Goal: Task Accomplishment & Management: Manage account settings

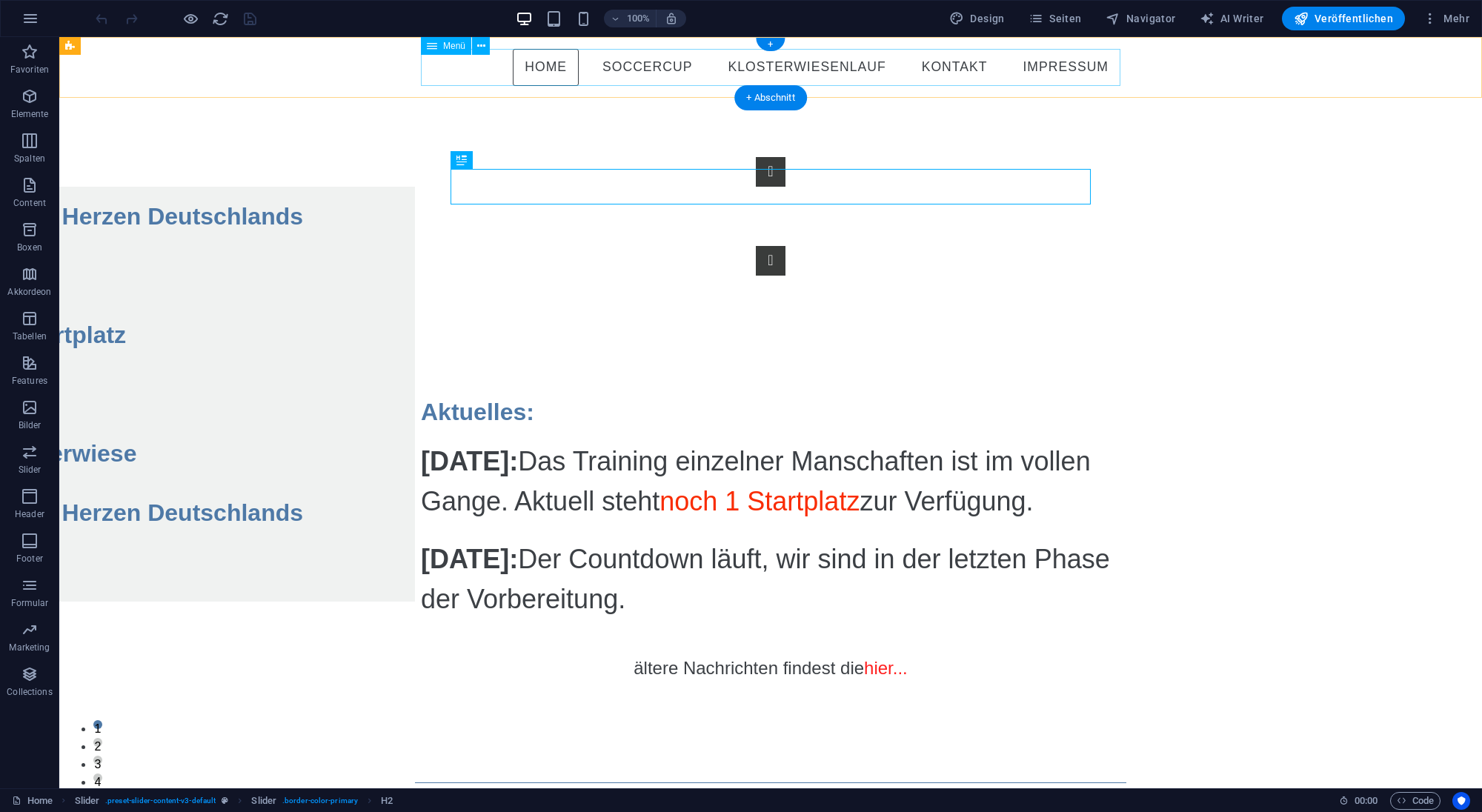
click at [643, 69] on nav "Home Archiv SoccerCup Anmeldung Spielregeln Turnierbaum Klosterwiesenlauf Aussc…" at bounding box center [771, 67] width 700 height 37
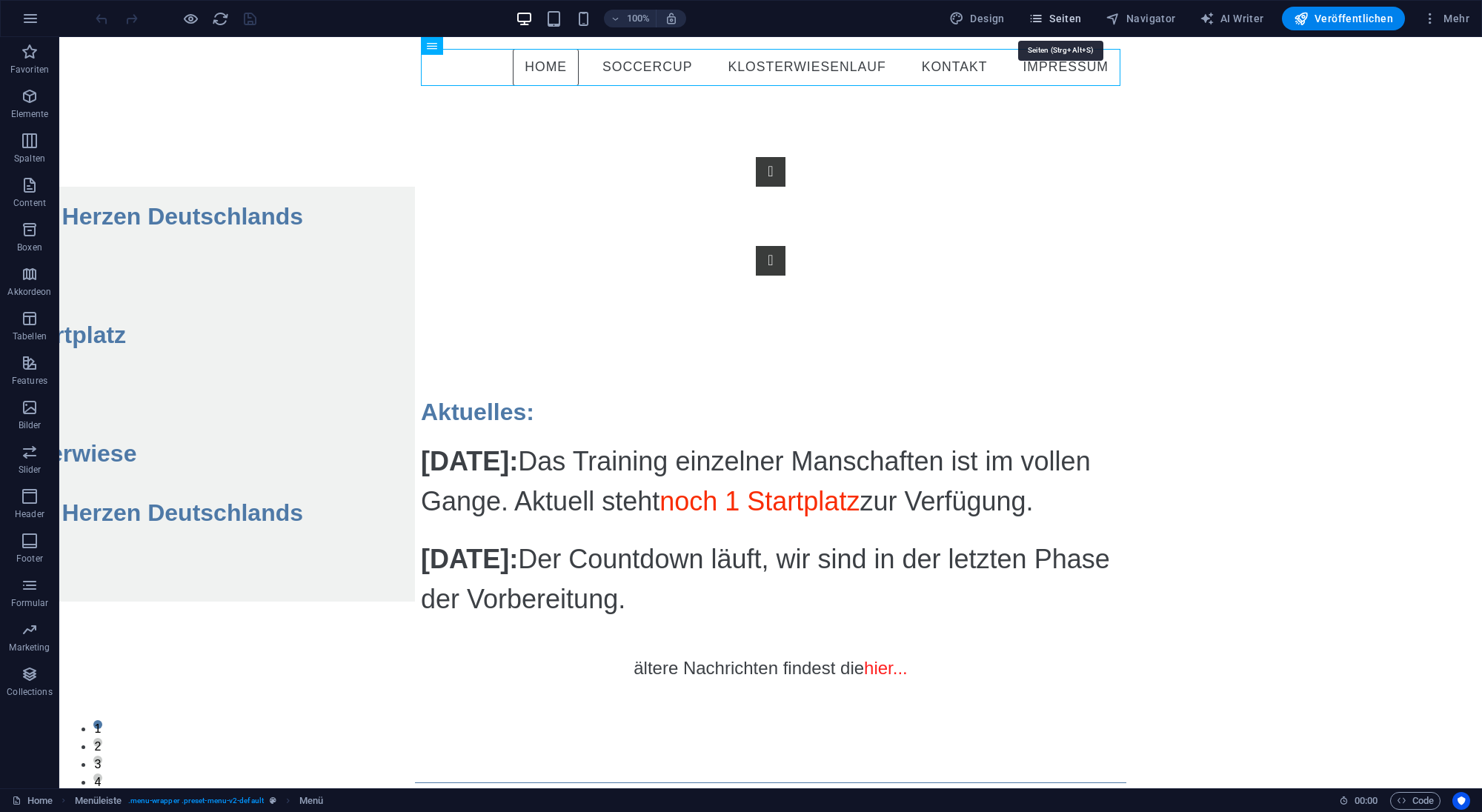
click at [1078, 17] on span "Seiten" at bounding box center [1054, 18] width 53 height 15
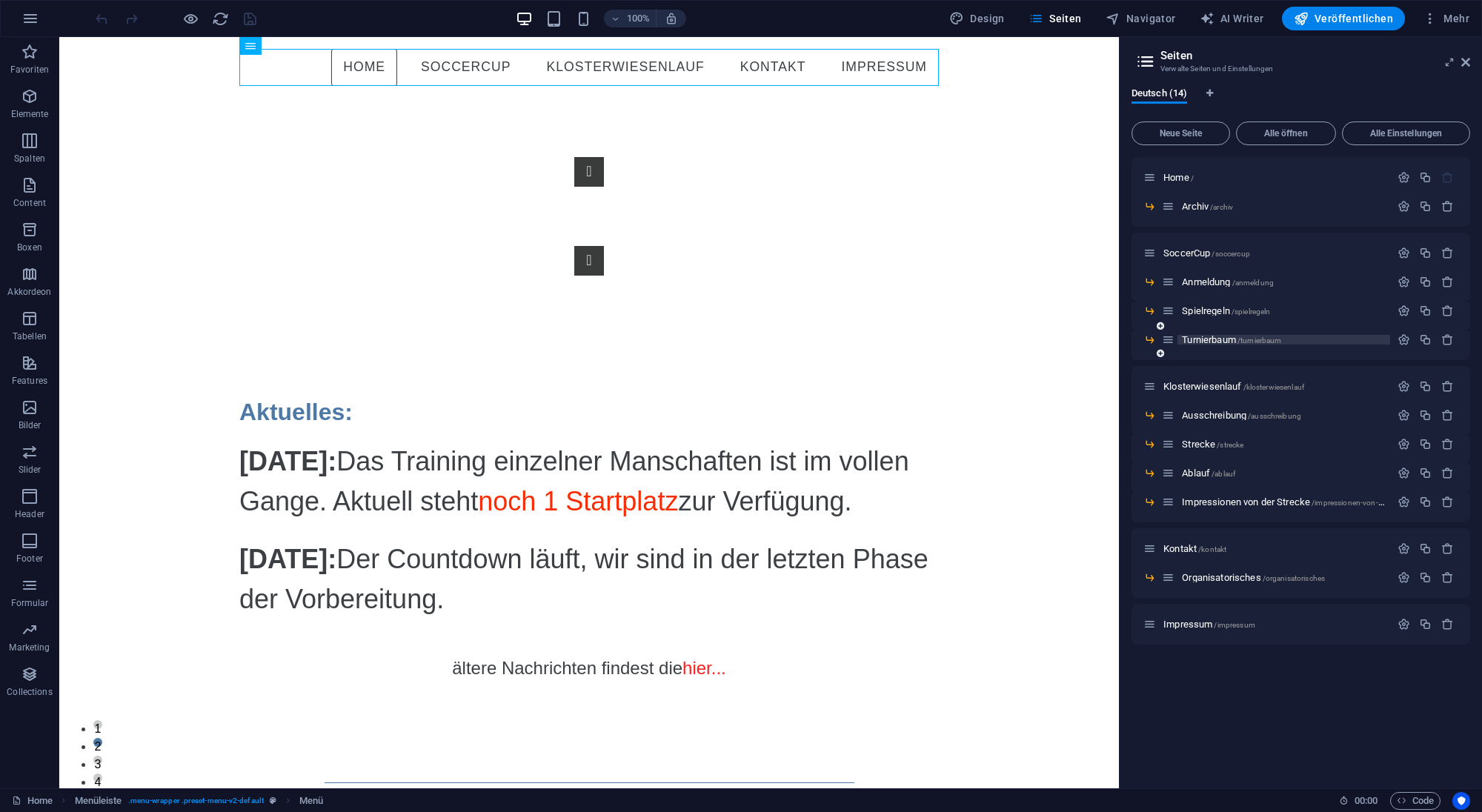
click at [1212, 342] on span "Turnierbaum /turnierbaum" at bounding box center [1231, 339] width 99 height 11
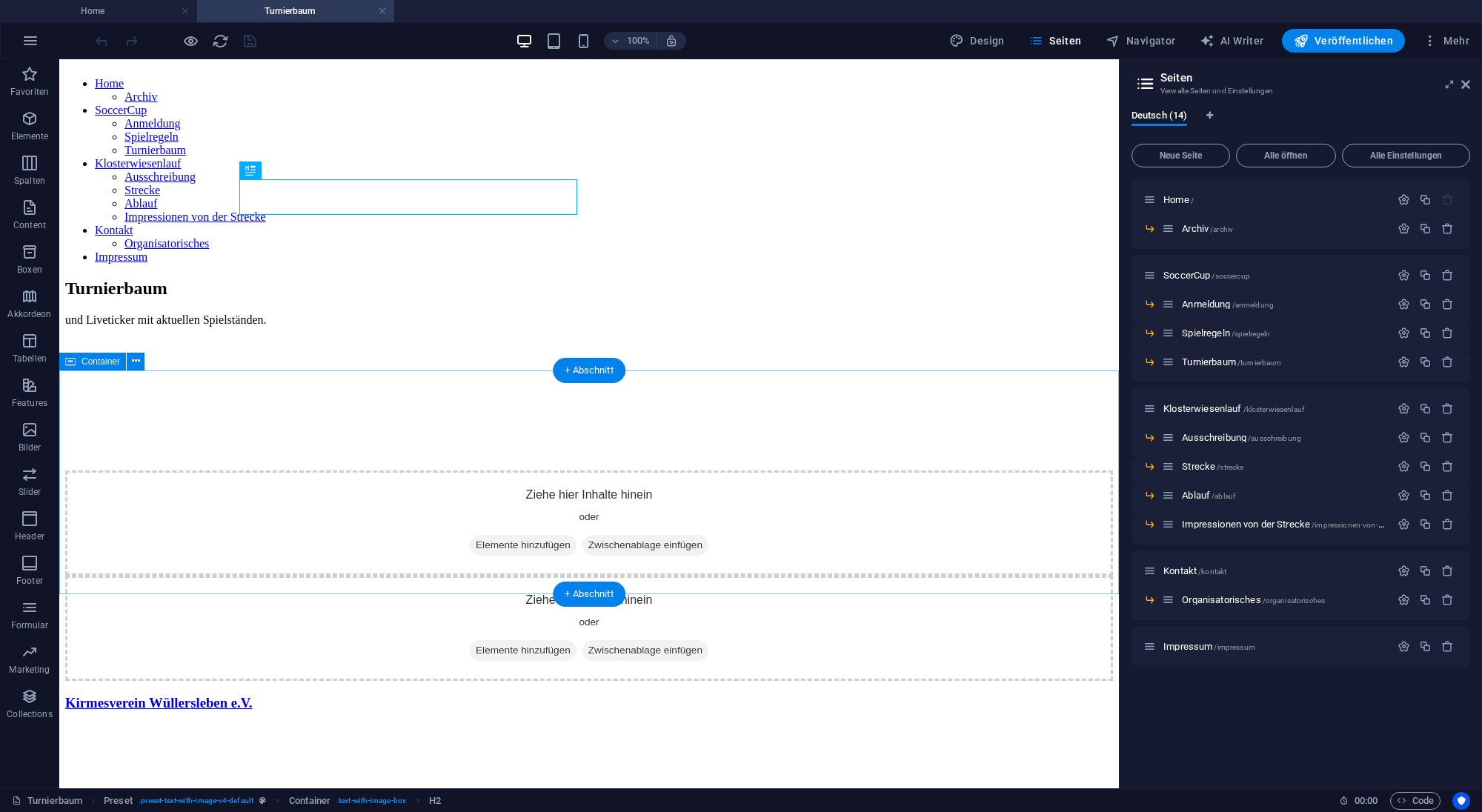
click at [483, 576] on div "Ziehe hier Inhalte hinein oder Elemente hinzufügen Zwischenablage einfügen" at bounding box center [589, 628] width 1048 height 105
click at [510, 640] on span "Elemente hinzufügen" at bounding box center [523, 650] width 107 height 21
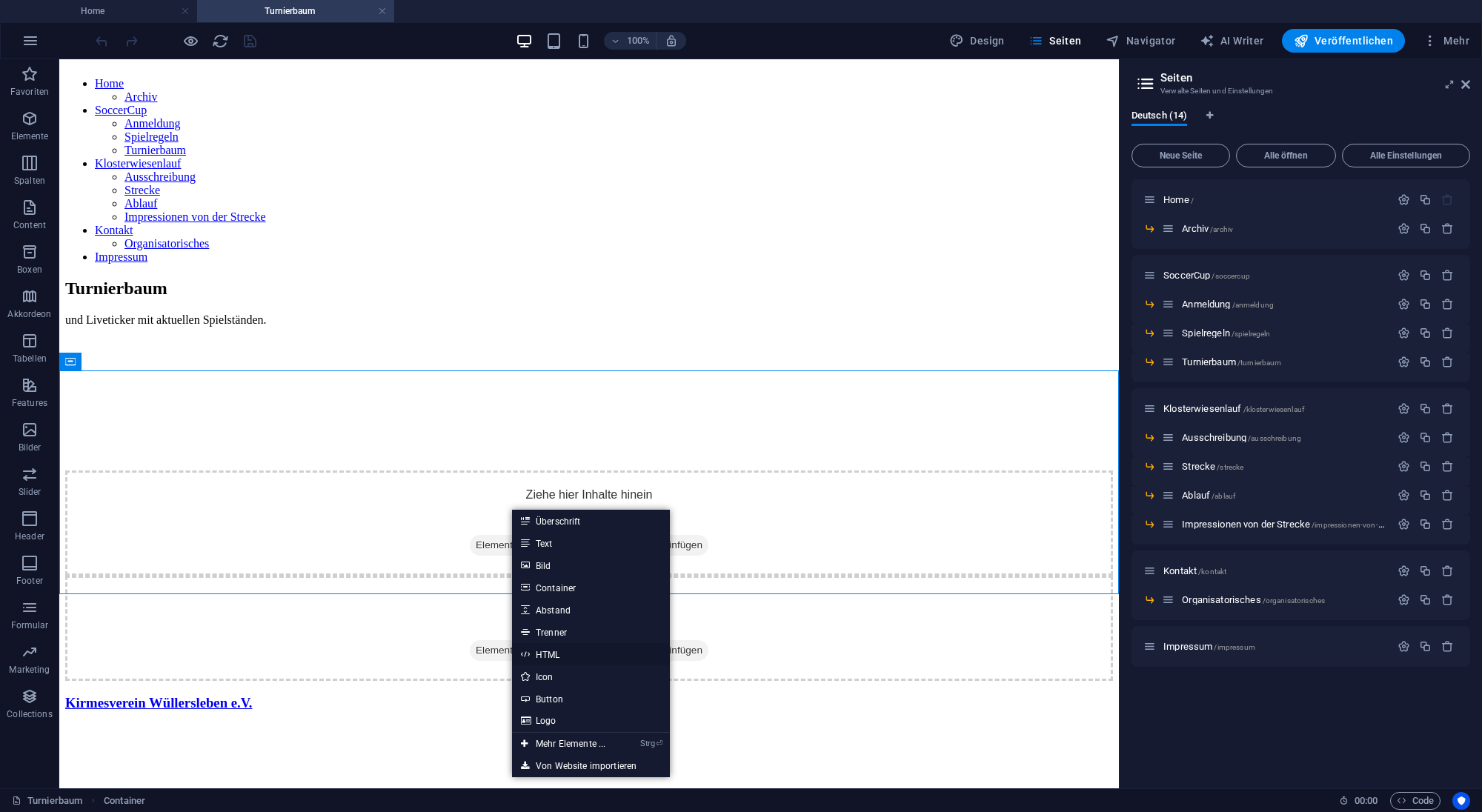
click at [565, 652] on link "HTML" at bounding box center [590, 654] width 158 height 22
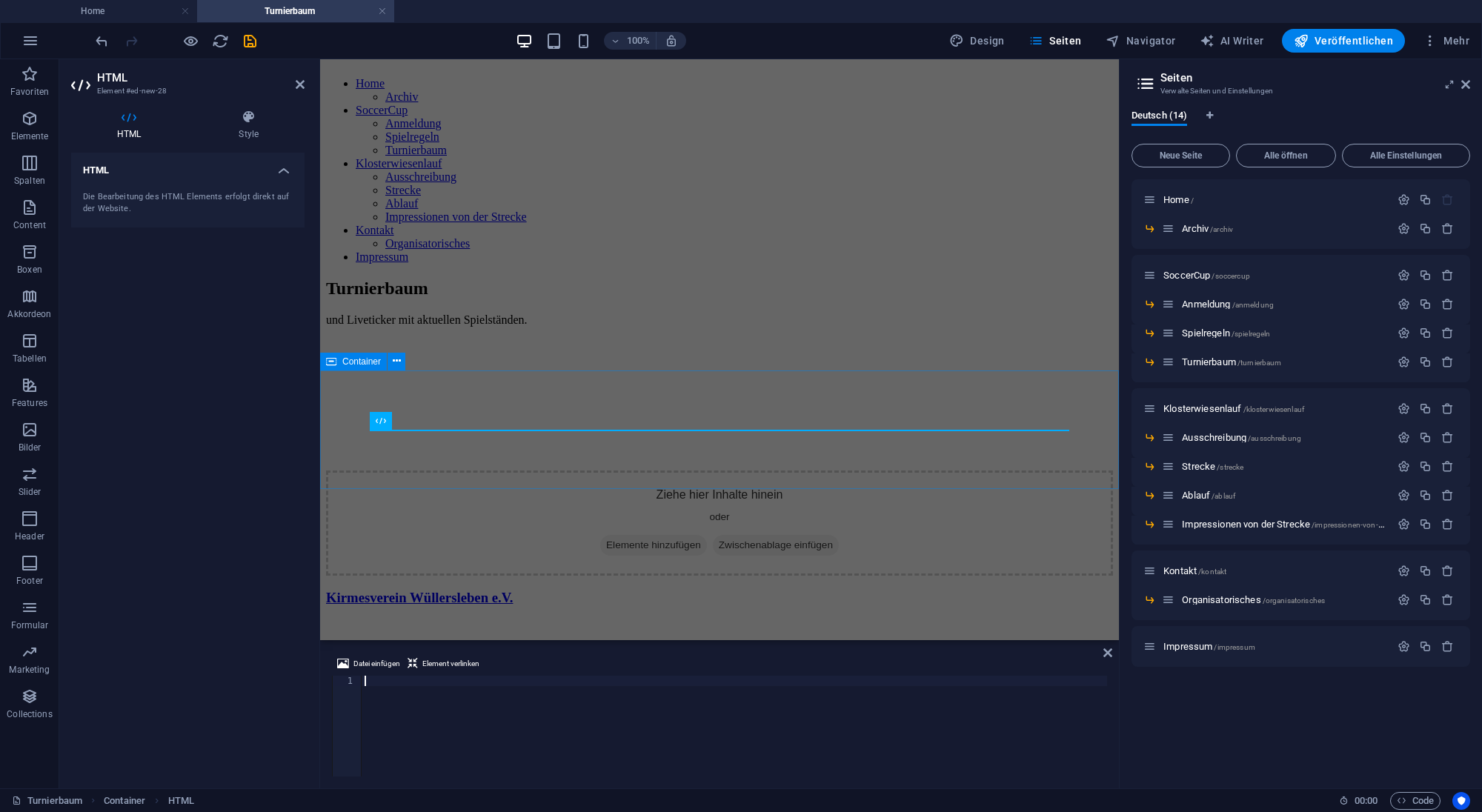
type textarea "[URL][DOMAIN_NAME]"
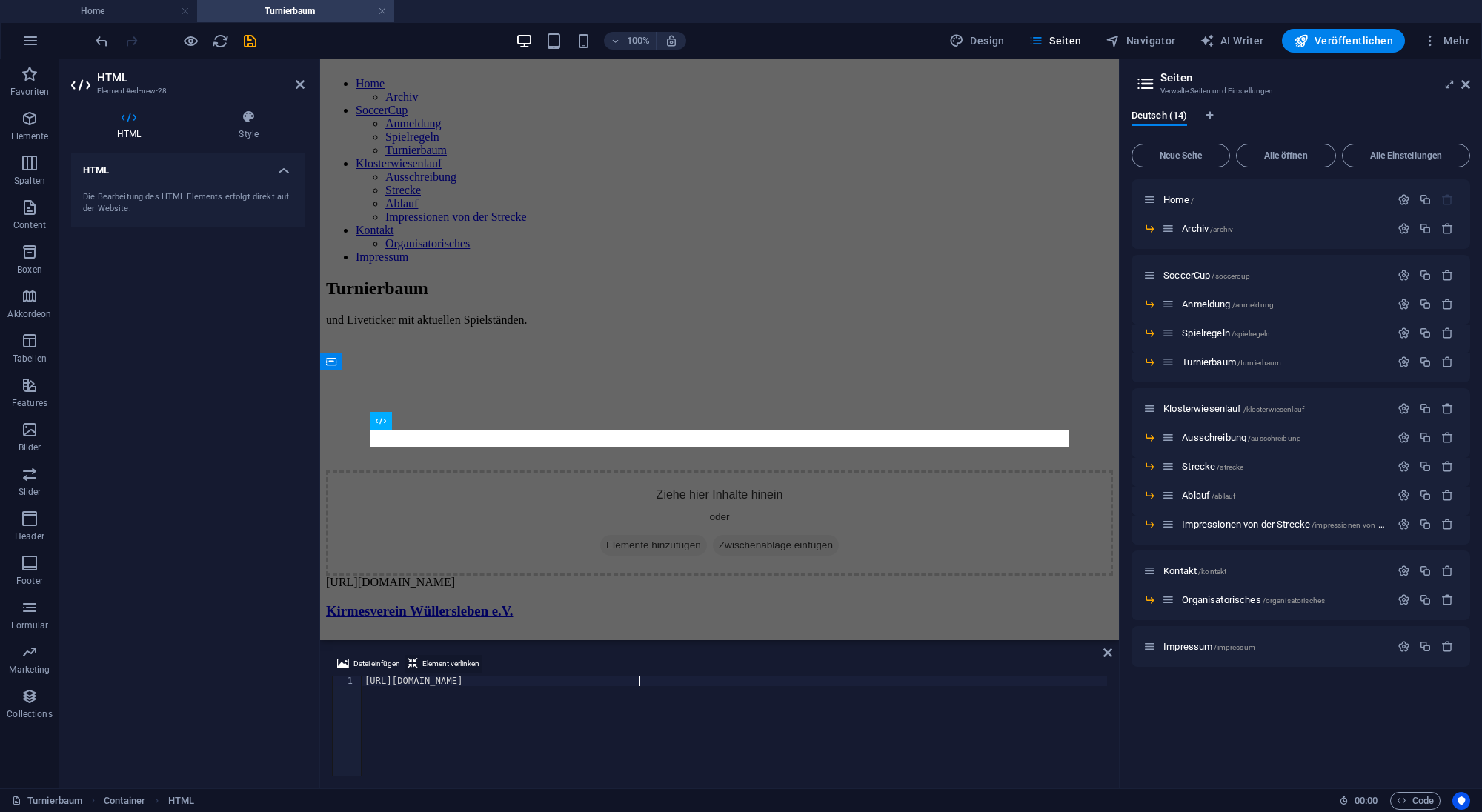
click at [459, 658] on span "Element verlinken" at bounding box center [451, 663] width 57 height 17
drag, startPoint x: 643, startPoint y: 682, endPoint x: 352, endPoint y: 665, distance: 291.5
click at [361, 676] on div "[URL][DOMAIN_NAME]" at bounding box center [734, 726] width 745 height 101
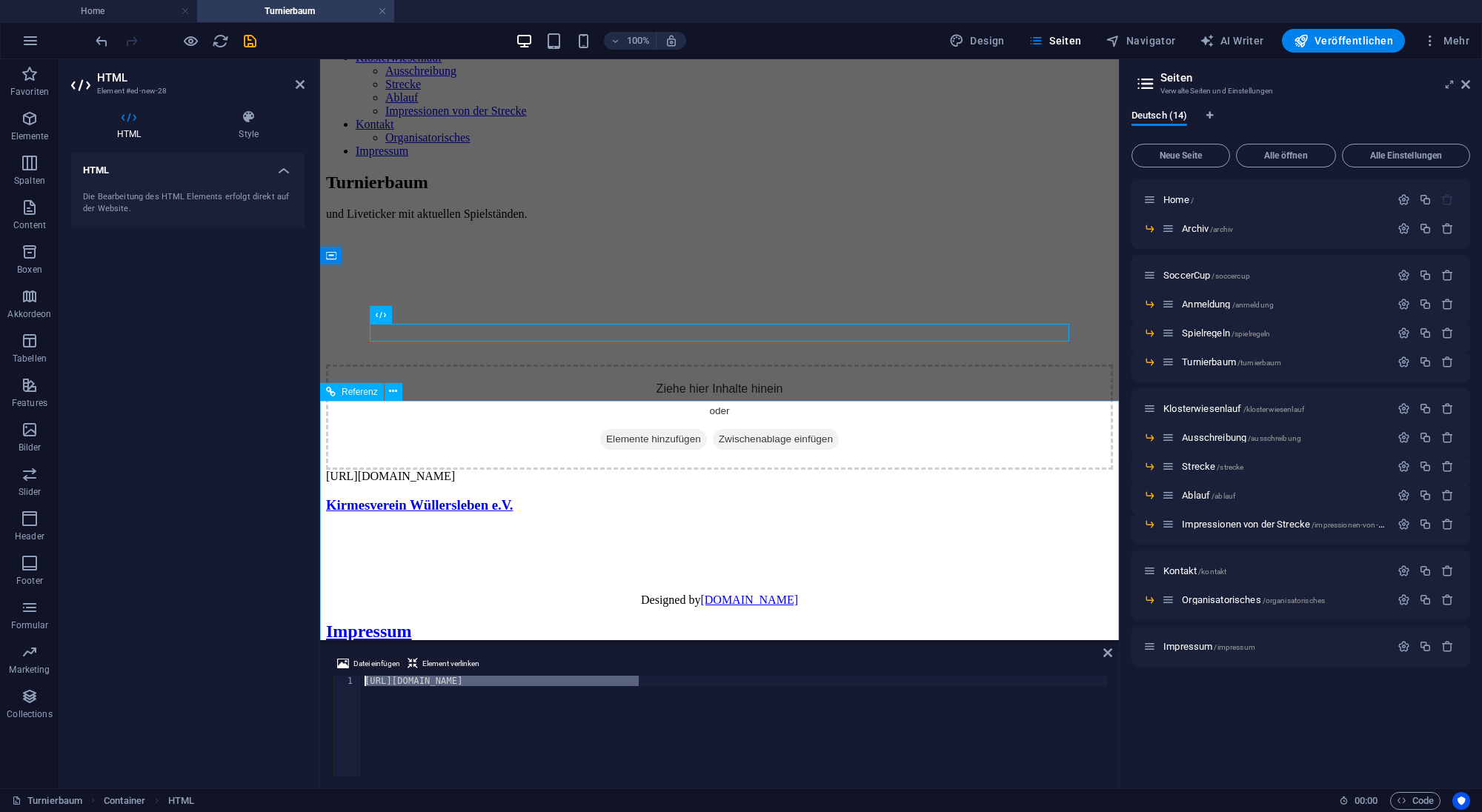
scroll to position [179, 0]
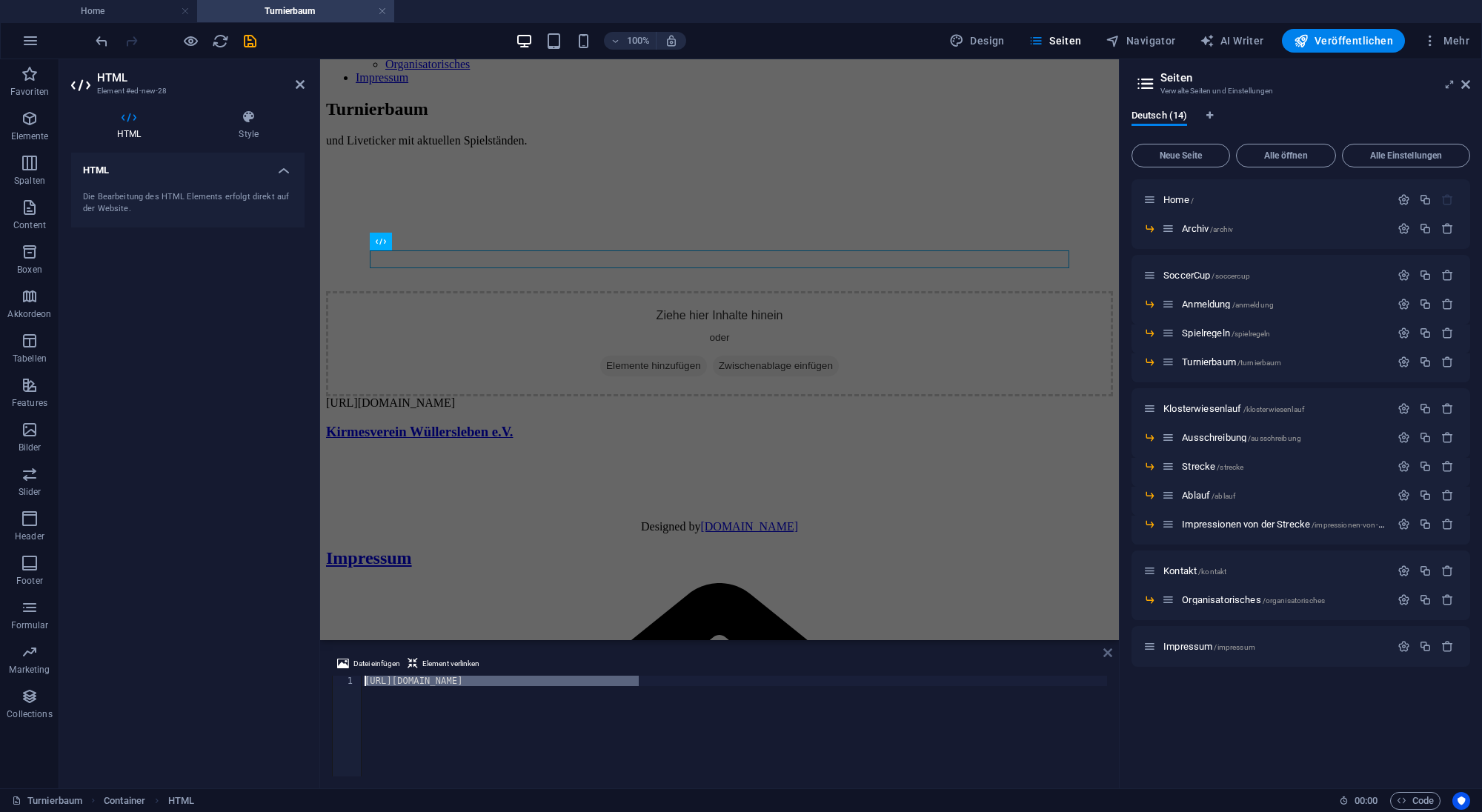
click at [1110, 650] on icon at bounding box center [1107, 652] width 9 height 12
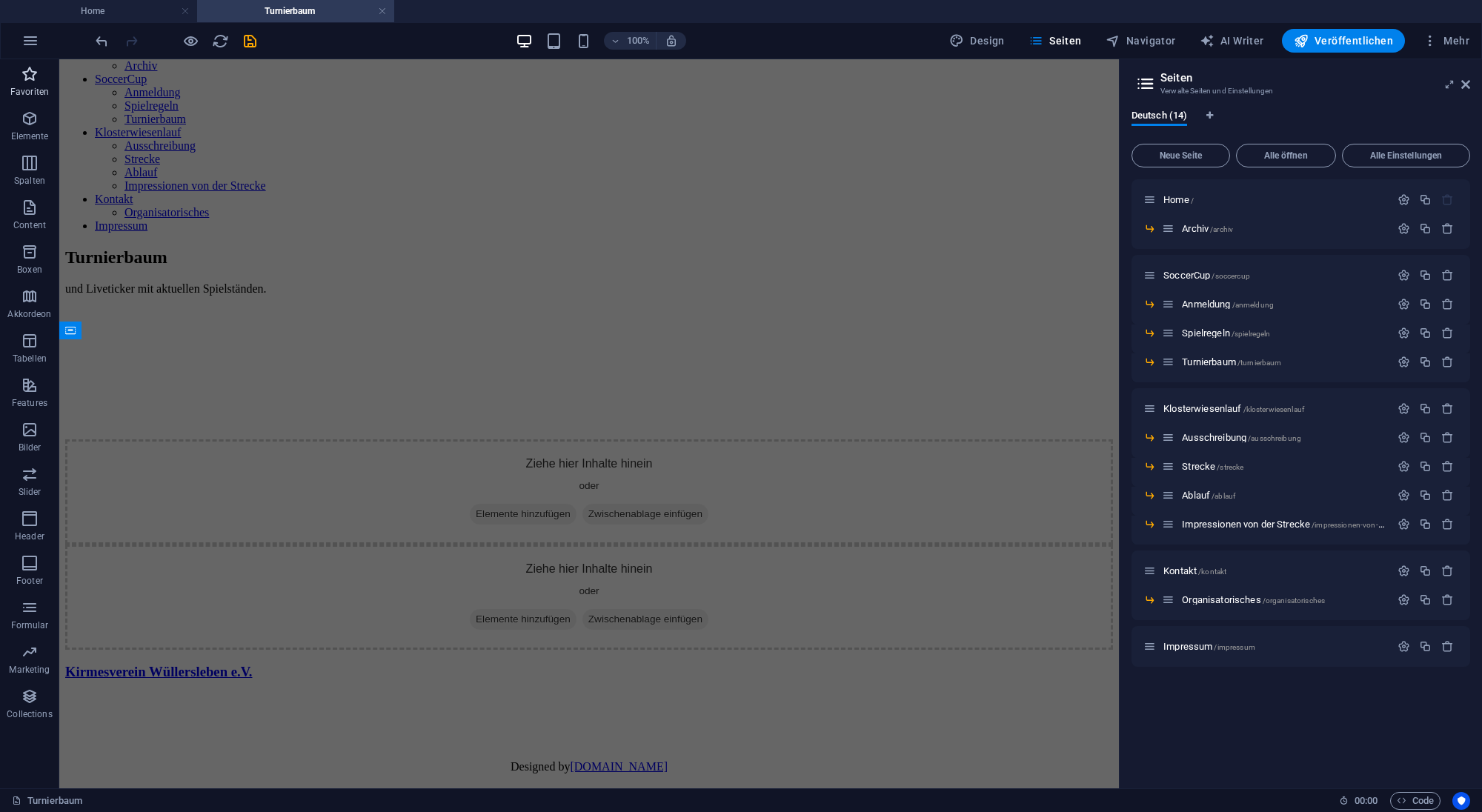
click at [32, 65] on icon "button" at bounding box center [29, 74] width 17 height 17
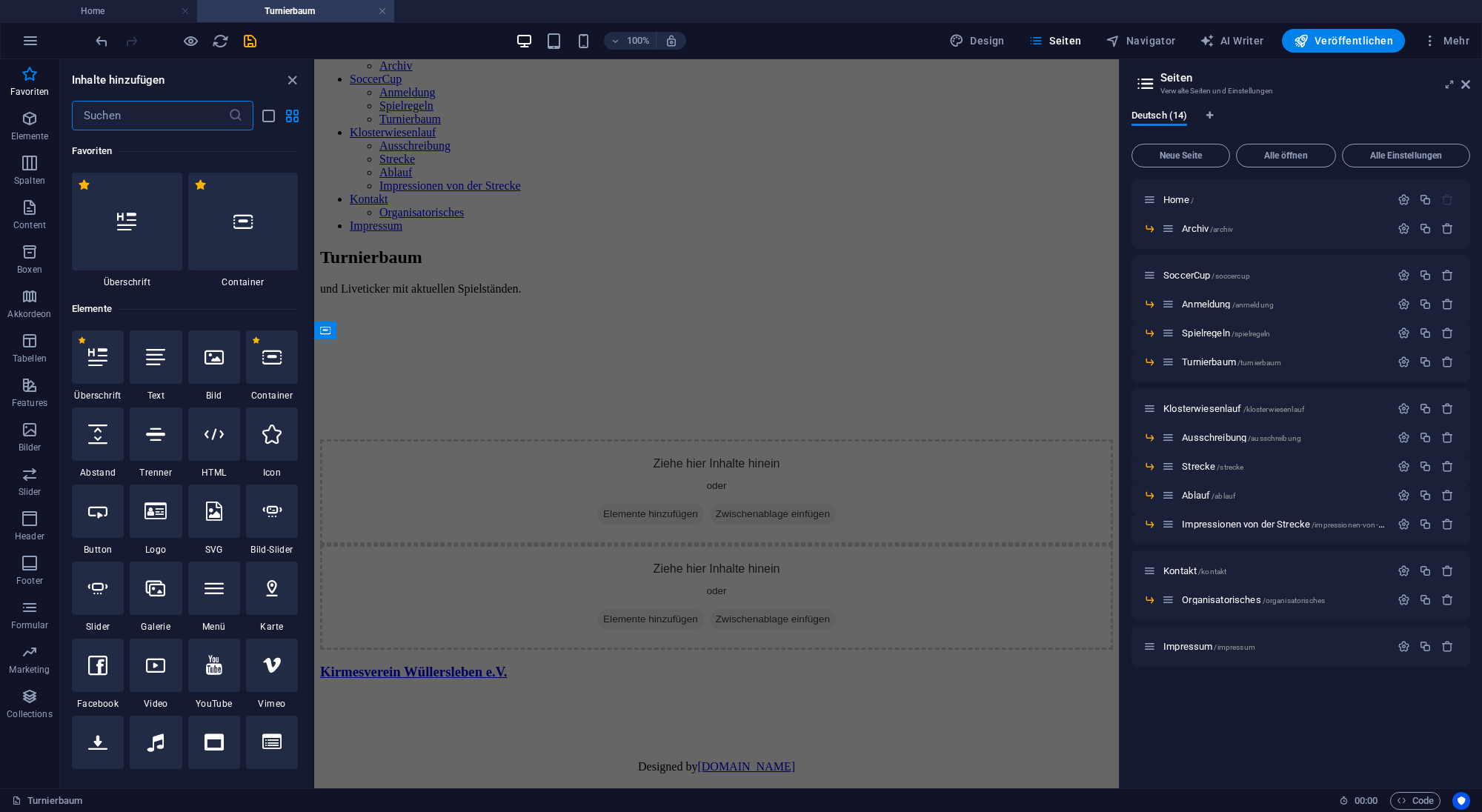
click at [143, 117] on input "text" at bounding box center [150, 116] width 156 height 30
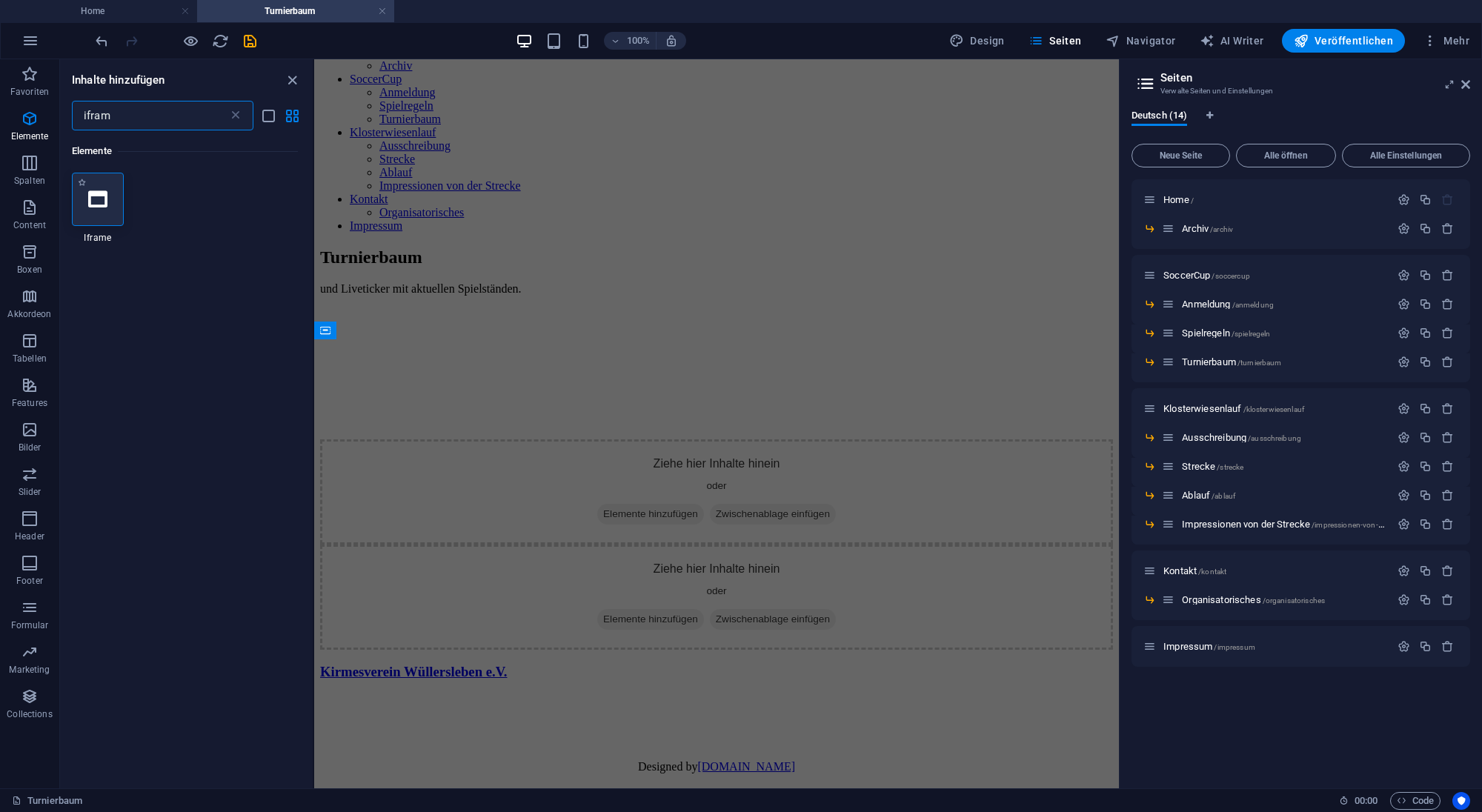
type input "ifram"
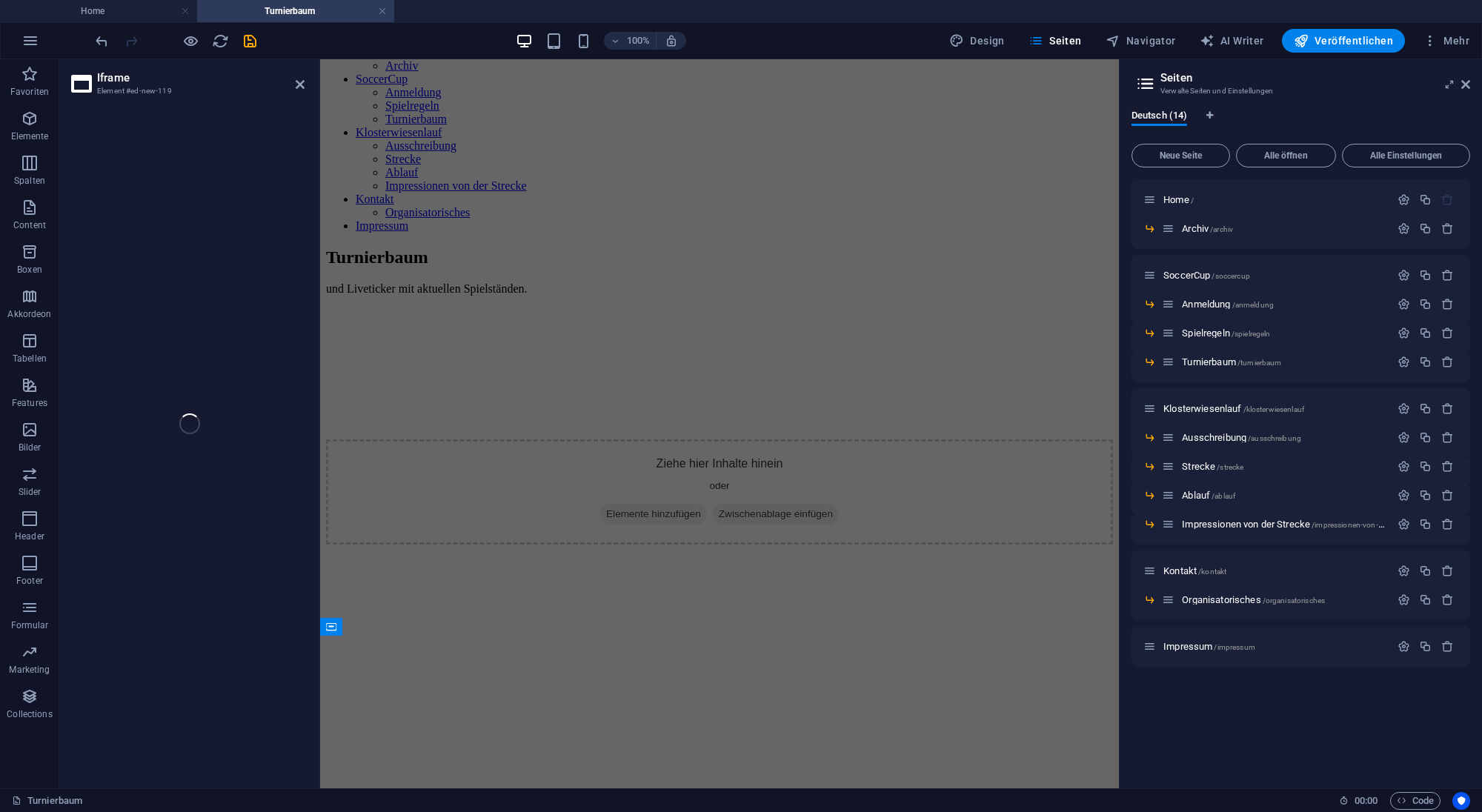
select select "%"
select select "px"
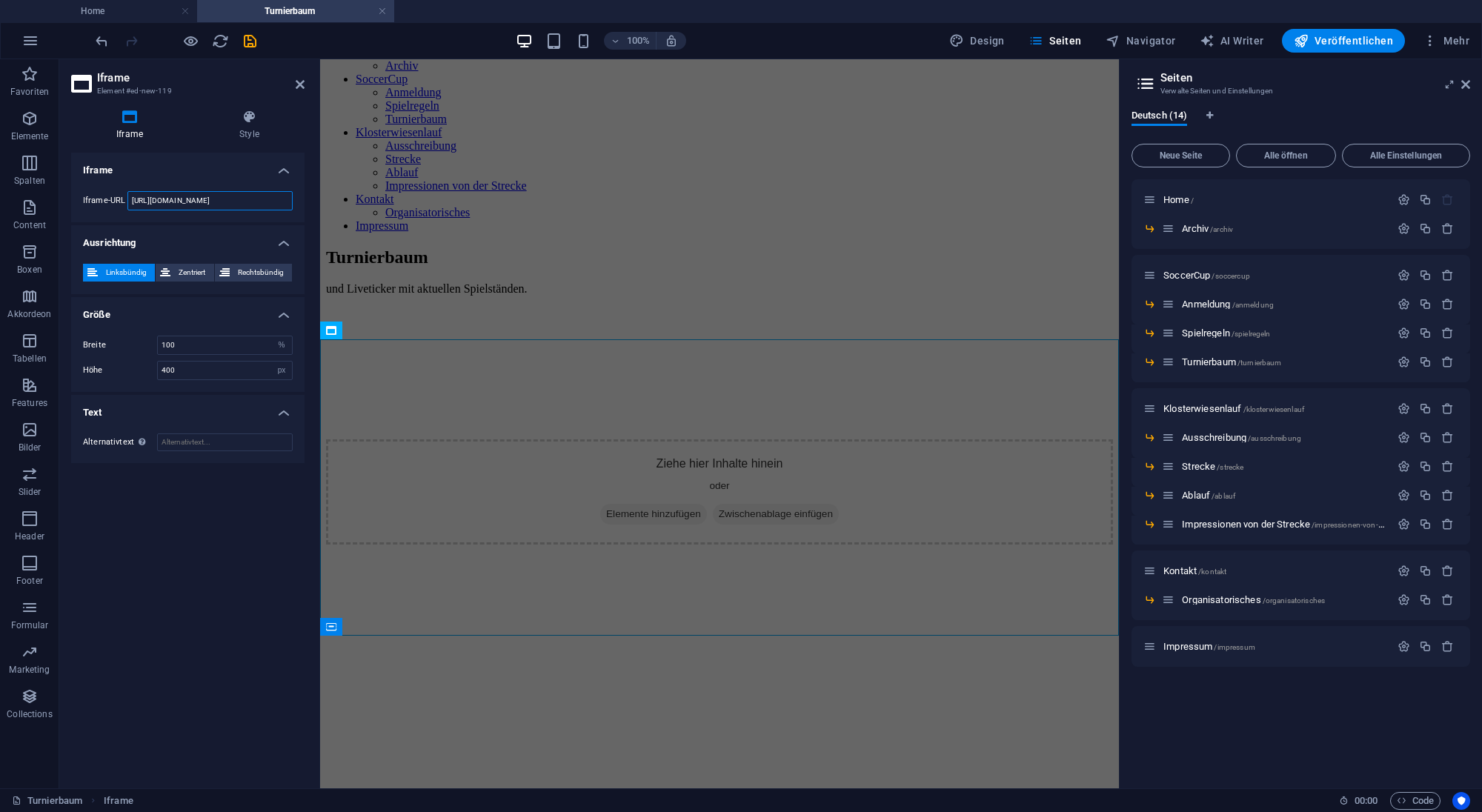
drag, startPoint x: 267, startPoint y: 203, endPoint x: 64, endPoint y: 203, distance: 203.0
click at [127, 203] on input "[URL][DOMAIN_NAME]" at bounding box center [210, 200] width 165 height 19
type input "[URL][DOMAIN_NAME]"
click at [175, 271] on span "Zentriert" at bounding box center [191, 272] width 34 height 17
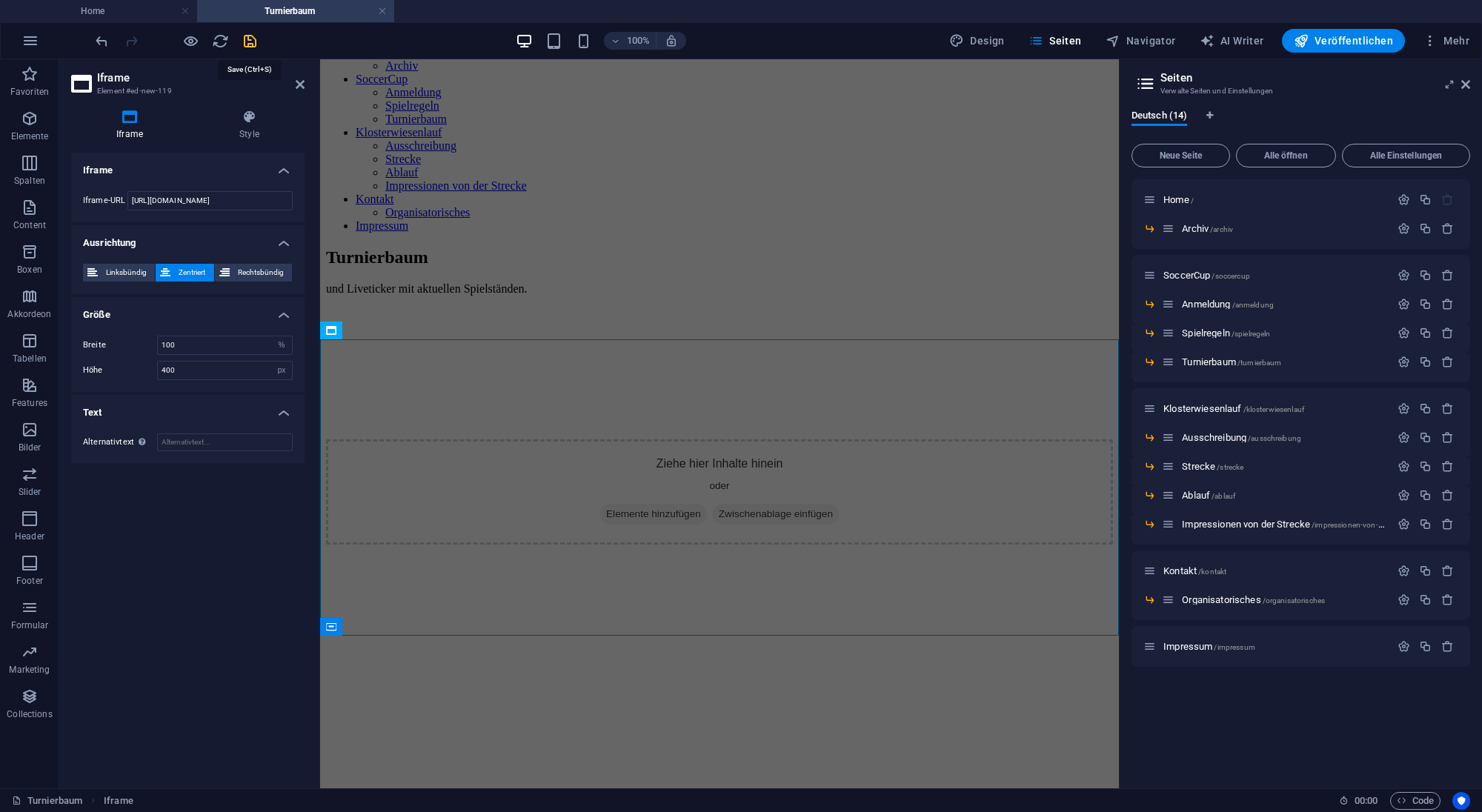
click at [247, 37] on icon "save" at bounding box center [250, 41] width 17 height 17
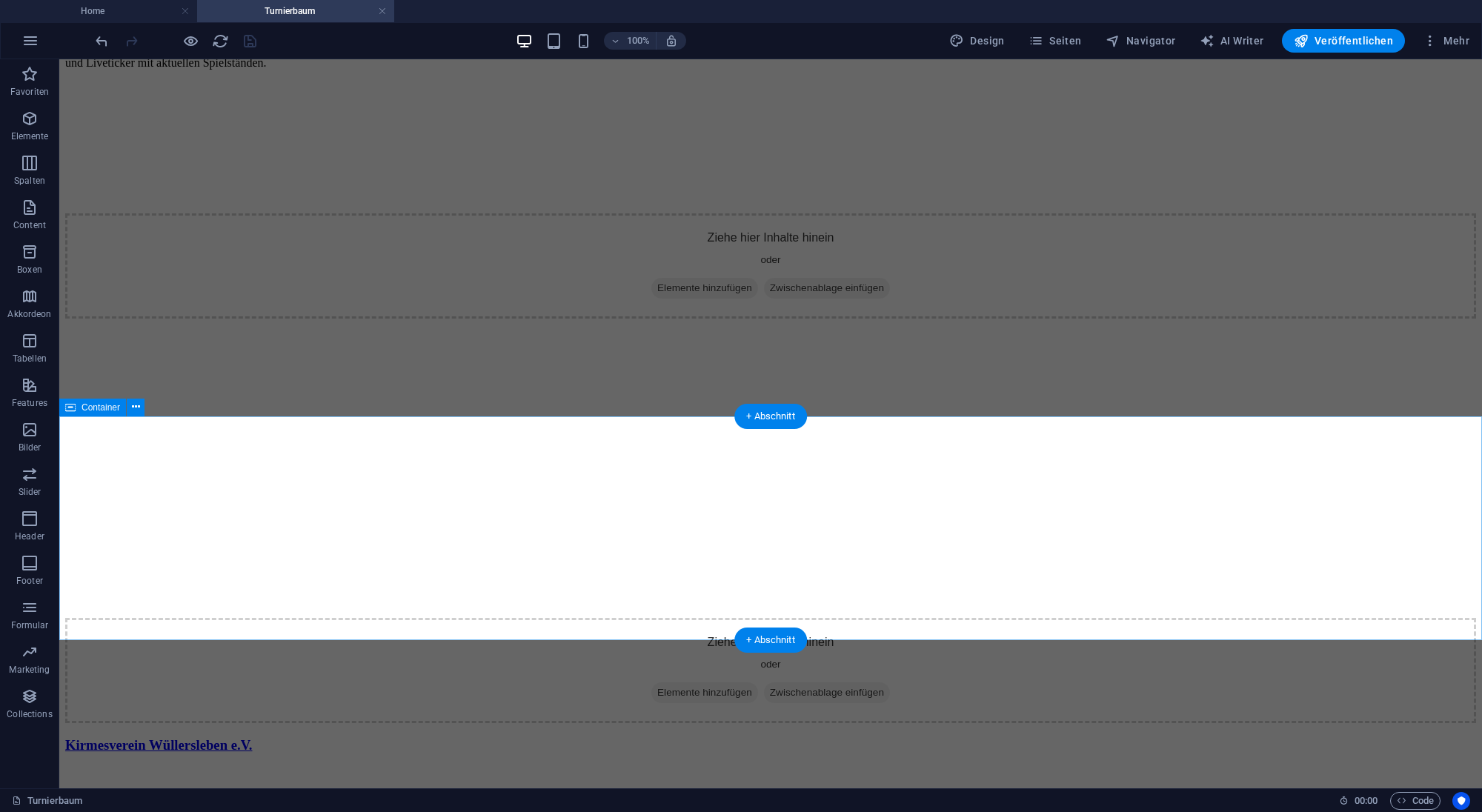
scroll to position [258, 0]
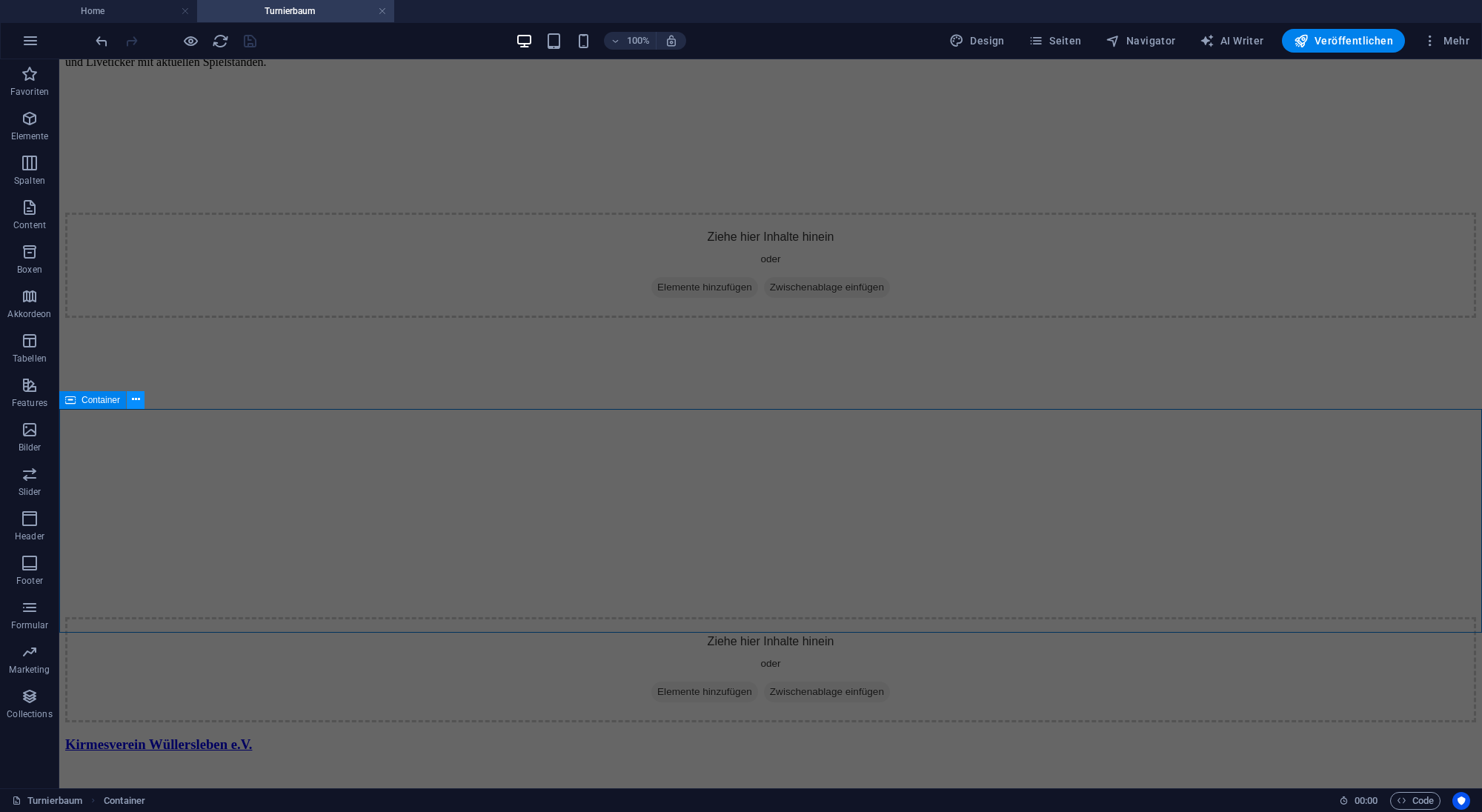
click at [135, 402] on icon at bounding box center [136, 399] width 8 height 16
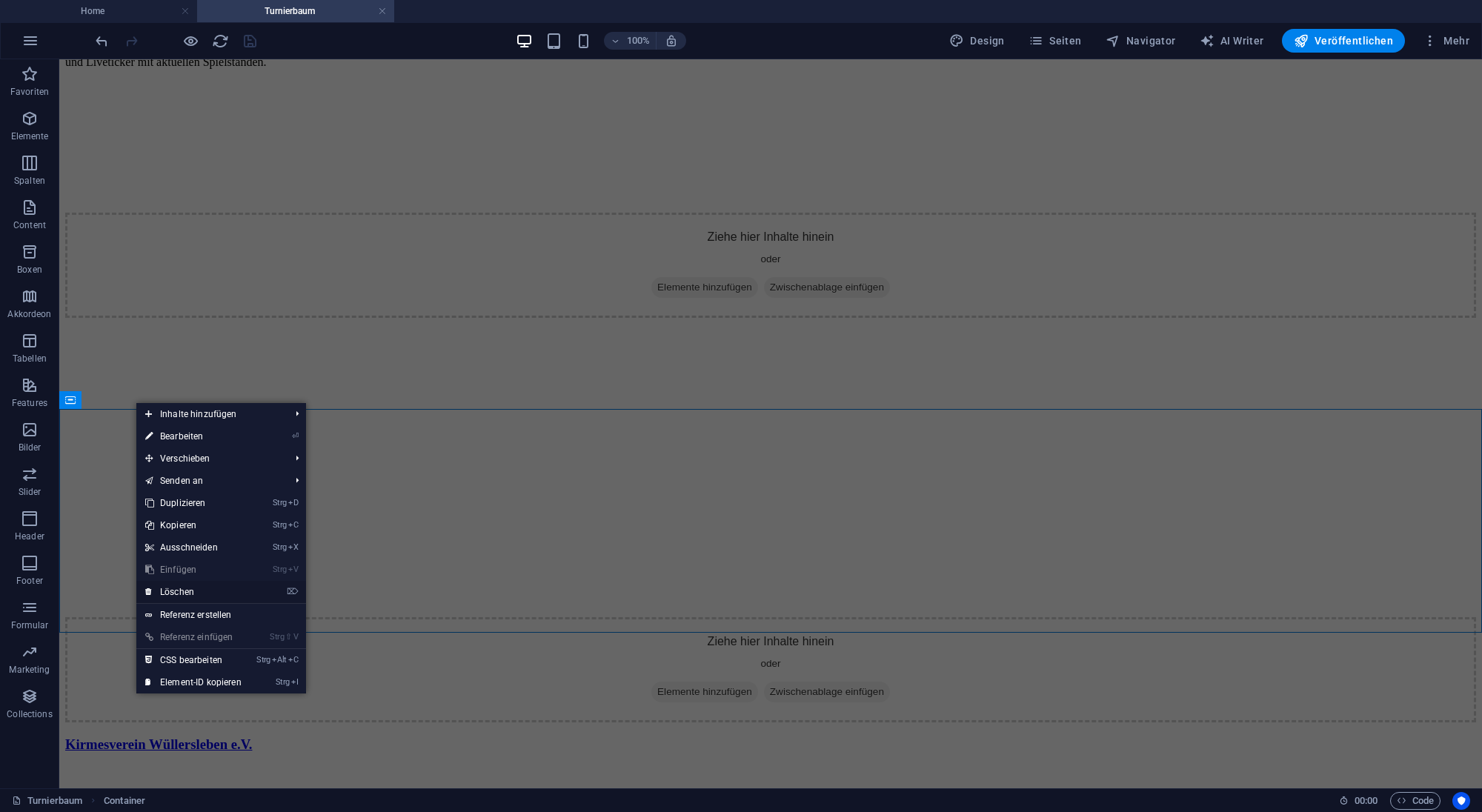
click at [189, 594] on link "⌦ Löschen" at bounding box center [194, 591] width 114 height 22
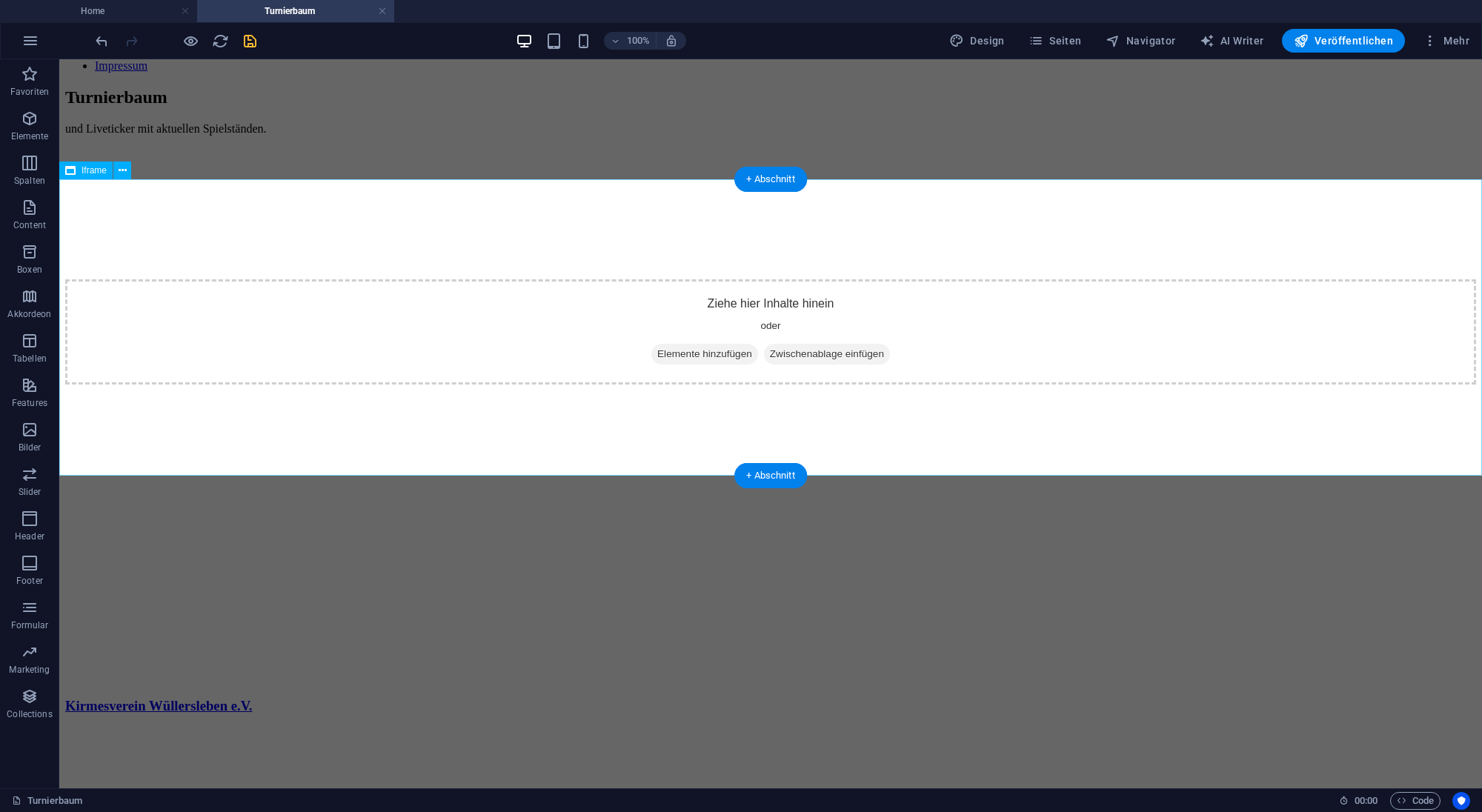
click at [757, 385] on div "</div>" at bounding box center [771, 534] width 1411 height 299
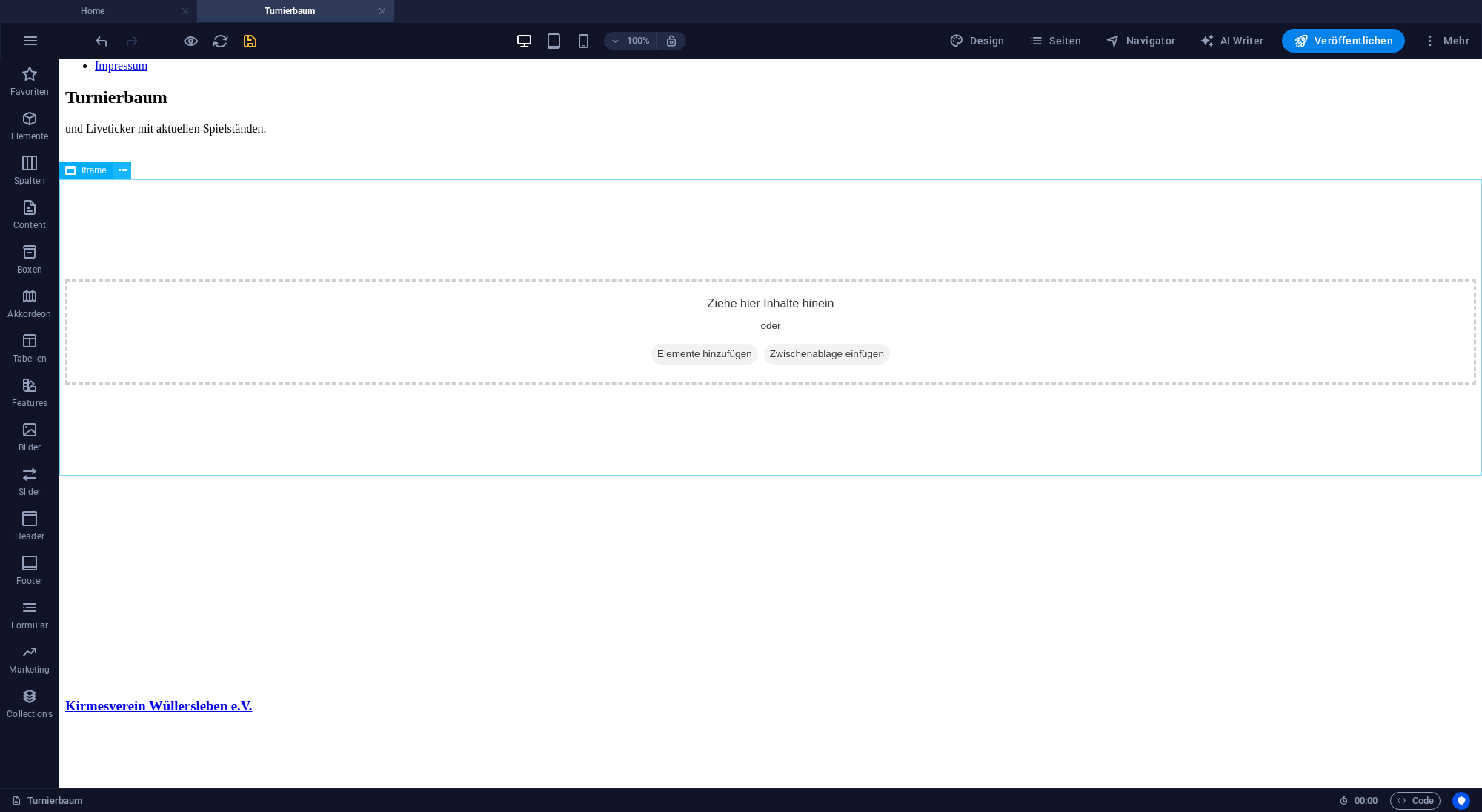
click at [116, 169] on button at bounding box center [122, 170] width 17 height 17
click at [81, 174] on div "Iframe" at bounding box center [86, 170] width 53 height 17
select select "%"
select select "px"
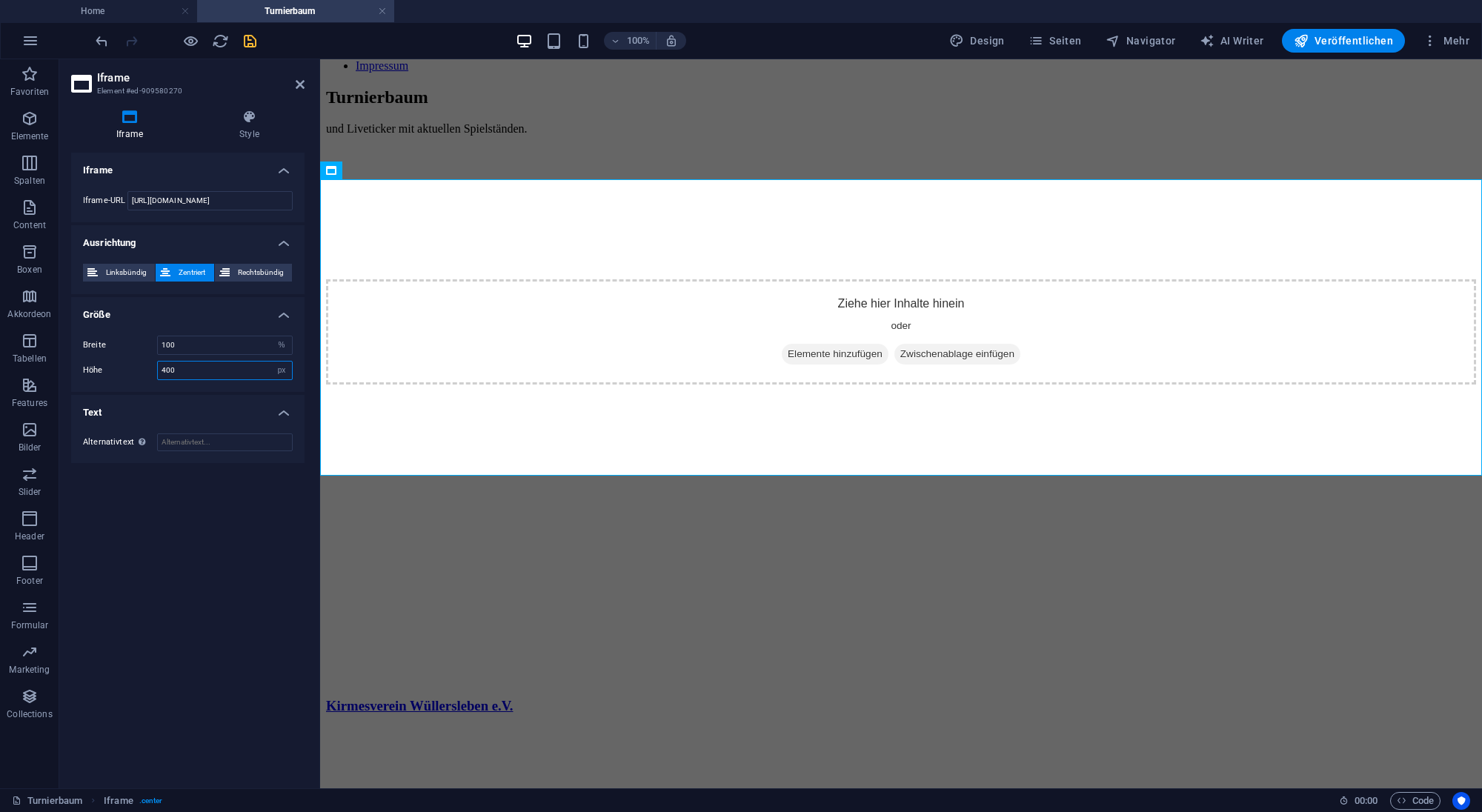
drag, startPoint x: 231, startPoint y: 372, endPoint x: 169, endPoint y: 366, distance: 62.3
click at [169, 366] on input "400" at bounding box center [225, 370] width 134 height 17
drag, startPoint x: 195, startPoint y: 367, endPoint x: 92, endPoint y: 366, distance: 103.0
click at [158, 366] on input "400" at bounding box center [225, 370] width 134 height 17
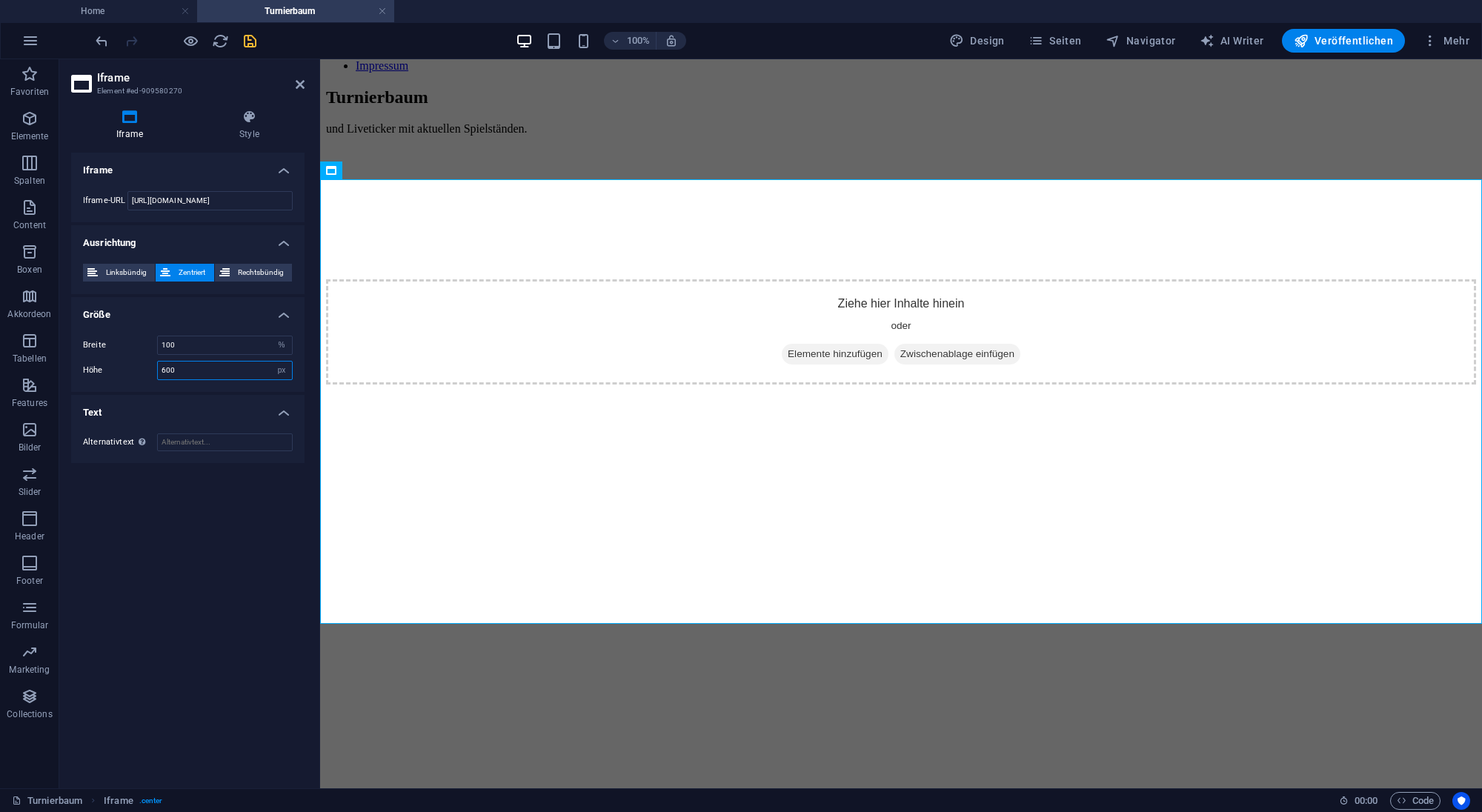
drag, startPoint x: 175, startPoint y: 364, endPoint x: 120, endPoint y: 361, distance: 55.1
click at [158, 361] on input "600" at bounding box center [225, 370] width 134 height 17
type input "1000"
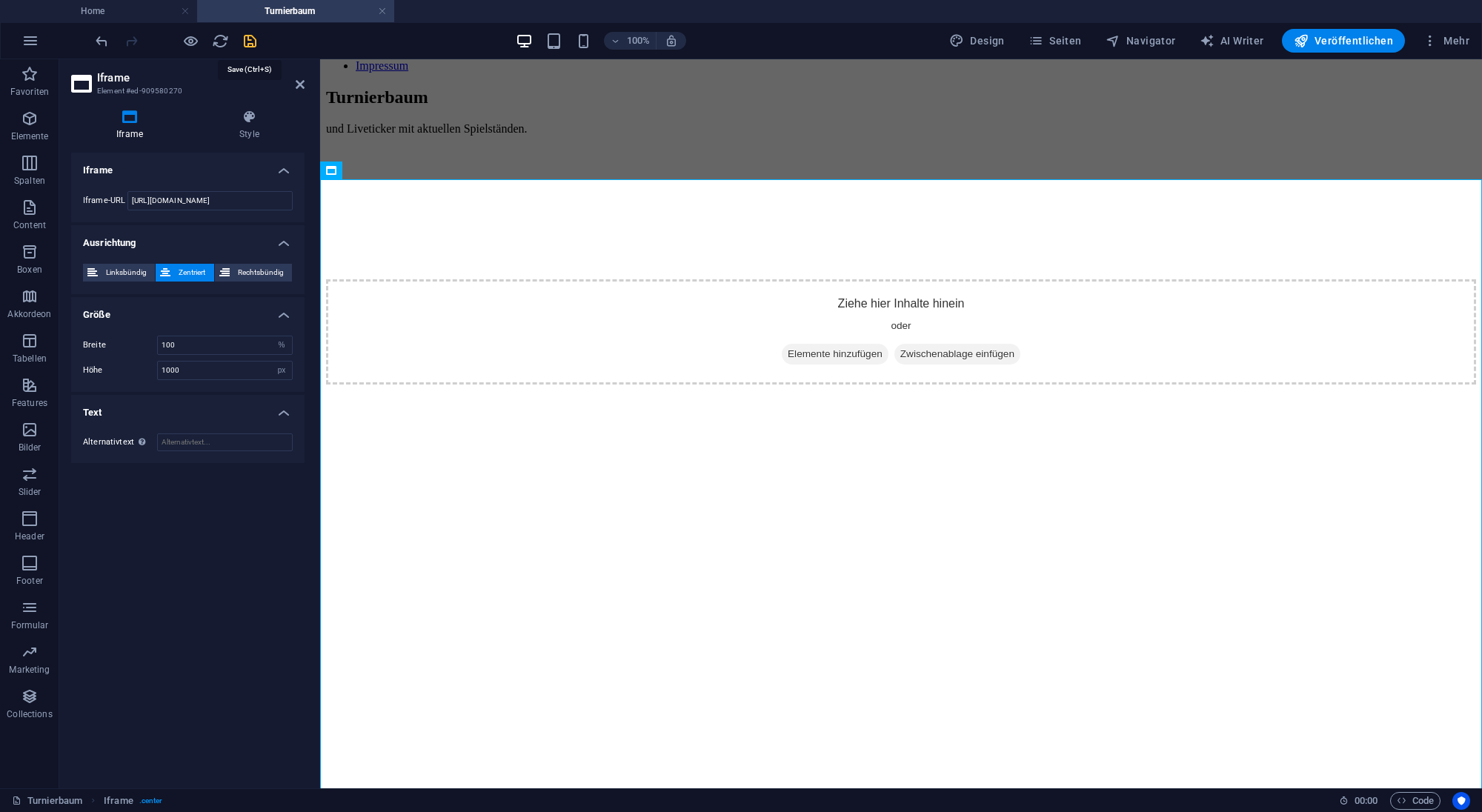
click at [255, 42] on icon "save" at bounding box center [250, 41] width 17 height 17
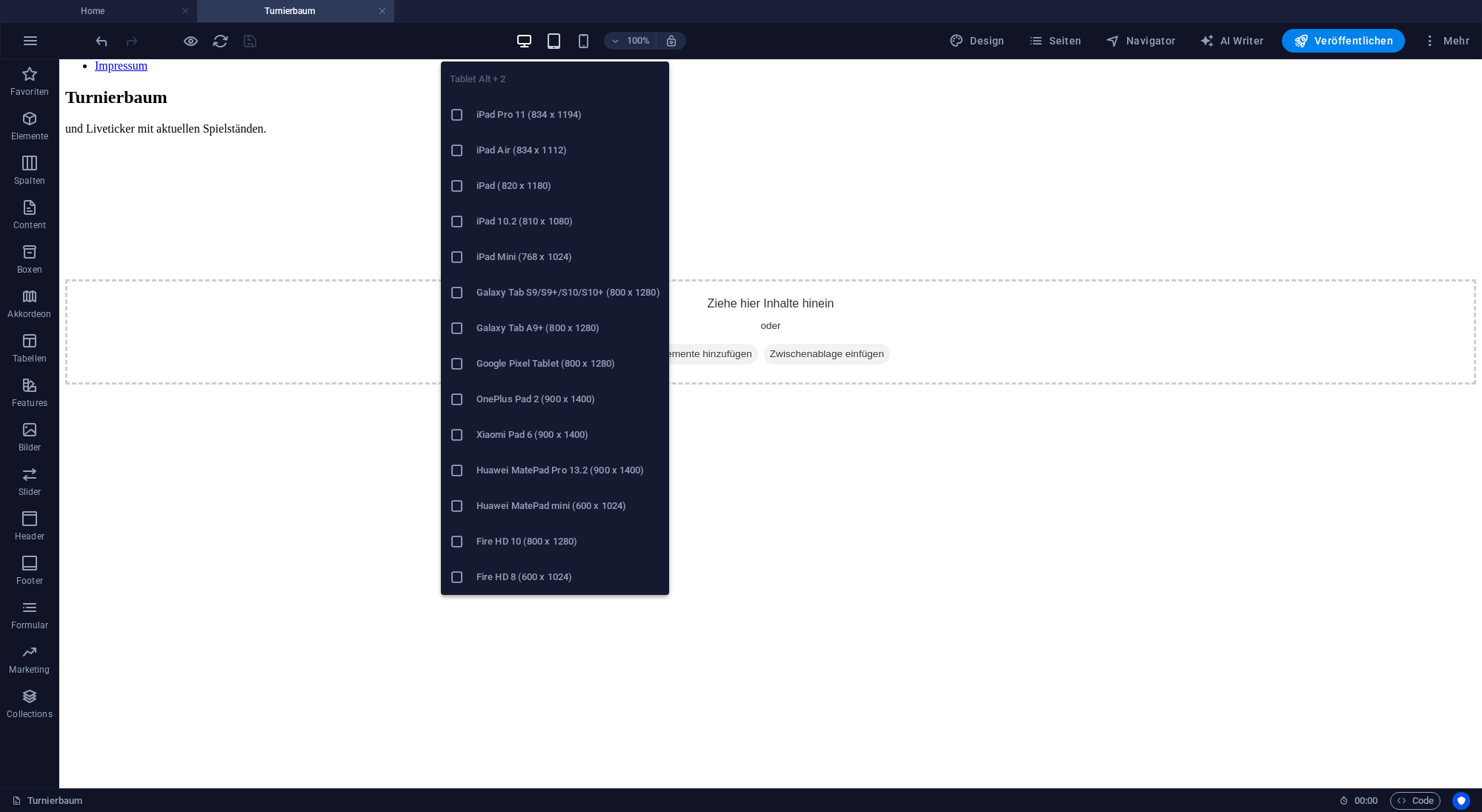
click at [562, 42] on icon "button" at bounding box center [553, 41] width 17 height 17
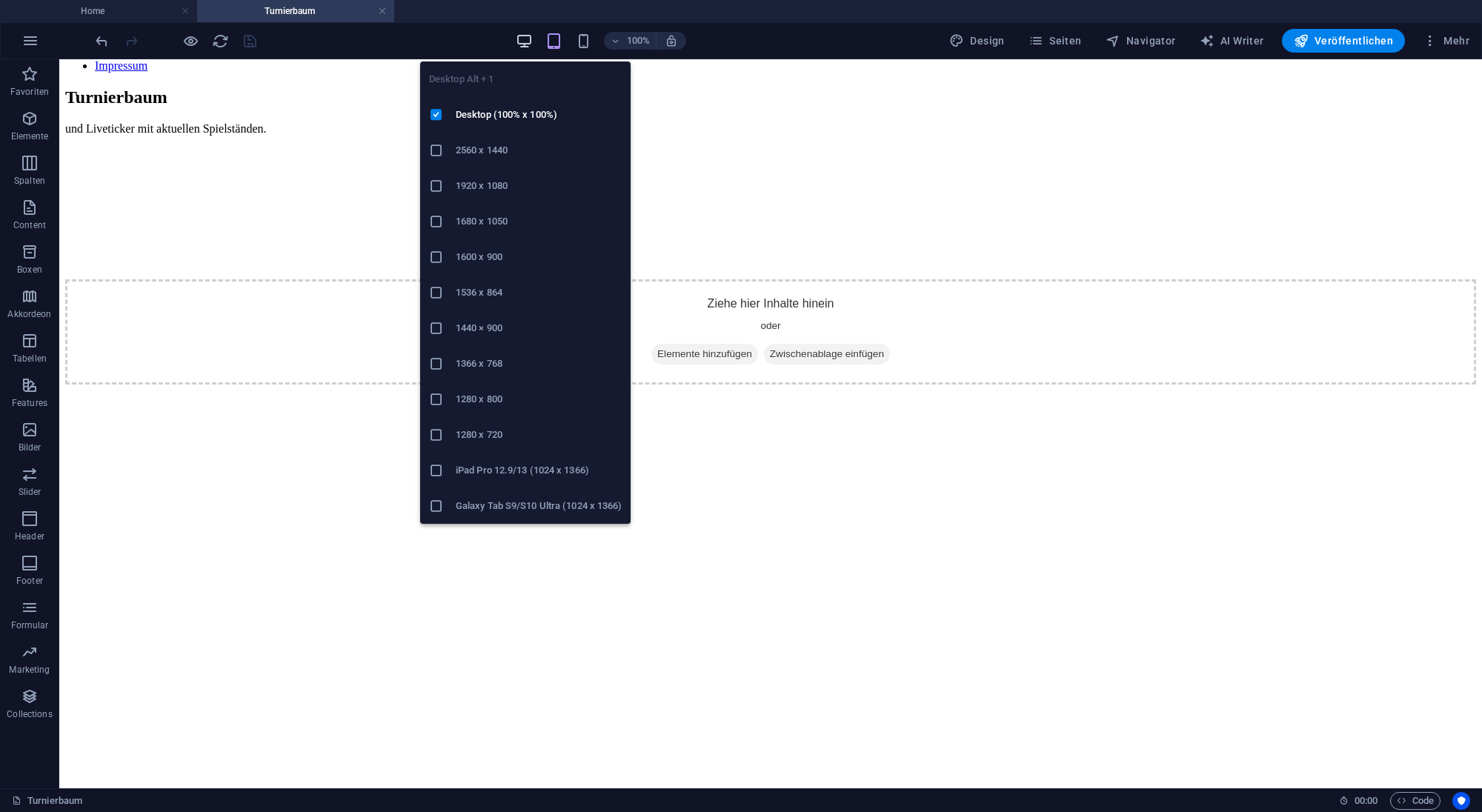
click at [528, 41] on icon "button" at bounding box center [523, 41] width 17 height 17
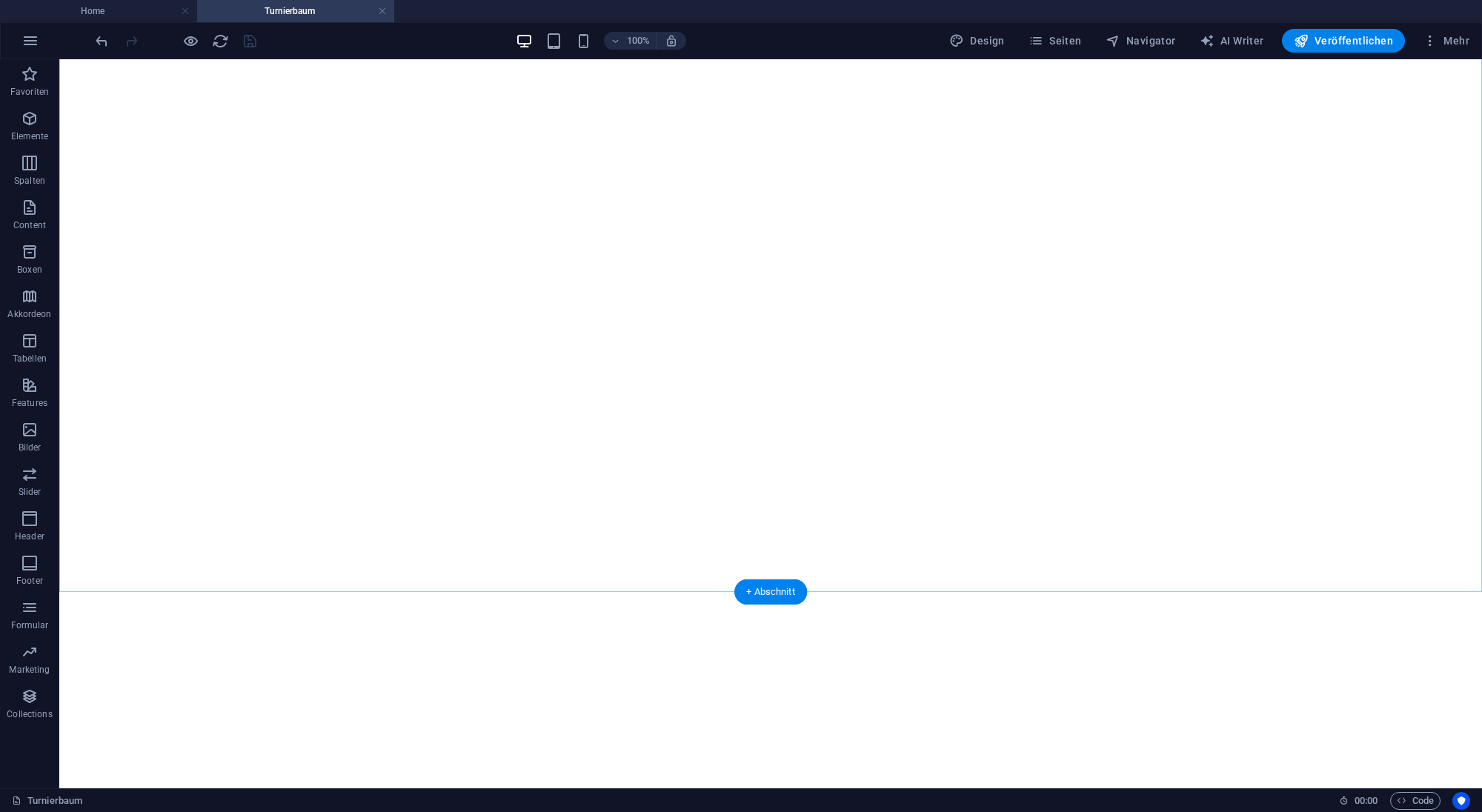
scroll to position [636, 0]
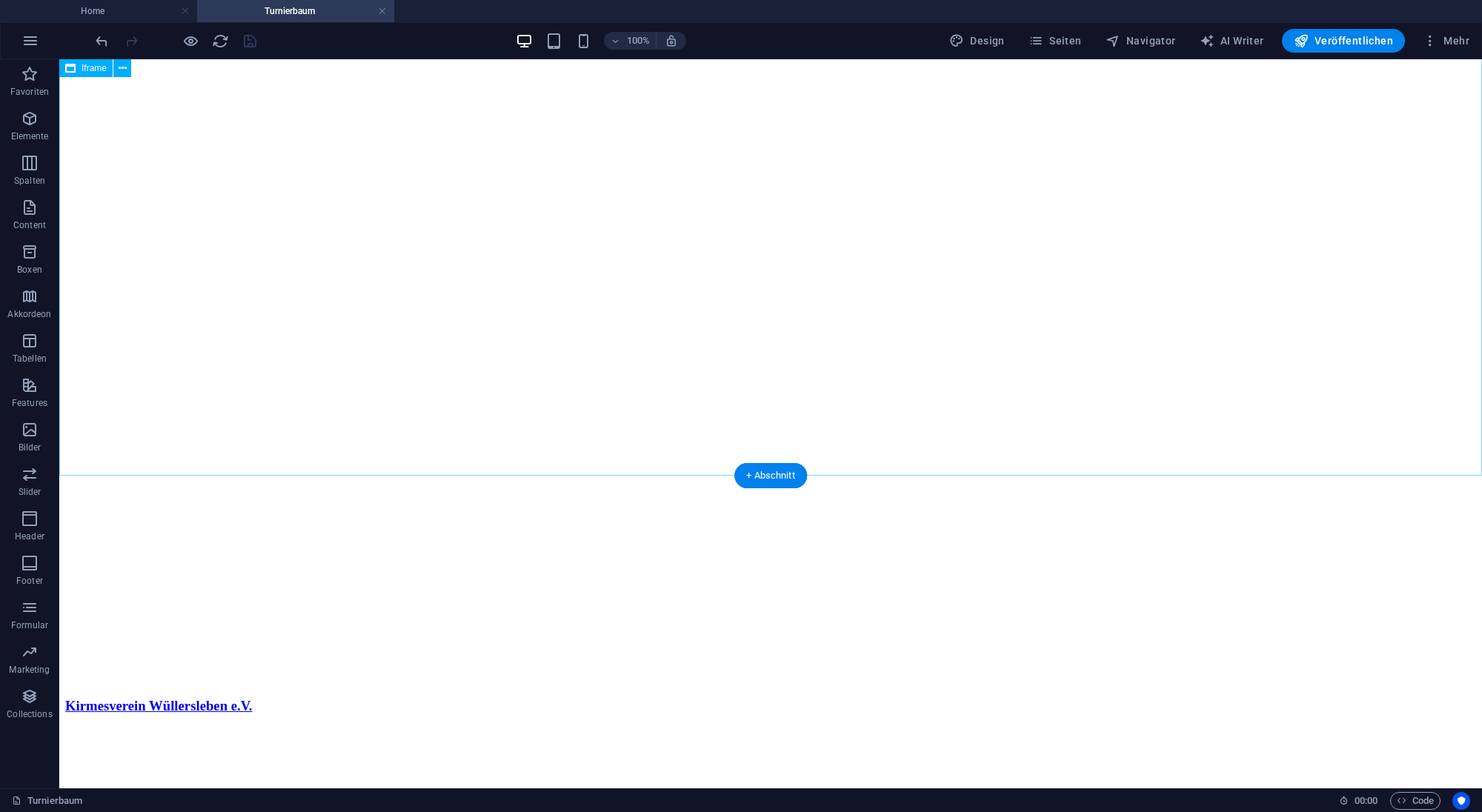
click at [140, 398] on div "</div>" at bounding box center [771, 311] width 1411 height 743
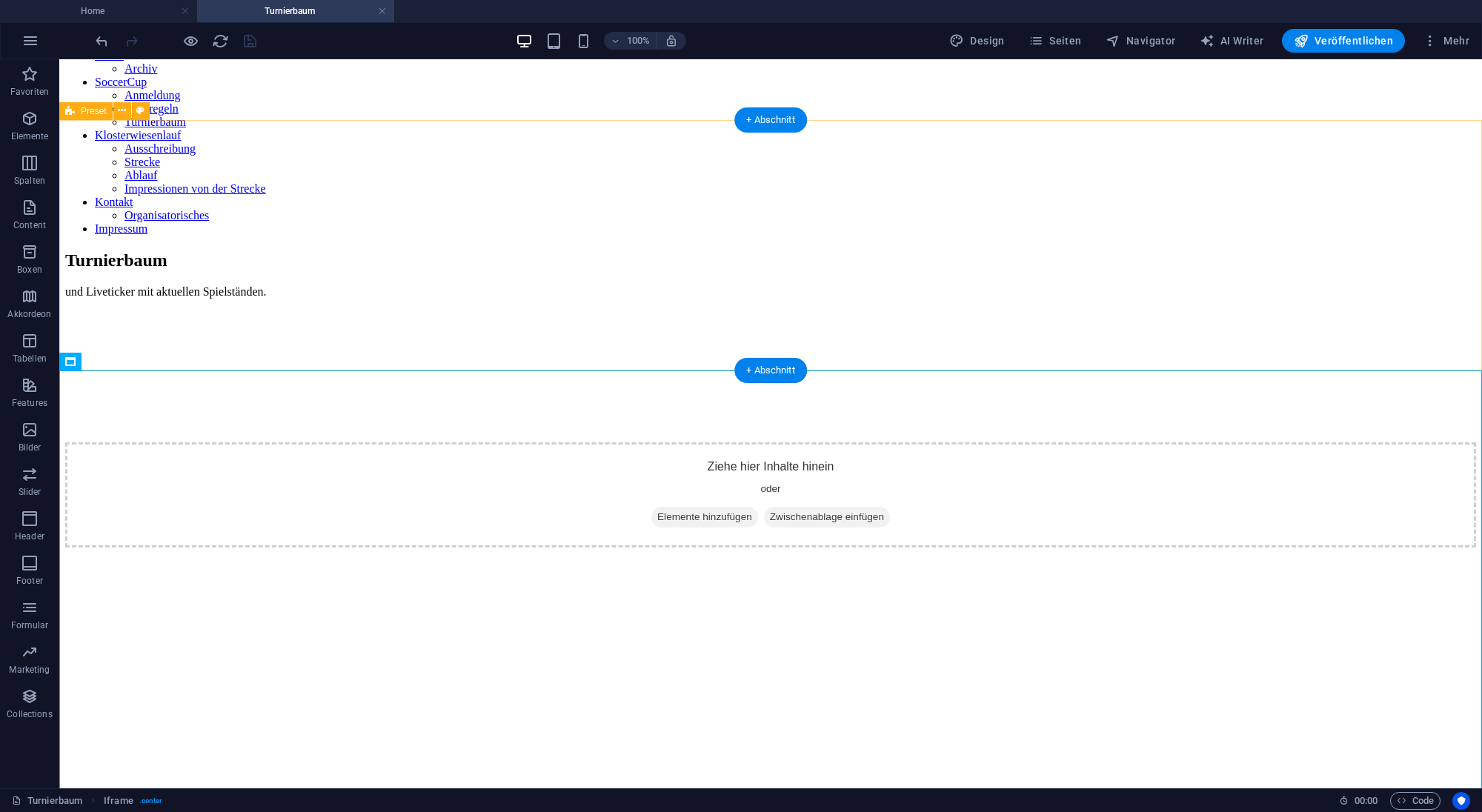
scroll to position [0, 0]
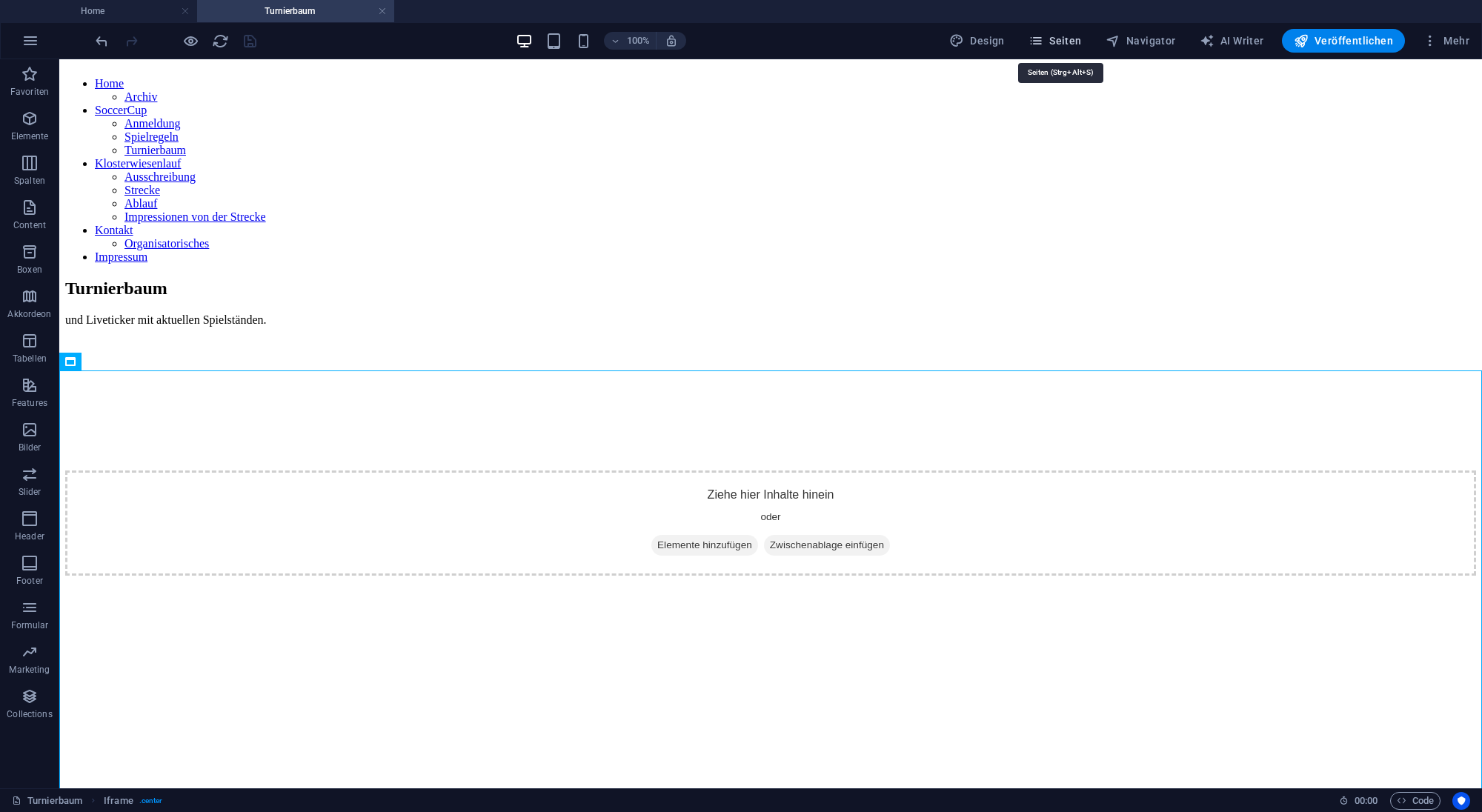
click at [1064, 42] on span "Seiten" at bounding box center [1054, 41] width 53 height 15
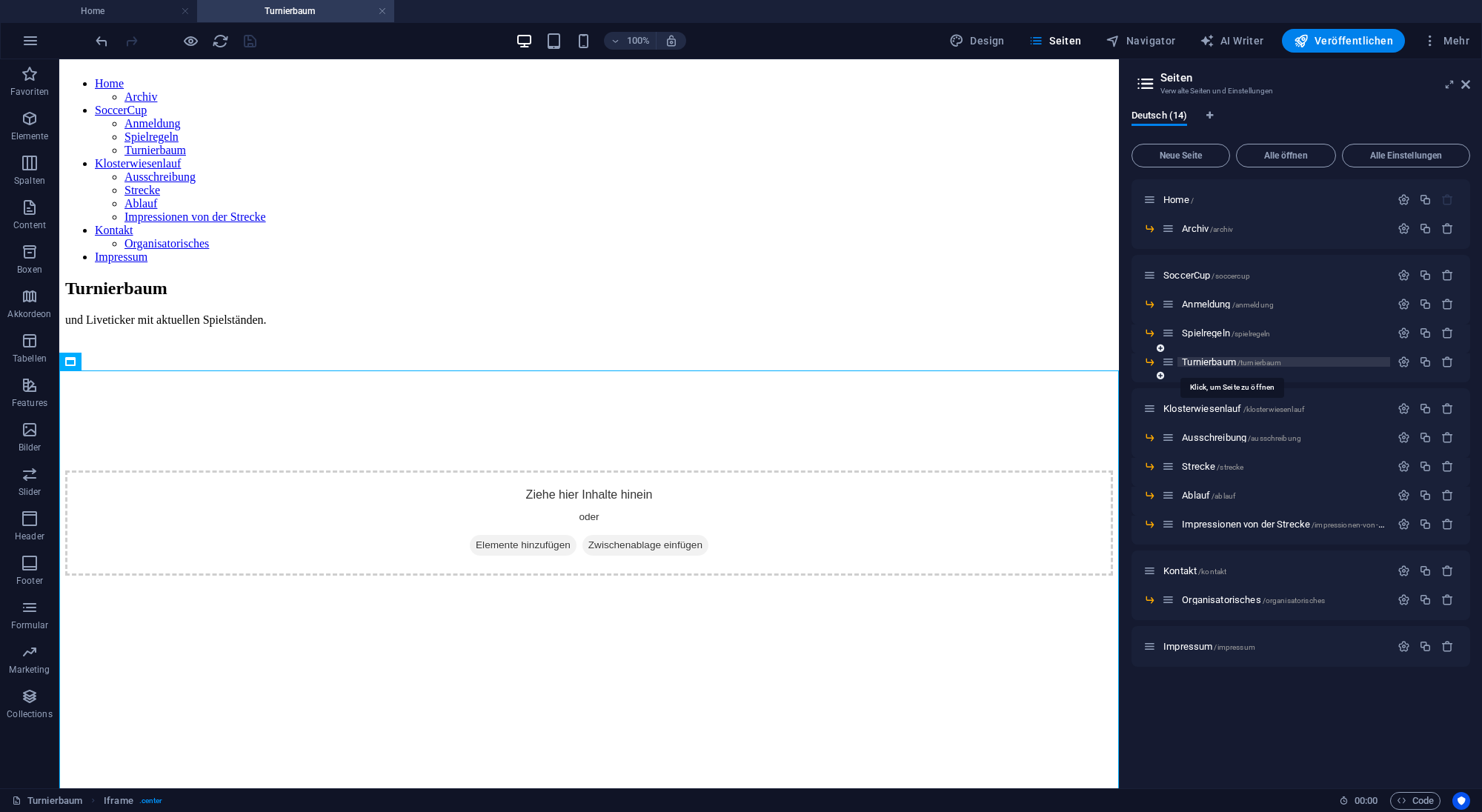
click at [1222, 364] on span "Turnierbaum /turnierbaum" at bounding box center [1231, 361] width 99 height 11
click at [1398, 359] on icon "button" at bounding box center [1403, 361] width 12 height 12
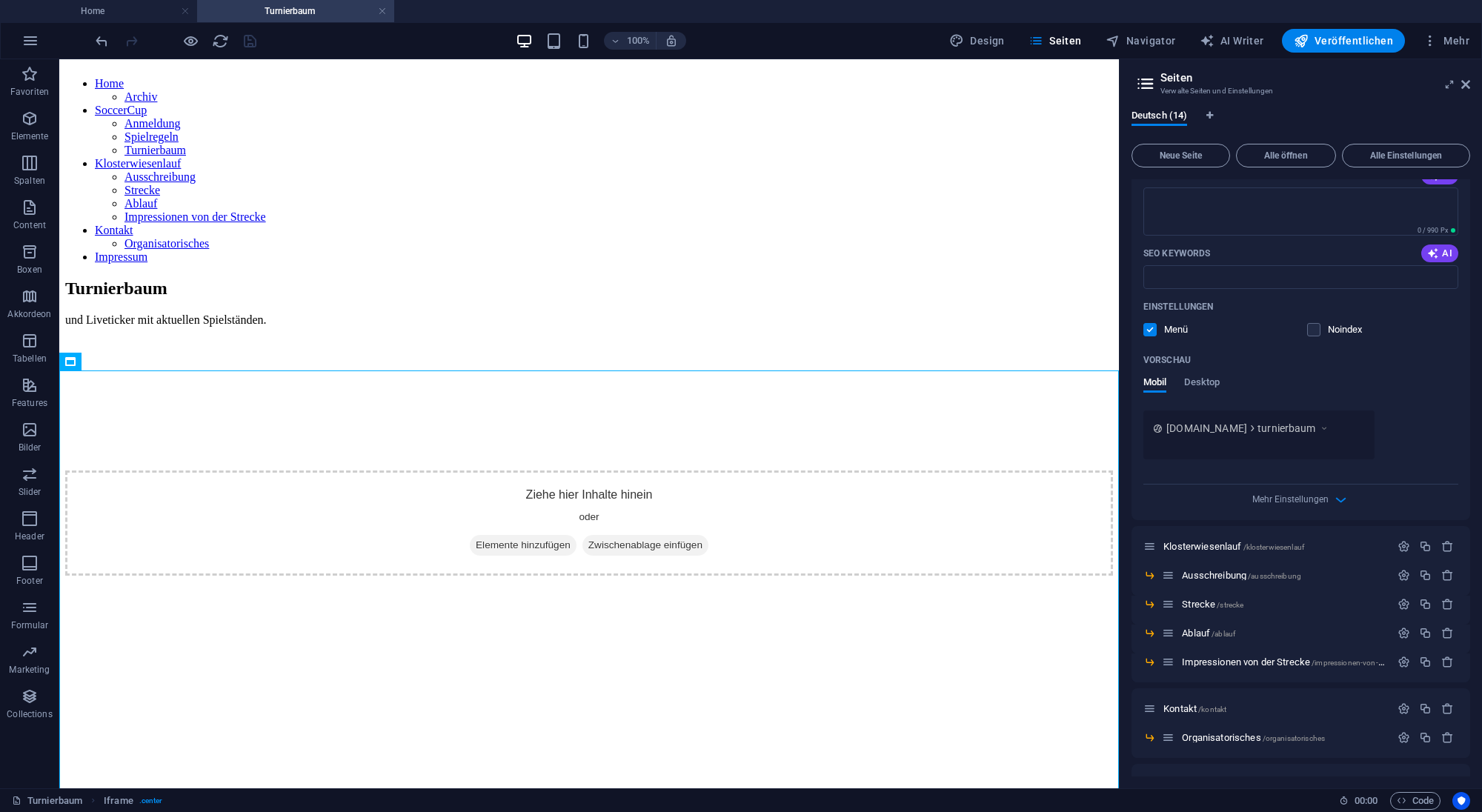
scroll to position [400, 0]
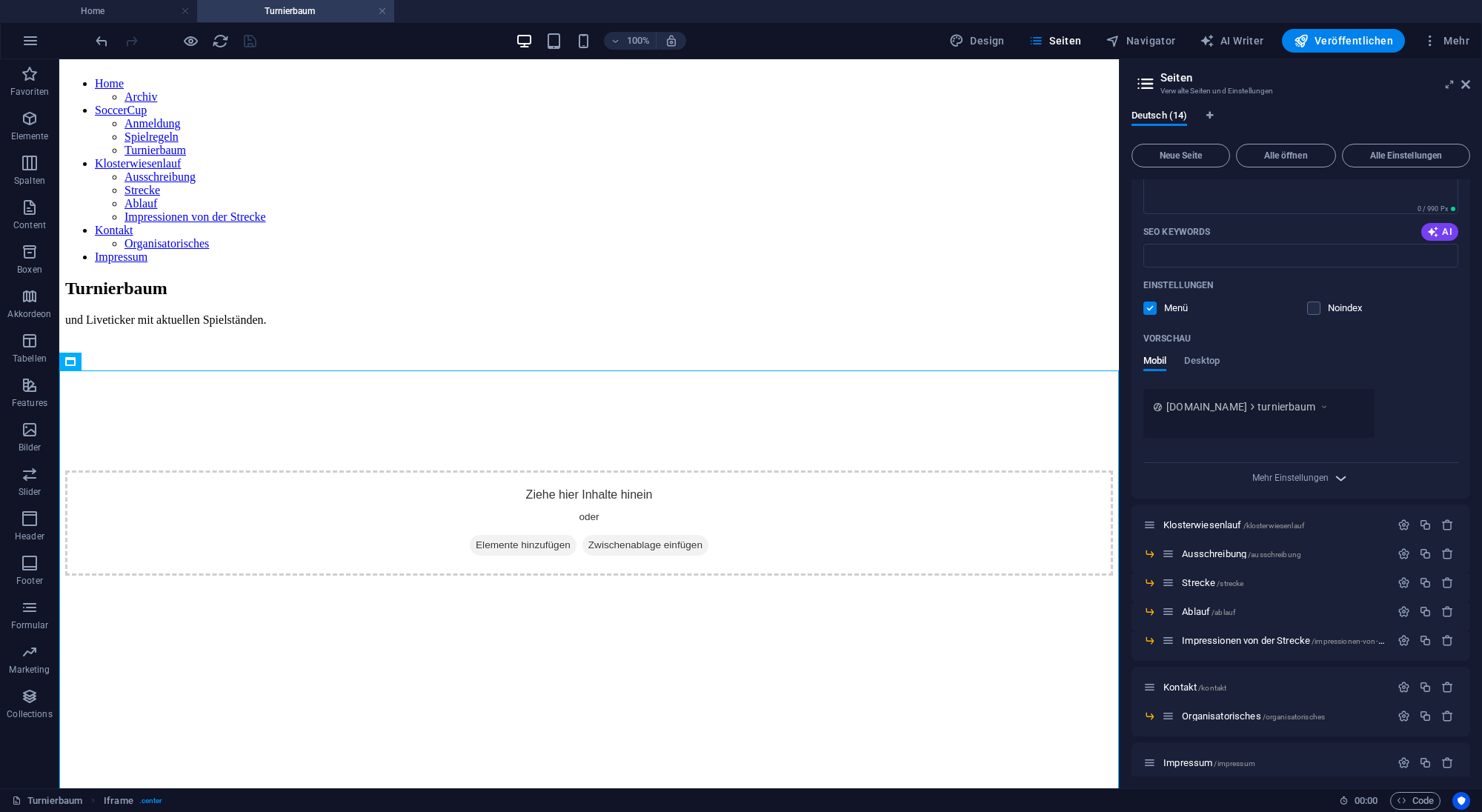
click at [1333, 475] on icon "button" at bounding box center [1341, 478] width 17 height 17
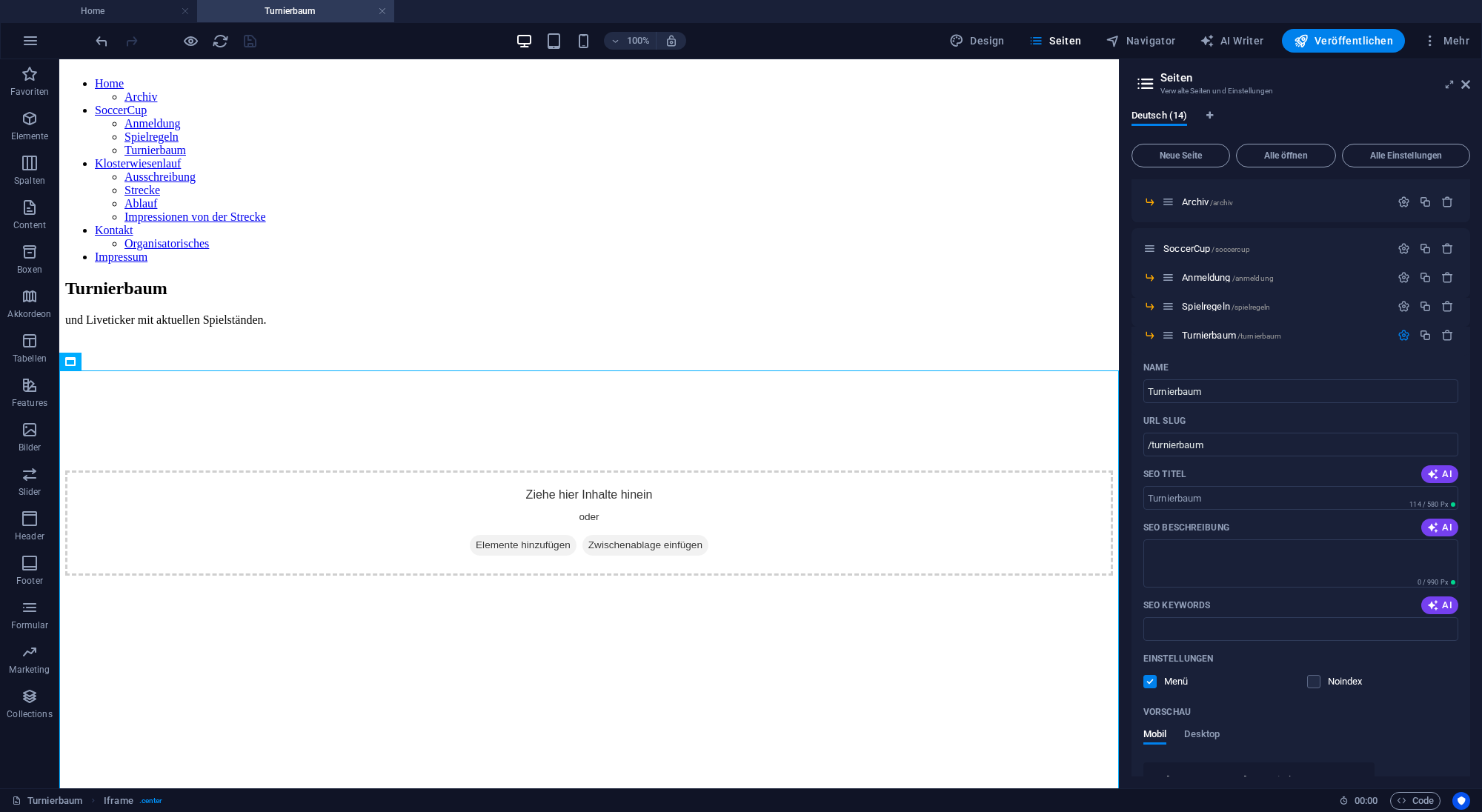
scroll to position [26, 0]
click at [1446, 473] on span "AI" at bounding box center [1439, 475] width 25 height 12
type input "Turnierbaum & Liveticker Wüllersleben"
click at [1424, 526] on button "AI" at bounding box center [1439, 528] width 37 height 17
type textarea "Aktuelle Spielstände und Turnierbaum für den Kirmesverein Wüllersleben e.V. – i…"
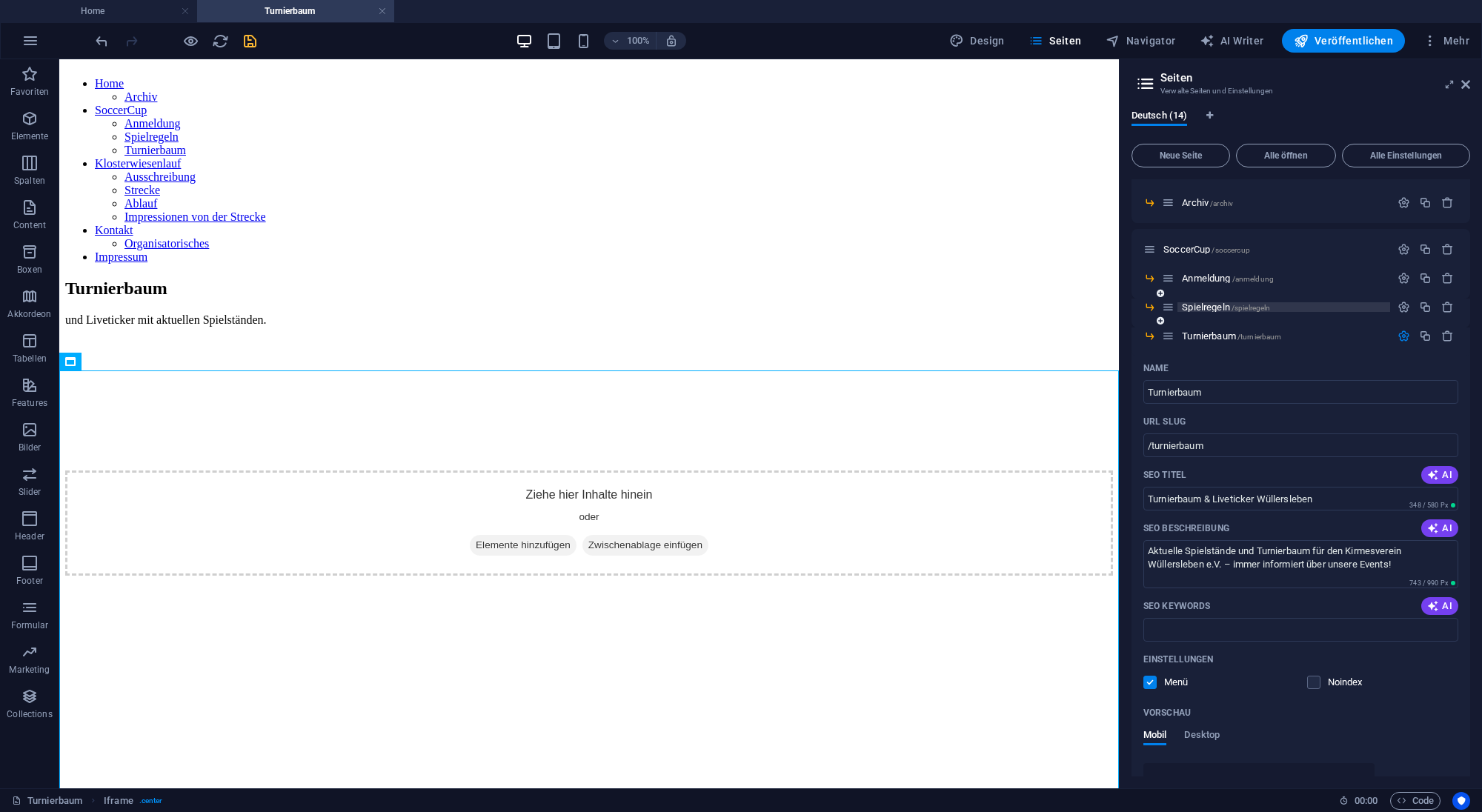
click at [1201, 304] on span "Spielregeln /spielregeln" at bounding box center [1226, 307] width 88 height 11
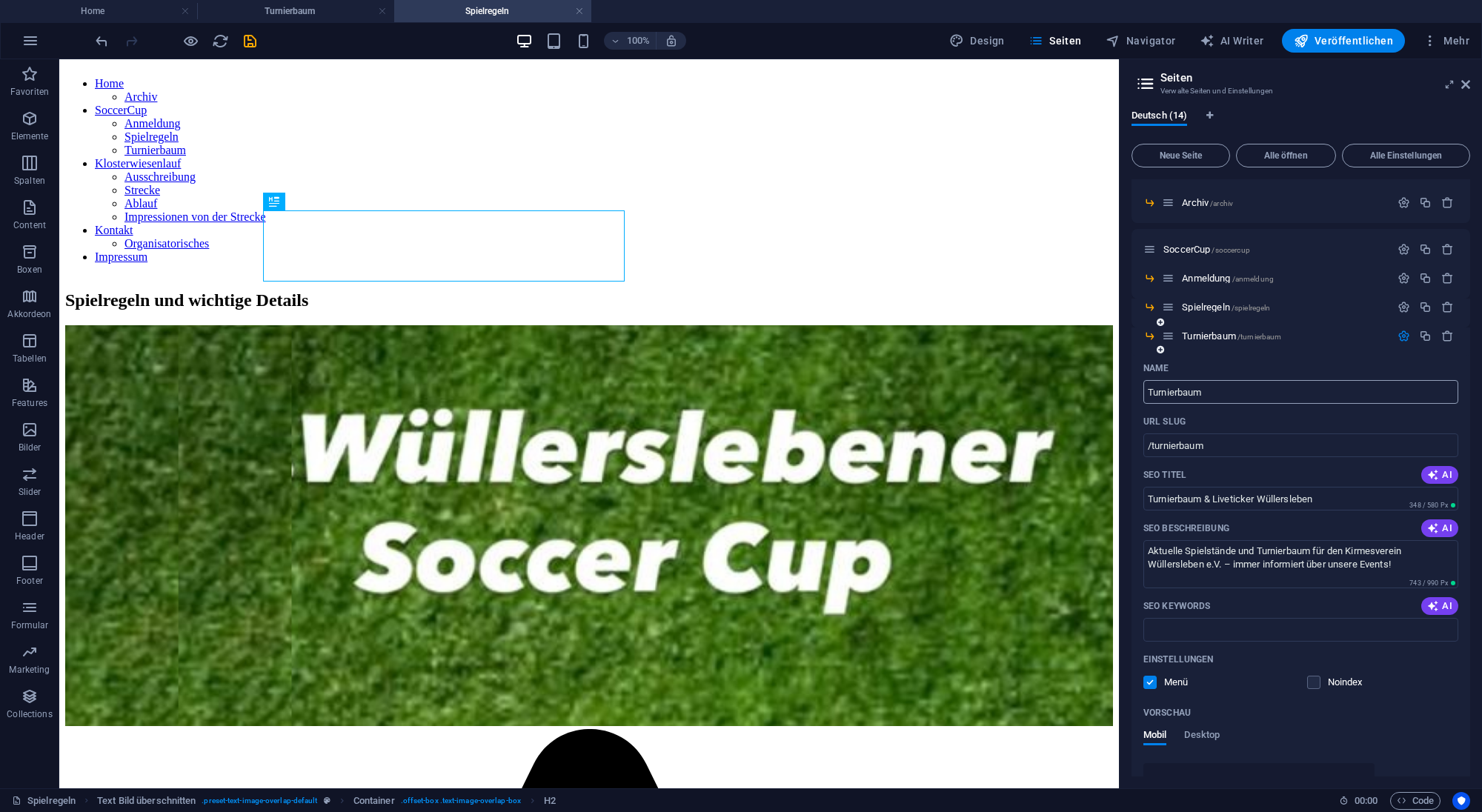
scroll to position [0, 0]
click at [1212, 303] on span "Spielregeln /spielregeln" at bounding box center [1226, 307] width 88 height 11
click at [1399, 303] on icon "button" at bounding box center [1403, 307] width 12 height 12
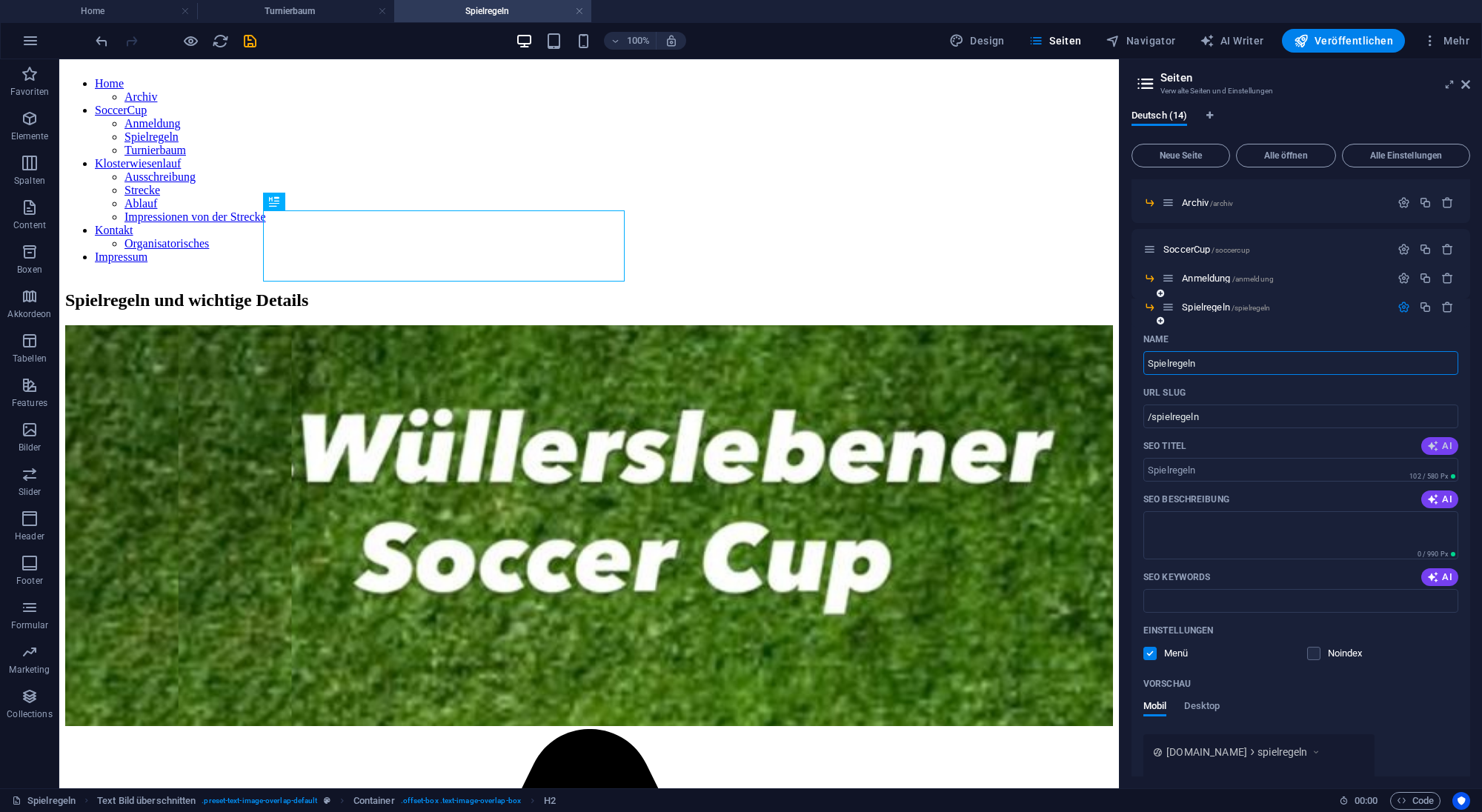
click at [1441, 446] on span "AI" at bounding box center [1439, 446] width 25 height 12
type input "Teamturnier - Regeln & Details"
click at [1442, 501] on span "AI" at bounding box center [1439, 499] width 25 height 12
type textarea "Erlebe den Kirmesverein Wüllersleben: 3- bis 5-köpfige Teams, spannende Fußball…"
click at [1439, 580] on icon "button" at bounding box center [1432, 577] width 12 height 12
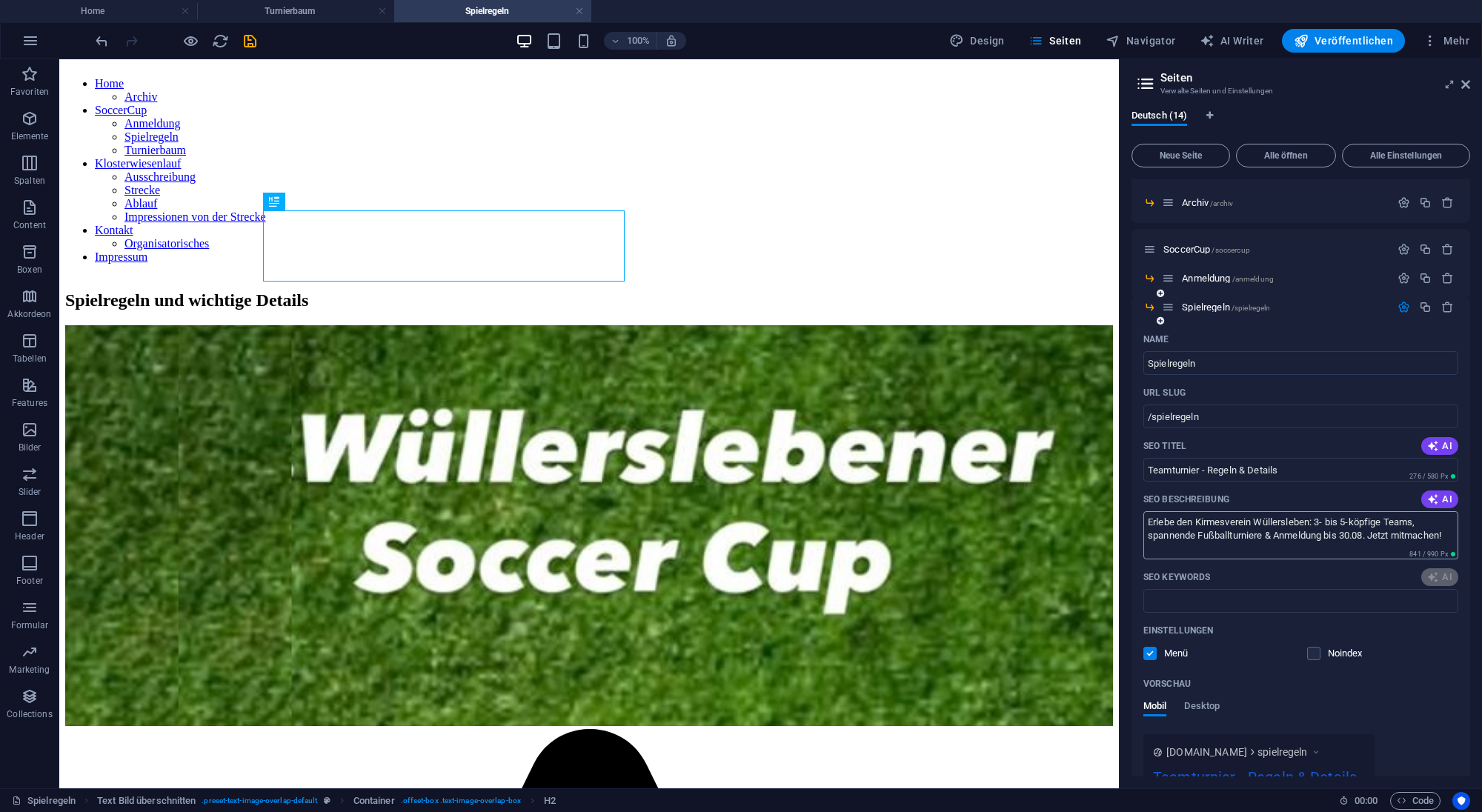
type input "Spielregeln, Soccerfeld, Teamgrößen, Turnieranmeldung, Kirmesverein Wüllerslebe…"
click at [1403, 274] on icon "button" at bounding box center [1403, 278] width 12 height 12
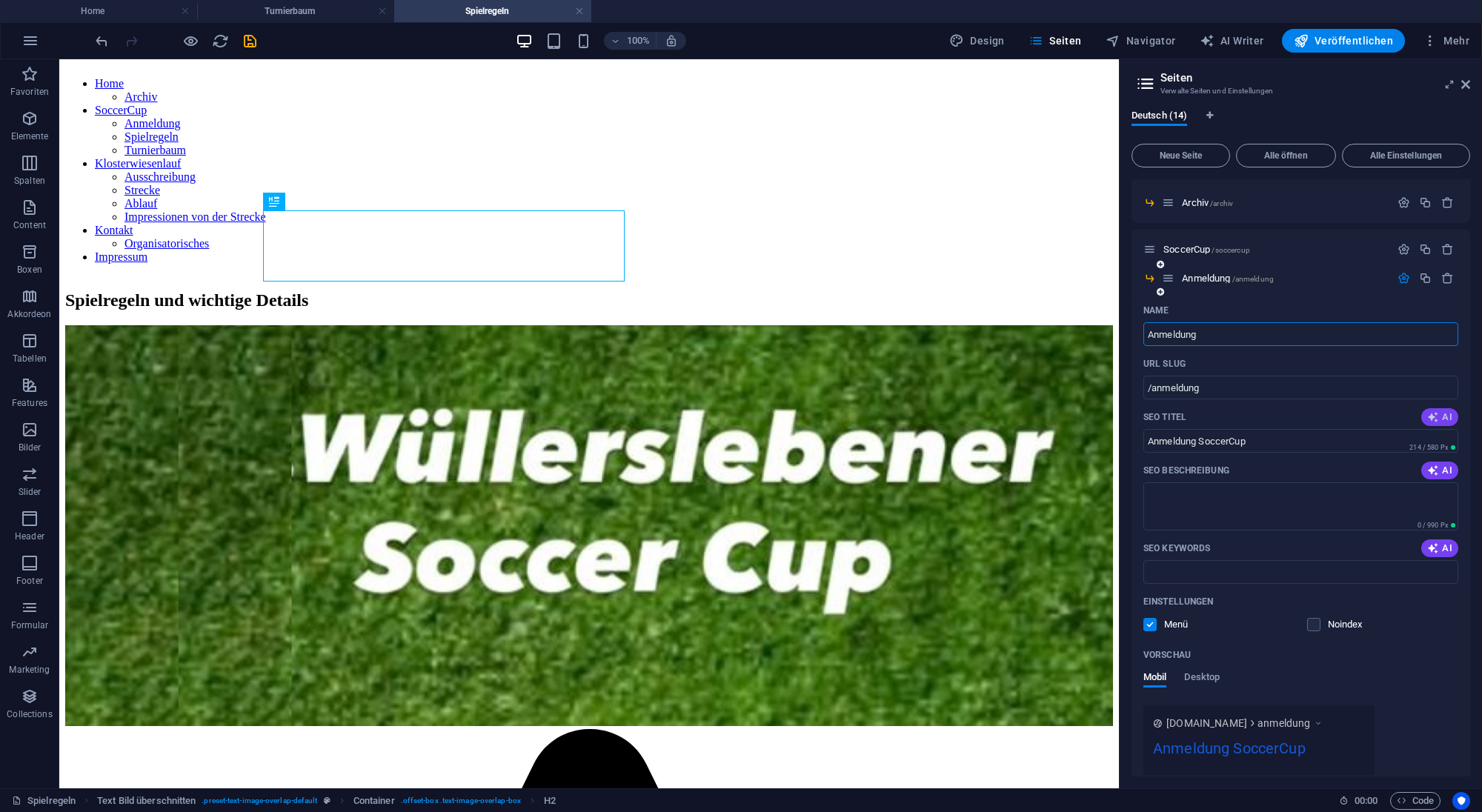
click at [1446, 417] on span "AI" at bounding box center [1439, 417] width 25 height 12
type input "„Anmeldung Kirmeslauf 2025“"
click at [1442, 466] on span "AI" at bounding box center [1439, 470] width 25 height 12
type textarea "Melde dein Team für den Klosterwiesenlauf an! Nur 1 Platz frei, jetzt bis [DATE…"
click at [1439, 544] on icon "button" at bounding box center [1432, 548] width 12 height 12
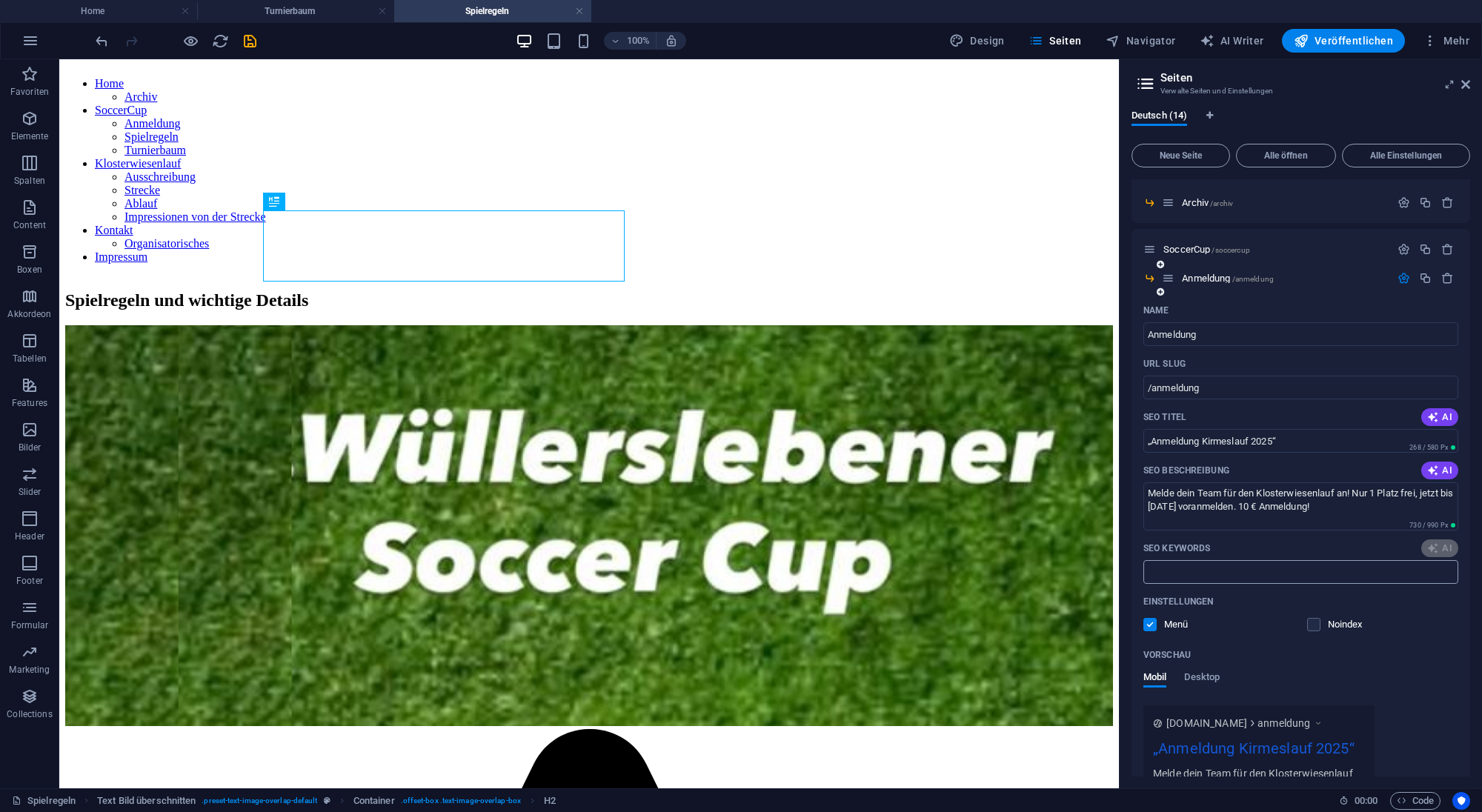
type input "Anmeldung Turnier, Voranmeldung 2025, Anmeldegebühr Team, freie Plätze Turnier,…"
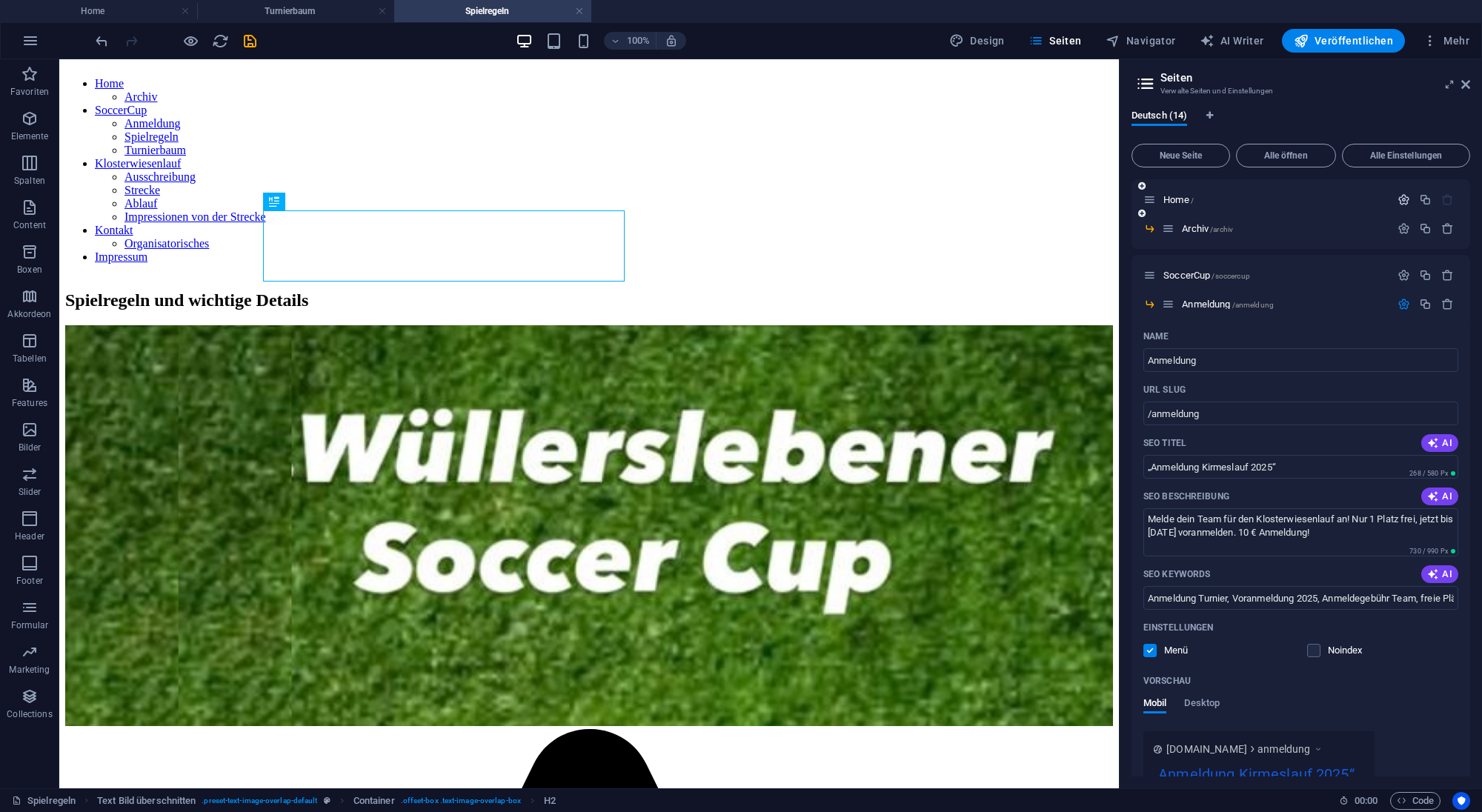
click at [1407, 198] on icon "button" at bounding box center [1403, 199] width 12 height 12
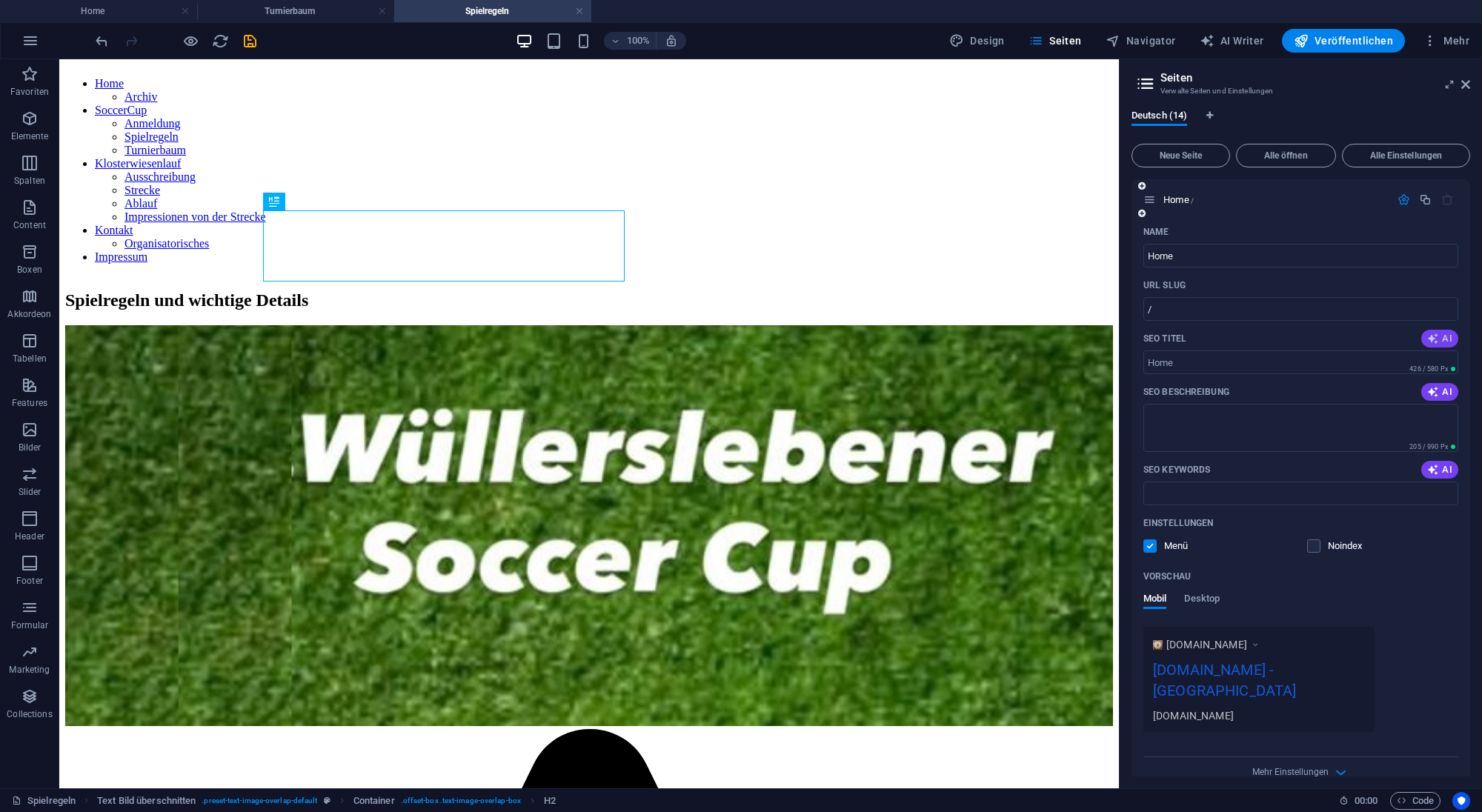
click at [1446, 337] on span "AI" at bounding box center [1439, 338] width 25 height 12
type input "1. SoccerCup Wüllersleben 2025"
click at [1441, 392] on span "AI" at bounding box center [1439, 392] width 25 height 12
type textarea "Erlebe den 1. SoccerCup und den Klosterwiesenlauf in [GEOGRAPHIC_DATA]: Sport, …"
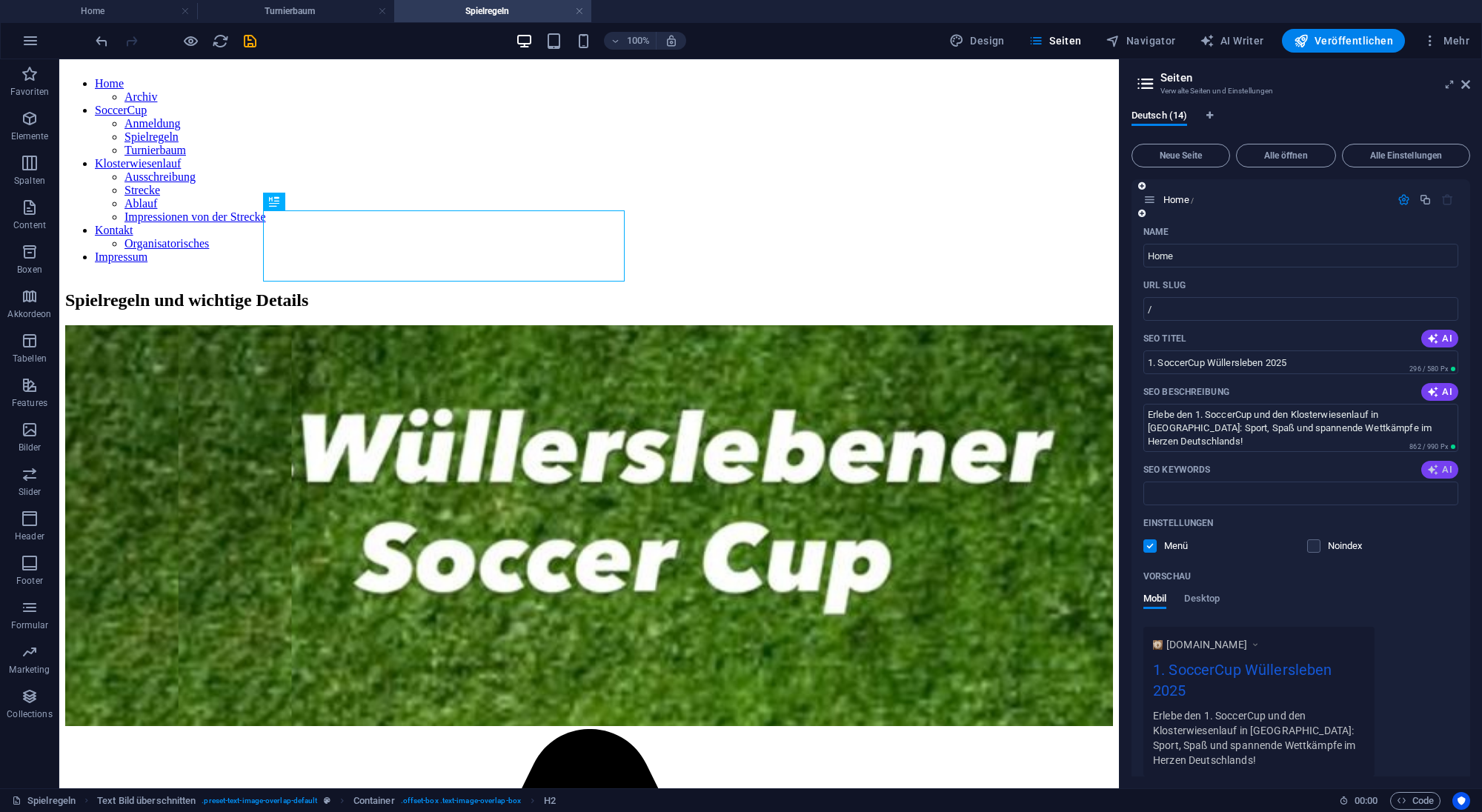
click at [1437, 468] on icon "button" at bounding box center [1432, 470] width 12 height 12
type input "Wüllersleben, SoccerCup 2025, Klosterwiesenlauf, [GEOGRAPHIC_DATA], grüne Herze…"
click at [1399, 203] on icon "button" at bounding box center [1403, 199] width 12 height 12
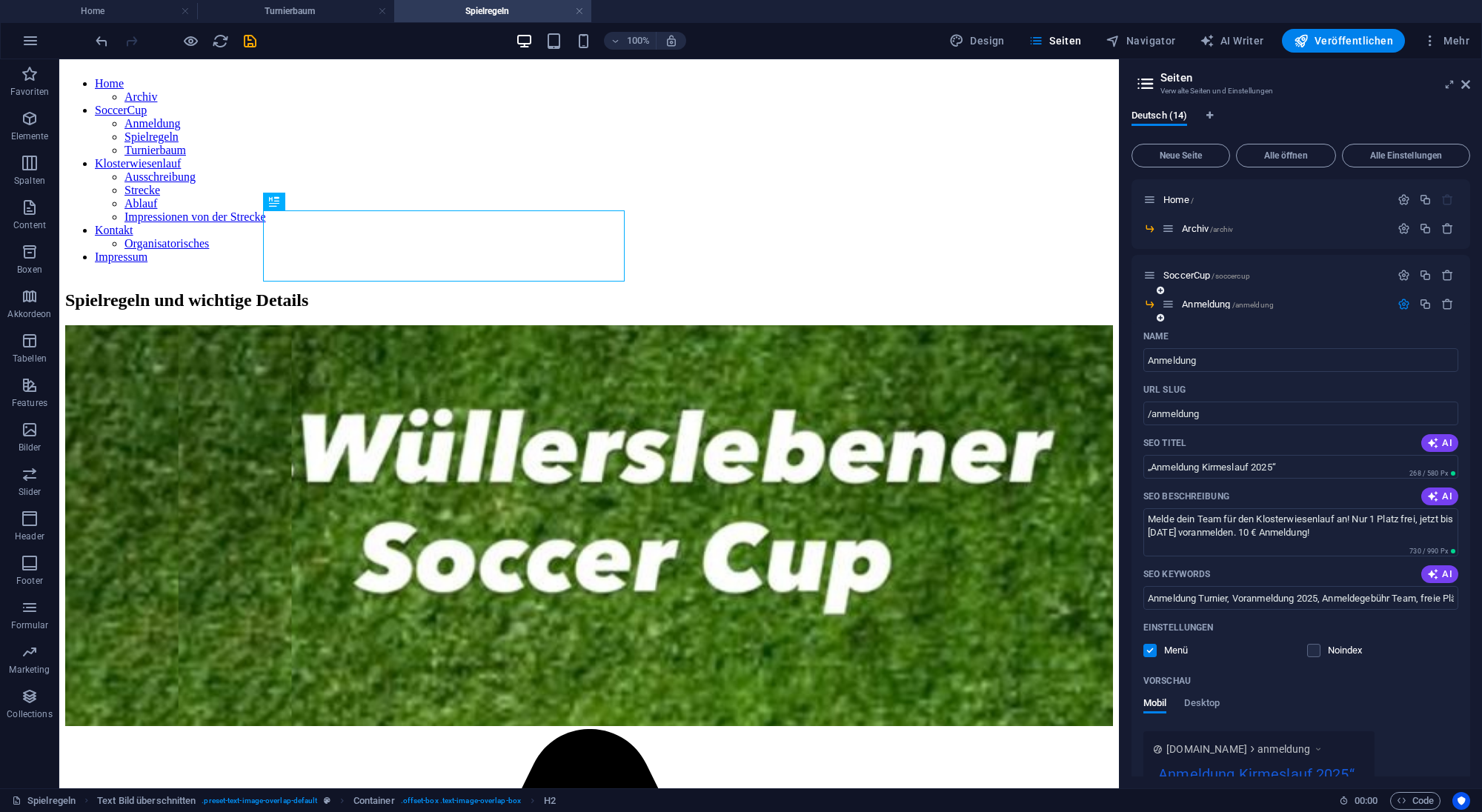
click at [1403, 305] on icon "button" at bounding box center [1403, 303] width 12 height 12
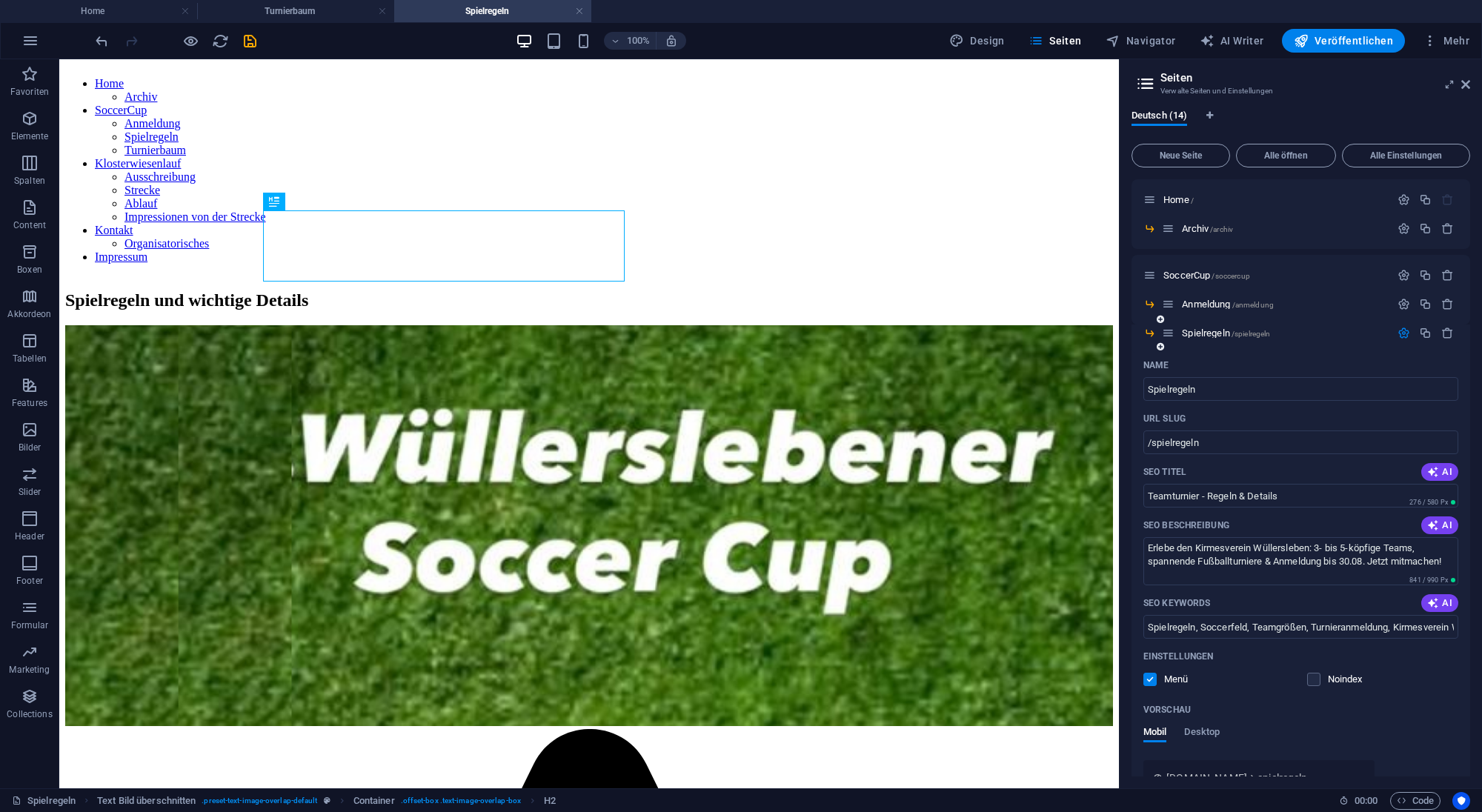
click at [1403, 332] on icon "button" at bounding box center [1403, 332] width 12 height 12
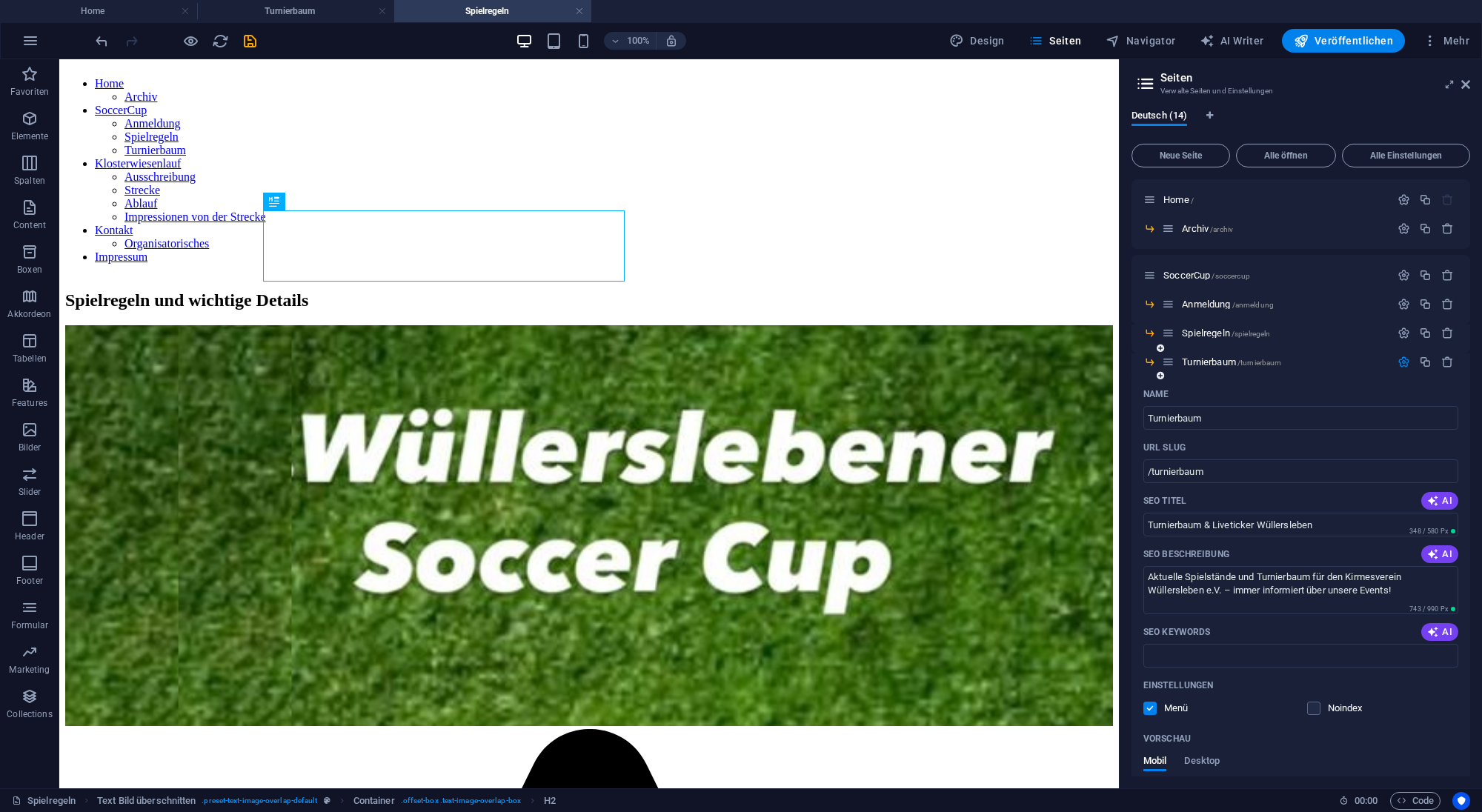
click at [1402, 357] on icon "button" at bounding box center [1403, 361] width 12 height 12
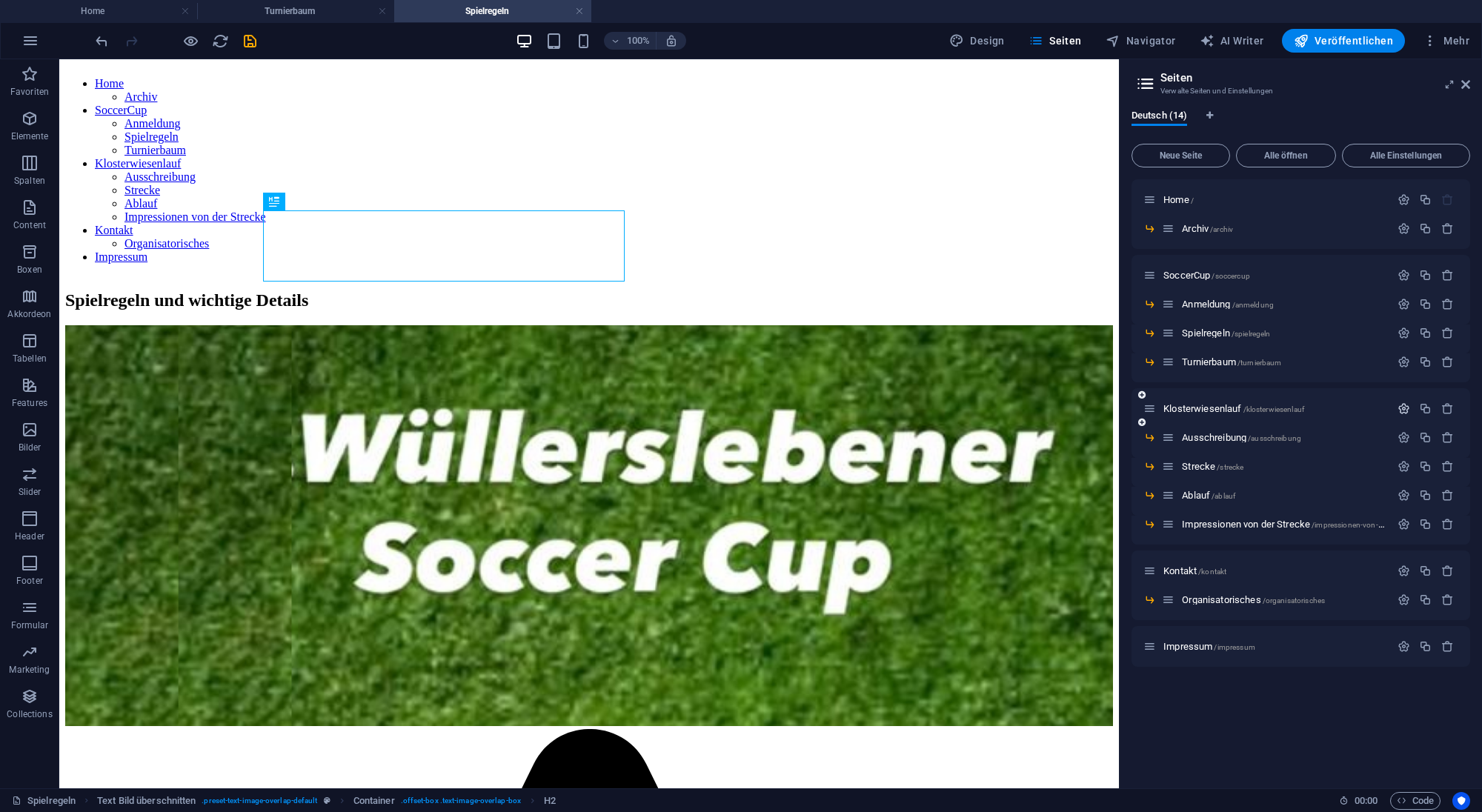
click at [1404, 408] on icon "button" at bounding box center [1403, 408] width 12 height 12
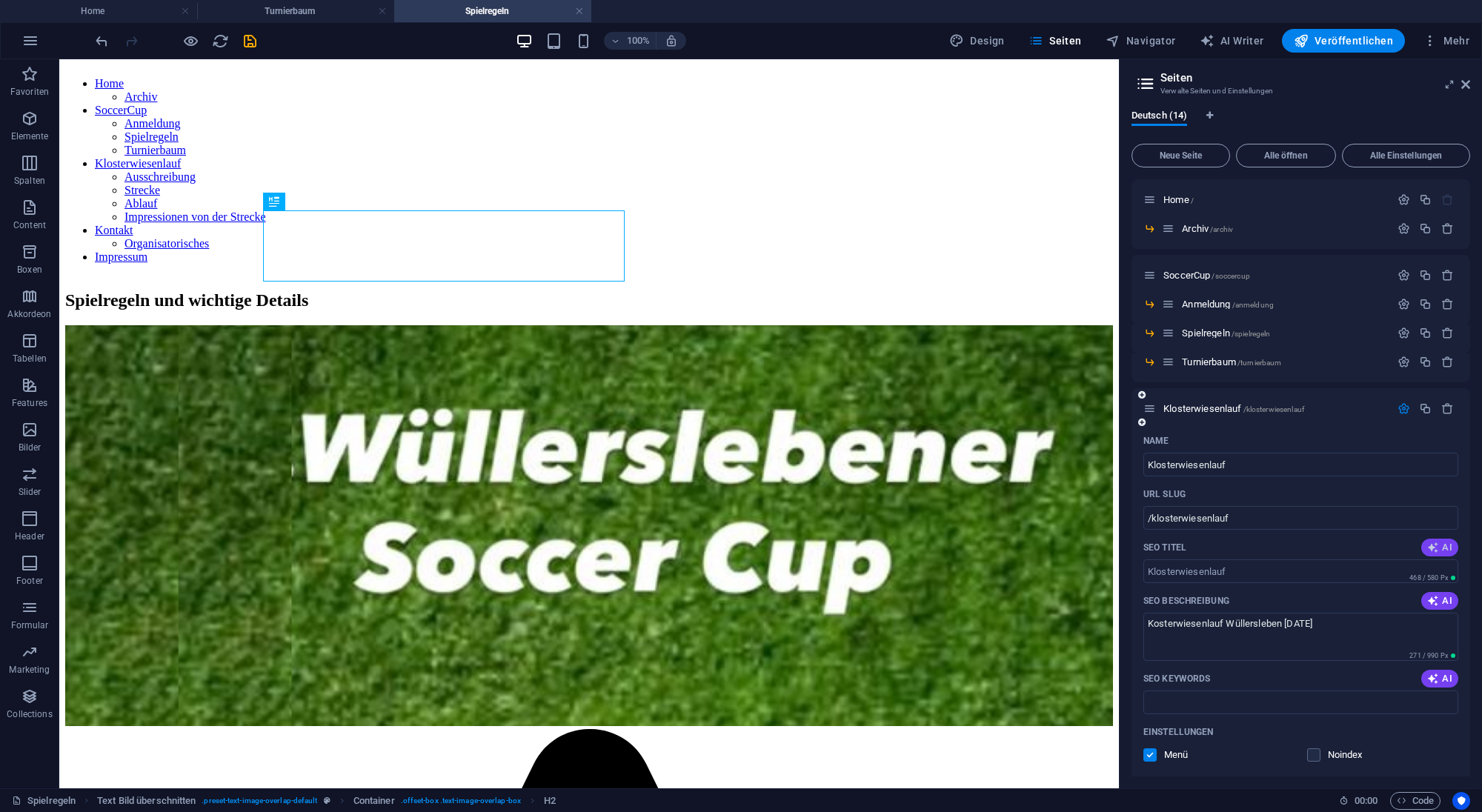
click at [1432, 551] on icon "button" at bounding box center [1432, 547] width 12 height 12
type input "Klosterwiesenlauf 2025: Spaß für Alle"
click at [1445, 600] on span "AI" at bounding box center [1439, 600] width 25 height 12
type textarea "Erlebe den Klosterwiesenlauf 2025 in [GEOGRAPHIC_DATA]! Spaß und Spannung für J…"
click at [1437, 681] on icon "button" at bounding box center [1432, 678] width 12 height 12
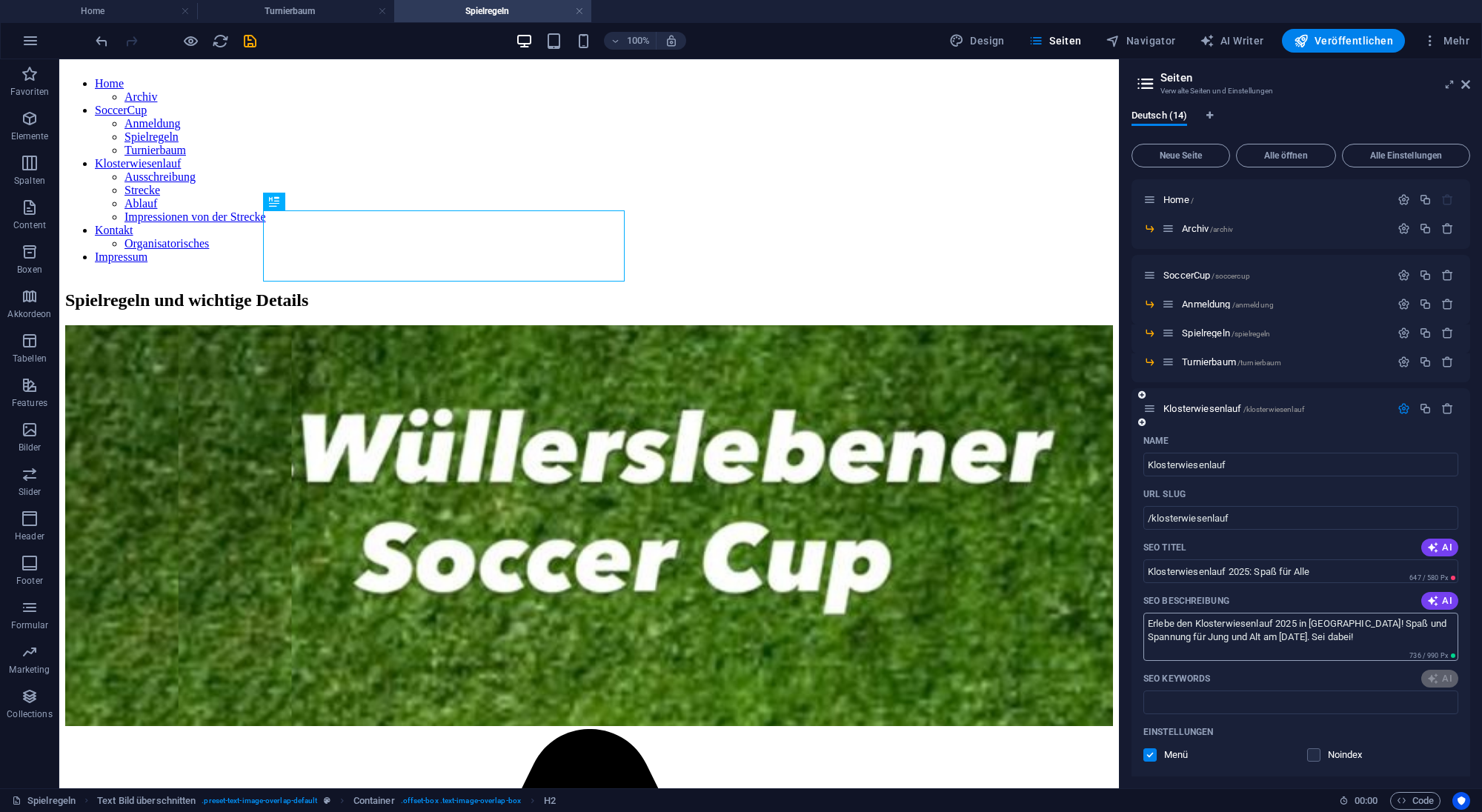
type input "Klosterwiesenlauf 2025, Wüllersleben Event, Kirmesverein Wüllersleben, Sportver…"
click at [1397, 405] on icon "button" at bounding box center [1403, 408] width 12 height 12
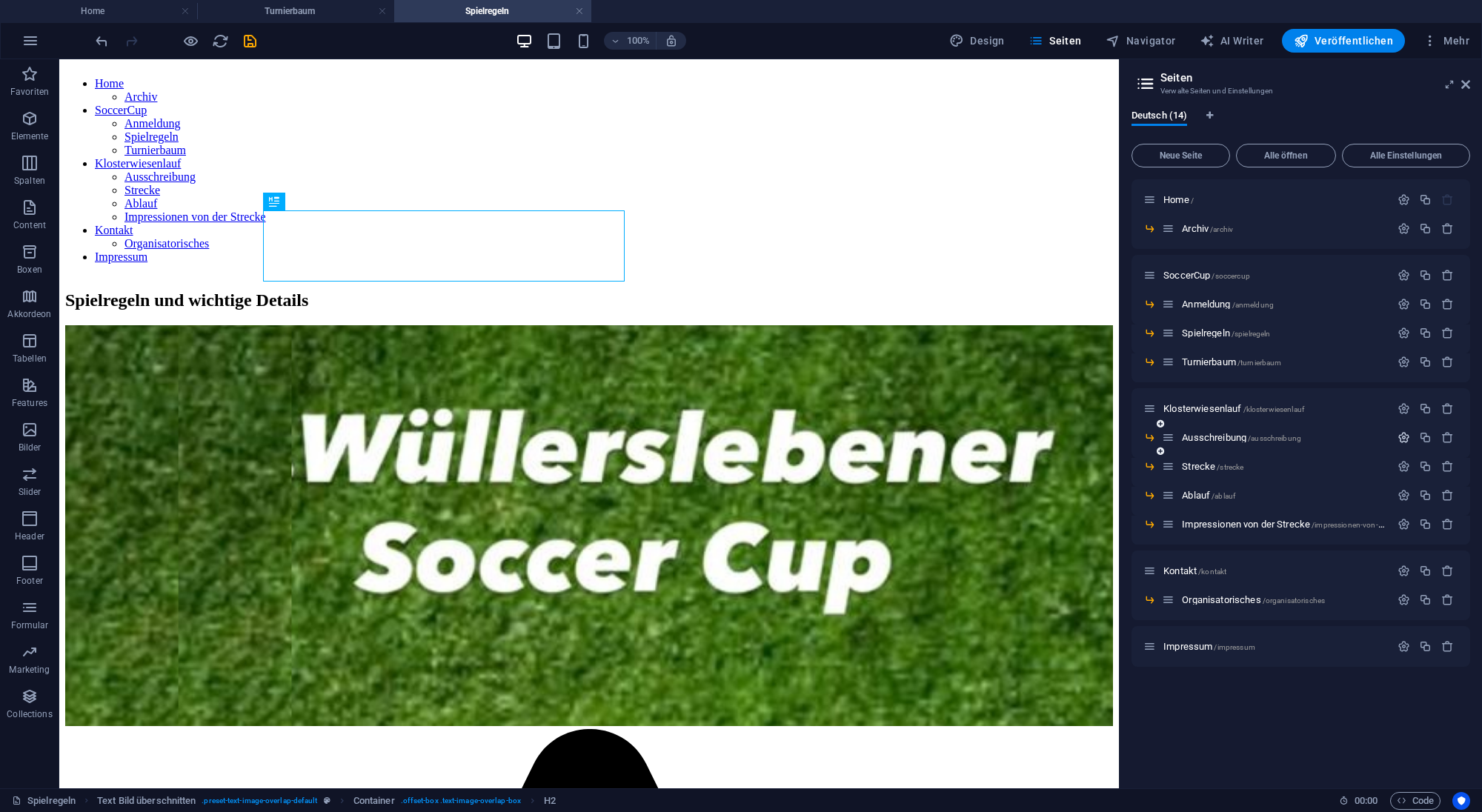
click at [1405, 437] on icon "button" at bounding box center [1403, 437] width 12 height 12
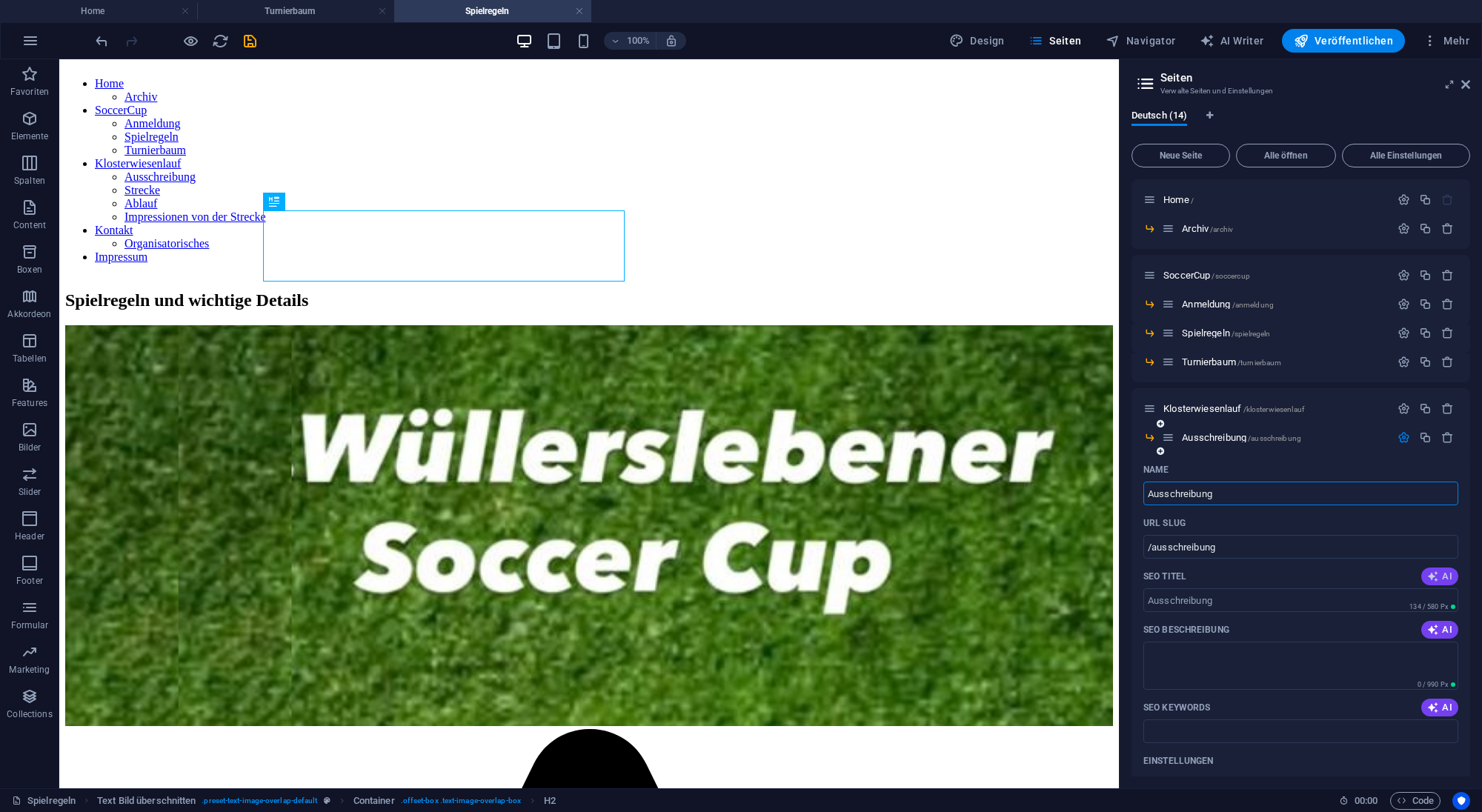
click at [1432, 576] on icon "button" at bounding box center [1432, 576] width 12 height 12
type input "Klosterwiesenlauf 2025 in [GEOGRAPHIC_DATA]"
click at [1439, 635] on icon "button" at bounding box center [1432, 629] width 12 height 12
type textarea "Nehmen Sie am 1. Klosterwiesenlauf am [DATE] in [GEOGRAPHIC_DATA] teil! Läufe f…"
click at [1434, 706] on icon "button" at bounding box center [1432, 707] width 12 height 12
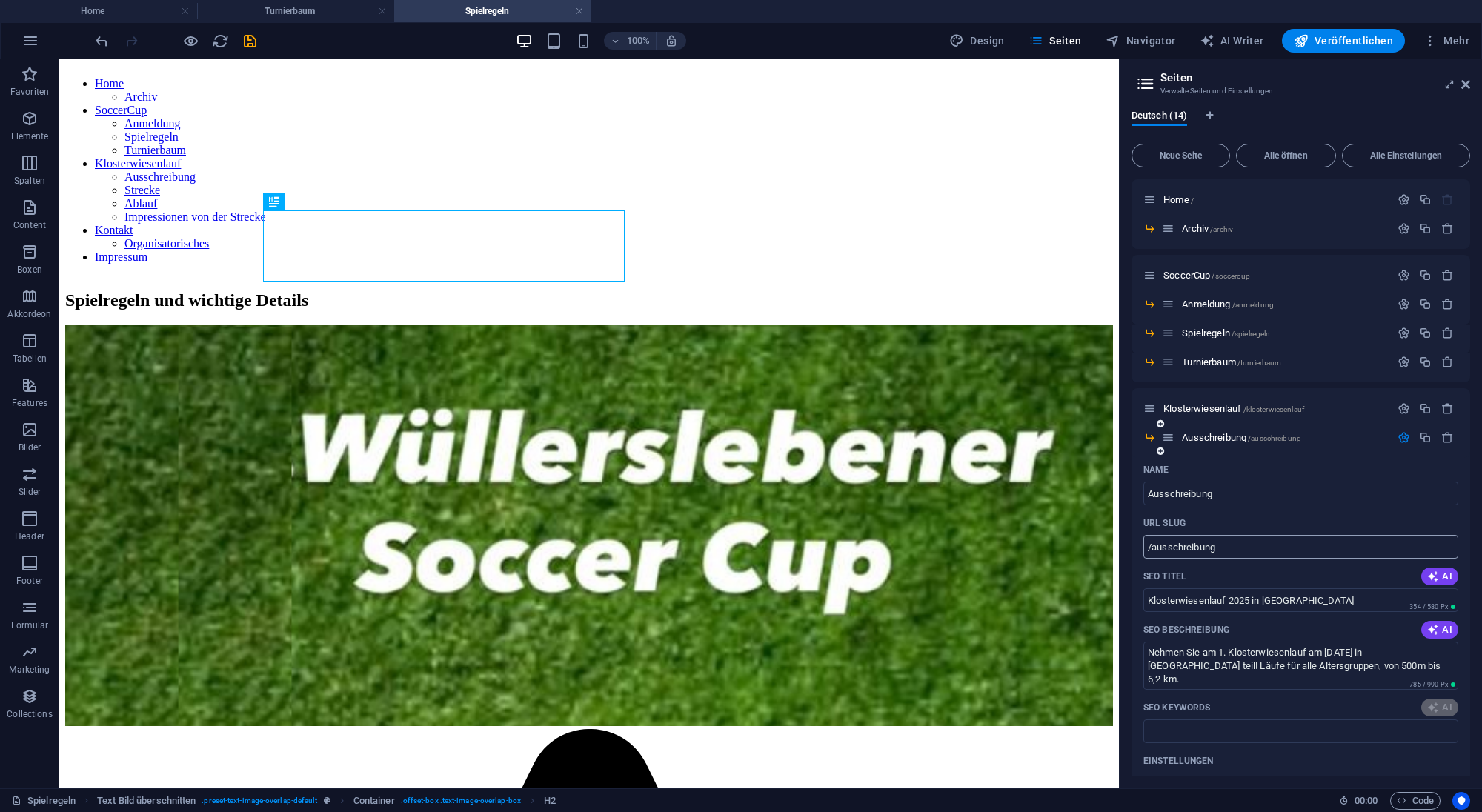
type input "Klosterwiesenlauf, Wüllerseben, Läufe für jedes Alter, Nordic Walking, Anmeldun…"
click at [1402, 433] on icon "button" at bounding box center [1403, 437] width 12 height 12
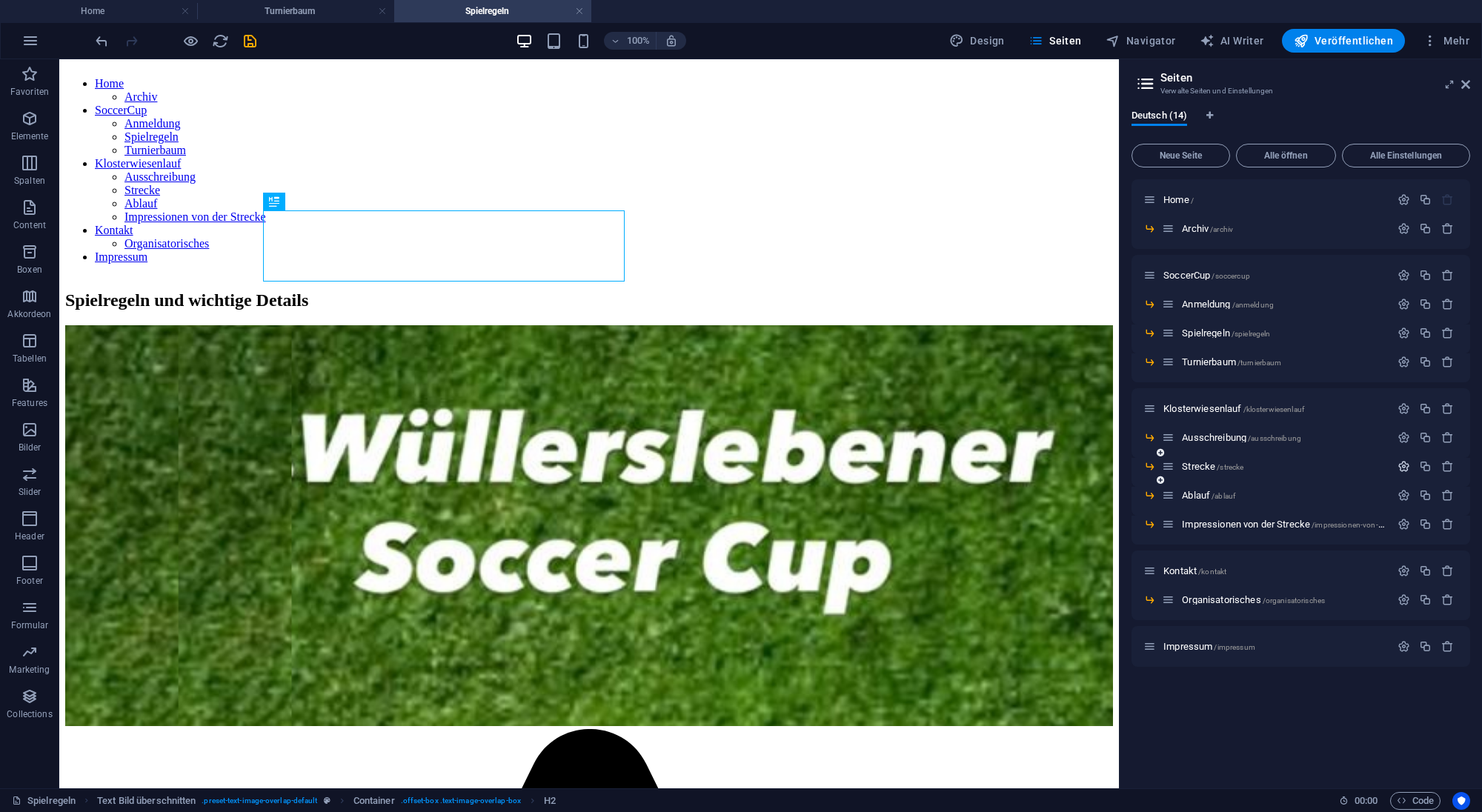
click at [1404, 468] on icon "button" at bounding box center [1403, 466] width 12 height 12
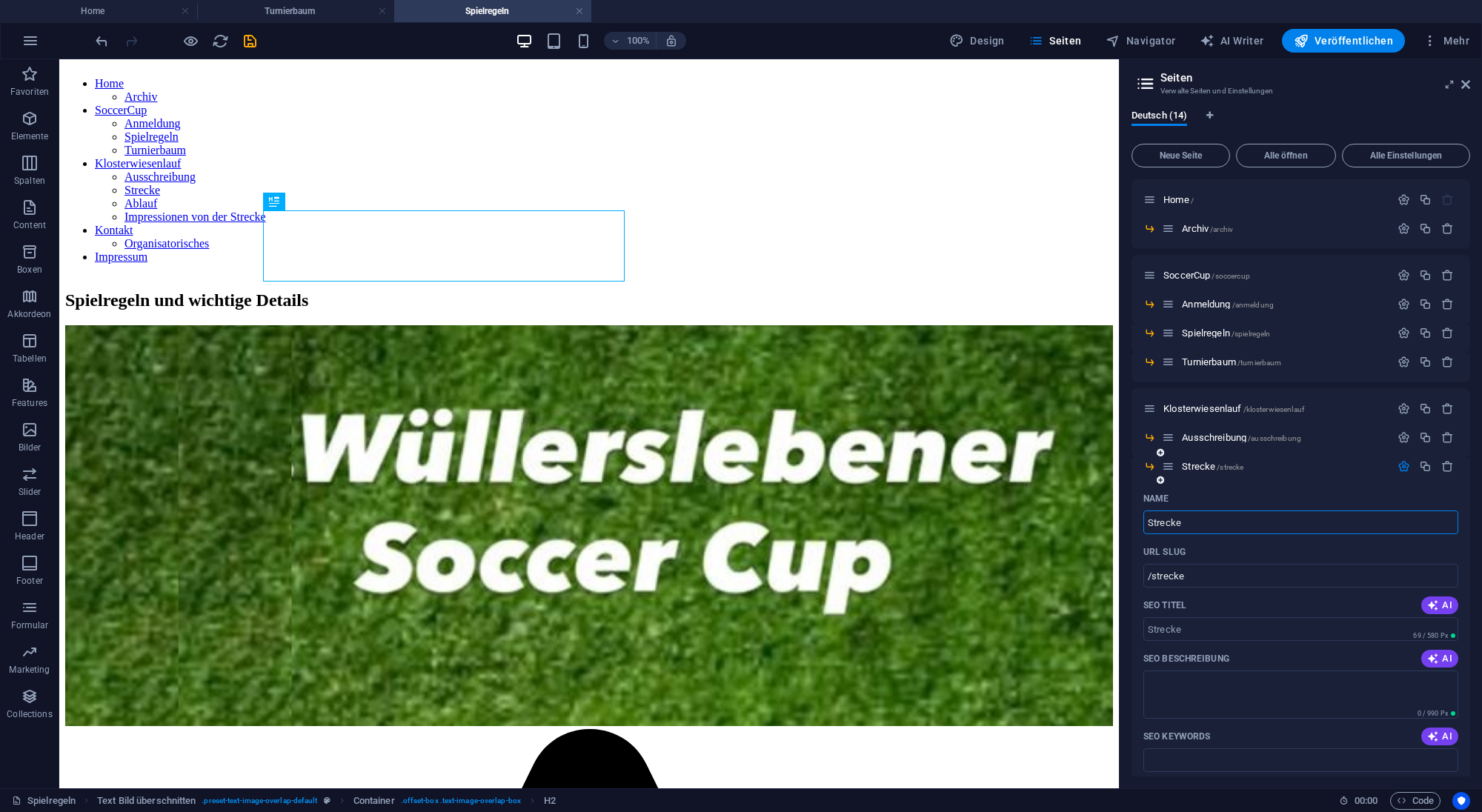
scroll to position [133, 0]
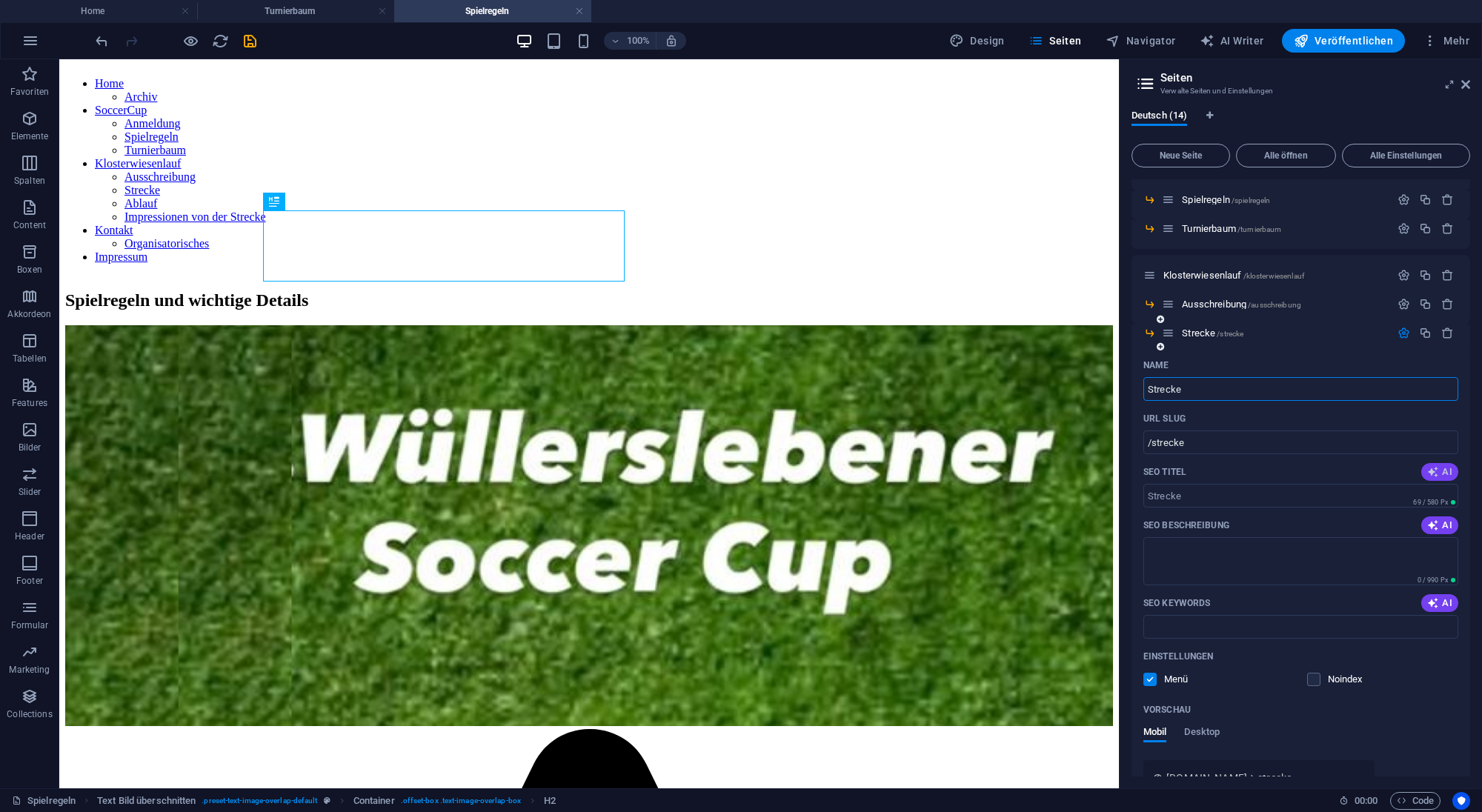
click at [1439, 473] on icon "button" at bounding box center [1432, 471] width 12 height 12
type input "Bambini Lauf: Spaß für die Kleinen"
click at [1440, 520] on span "AI" at bounding box center [1439, 525] width 25 height 12
type textarea "Erlebe den Klosterwiesenlauf: von Bambini-Läufen bis Cross-Läufen für alle Alte…"
click at [1434, 603] on icon "button" at bounding box center [1432, 603] width 12 height 12
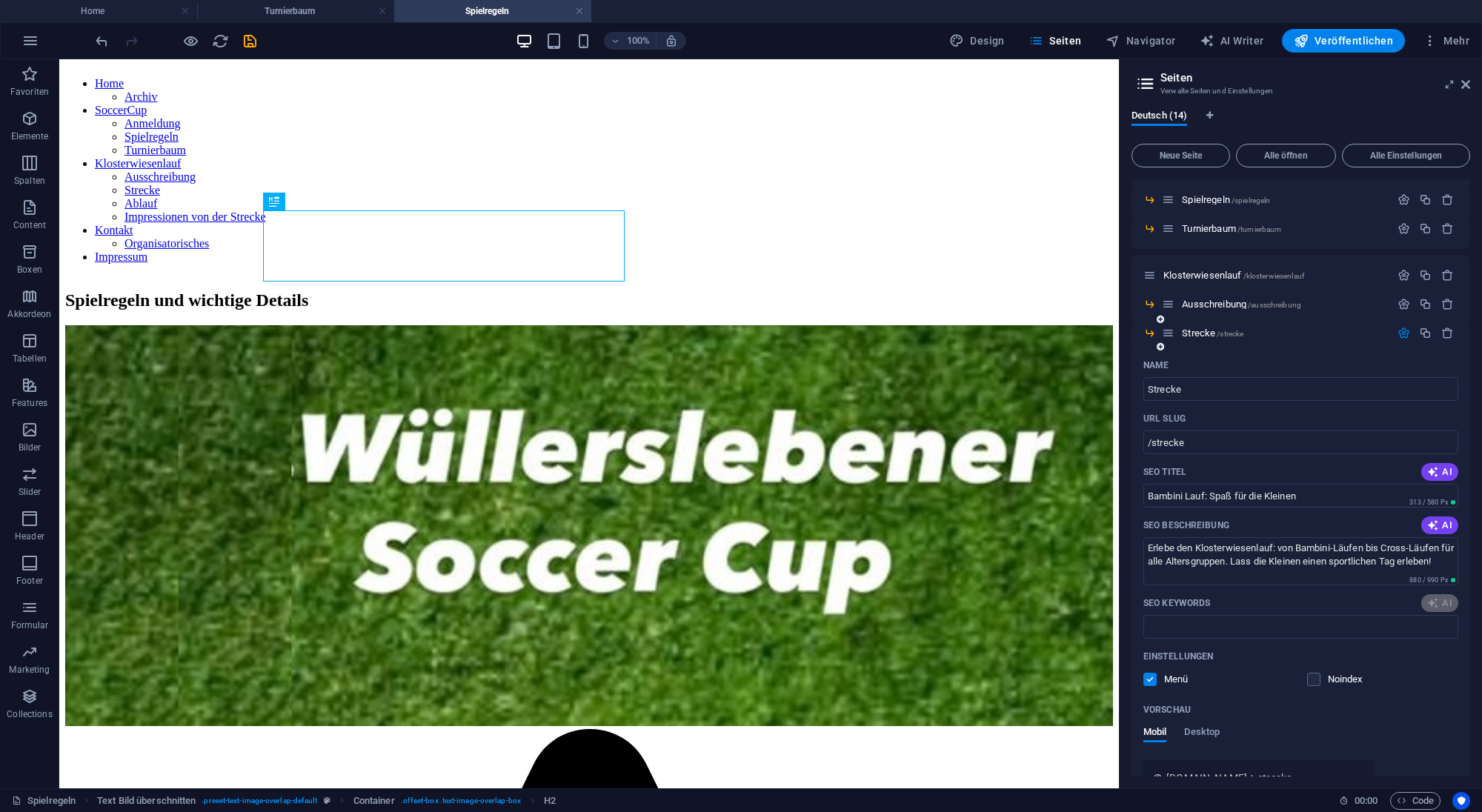
type input "Bambini Lauf, Kinder Lauf, Cross-Lauf, Nordic Walking, Klosterwiesenlauf, Wettk…"
click at [1399, 331] on icon "button" at bounding box center [1403, 332] width 12 height 12
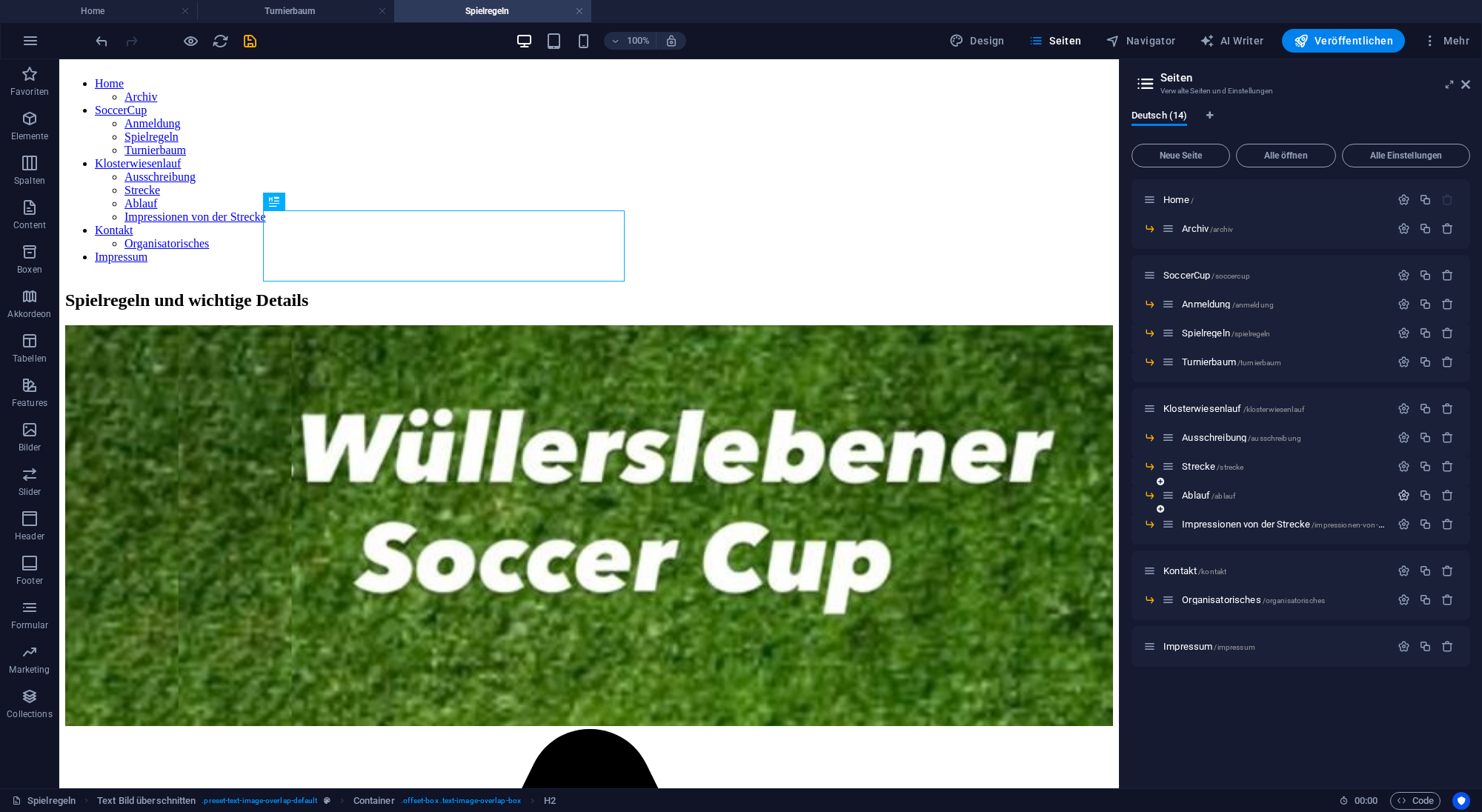
click at [1399, 499] on icon "button" at bounding box center [1403, 494] width 12 height 12
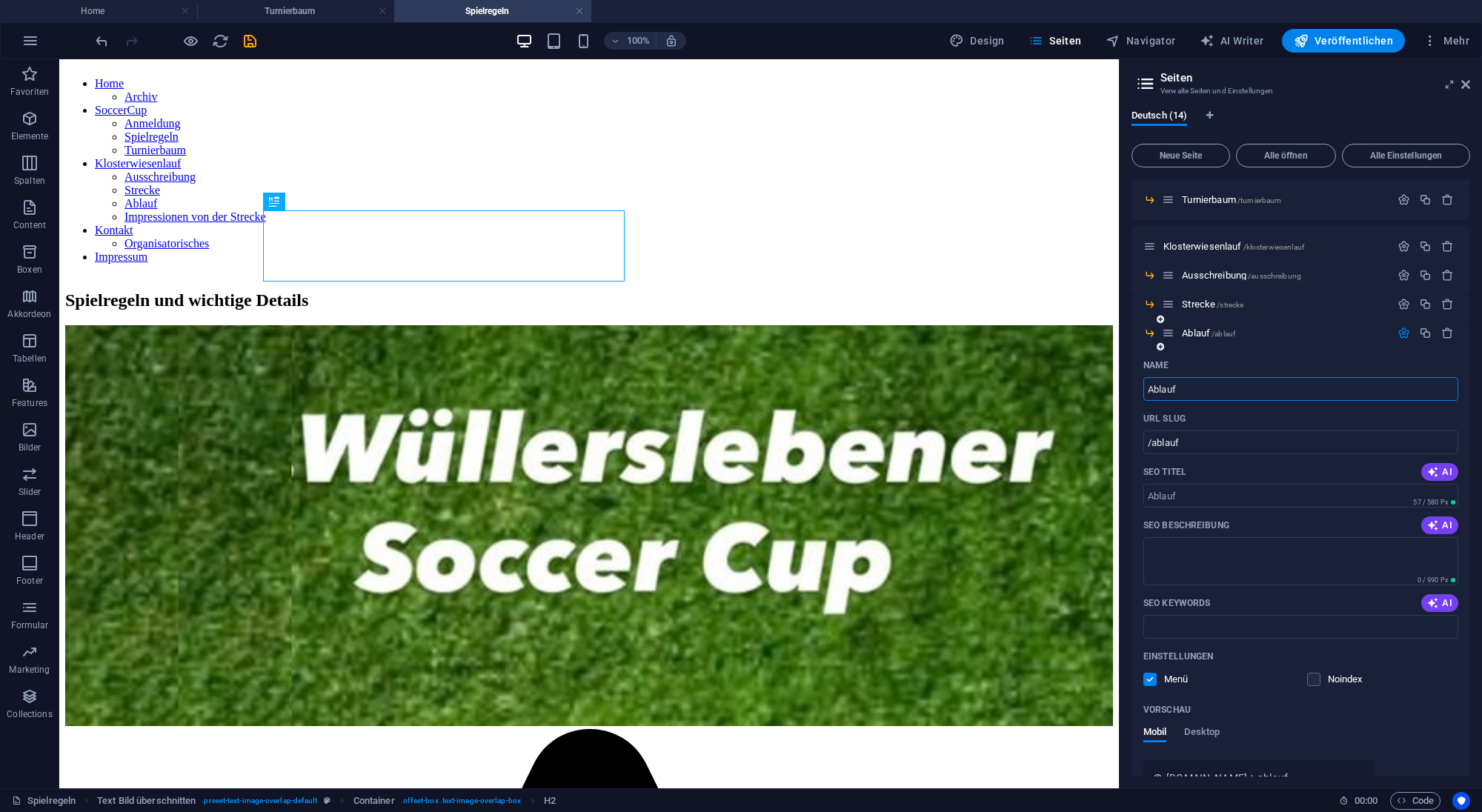
scroll to position [200, 0]
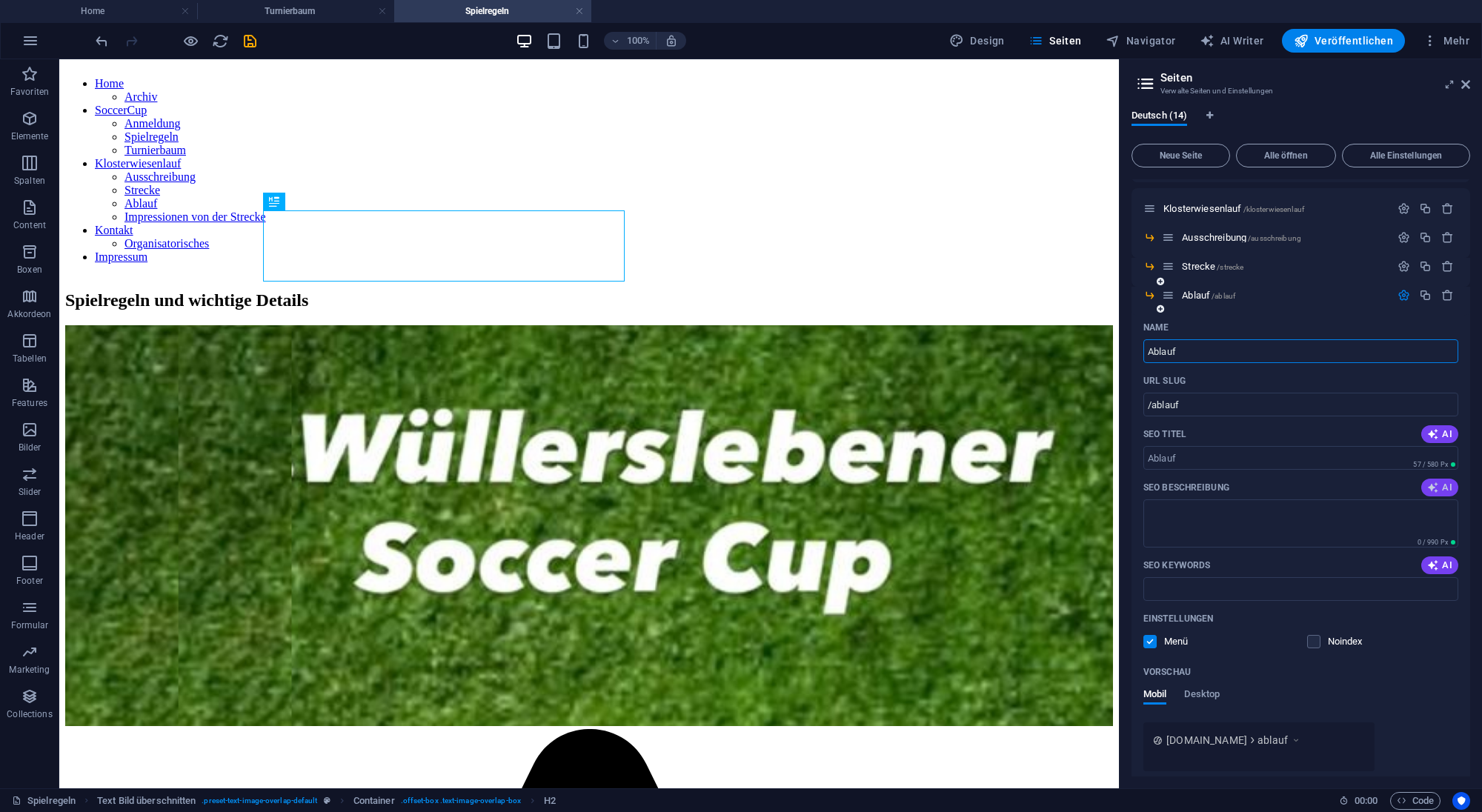
click at [1437, 480] on button "AI" at bounding box center [1439, 487] width 37 height 17
type textarea "Erlebe den Klosterwiesenlauf: spannende Kinder- und Cross-Läufe, Siegerehrungen…"
click at [1432, 429] on icon "button" at bounding box center [1432, 434] width 12 height 12
type input "Klosterwiesenlauf: Zeitplan 2023"
click at [1432, 563] on icon "button" at bounding box center [1432, 565] width 12 height 12
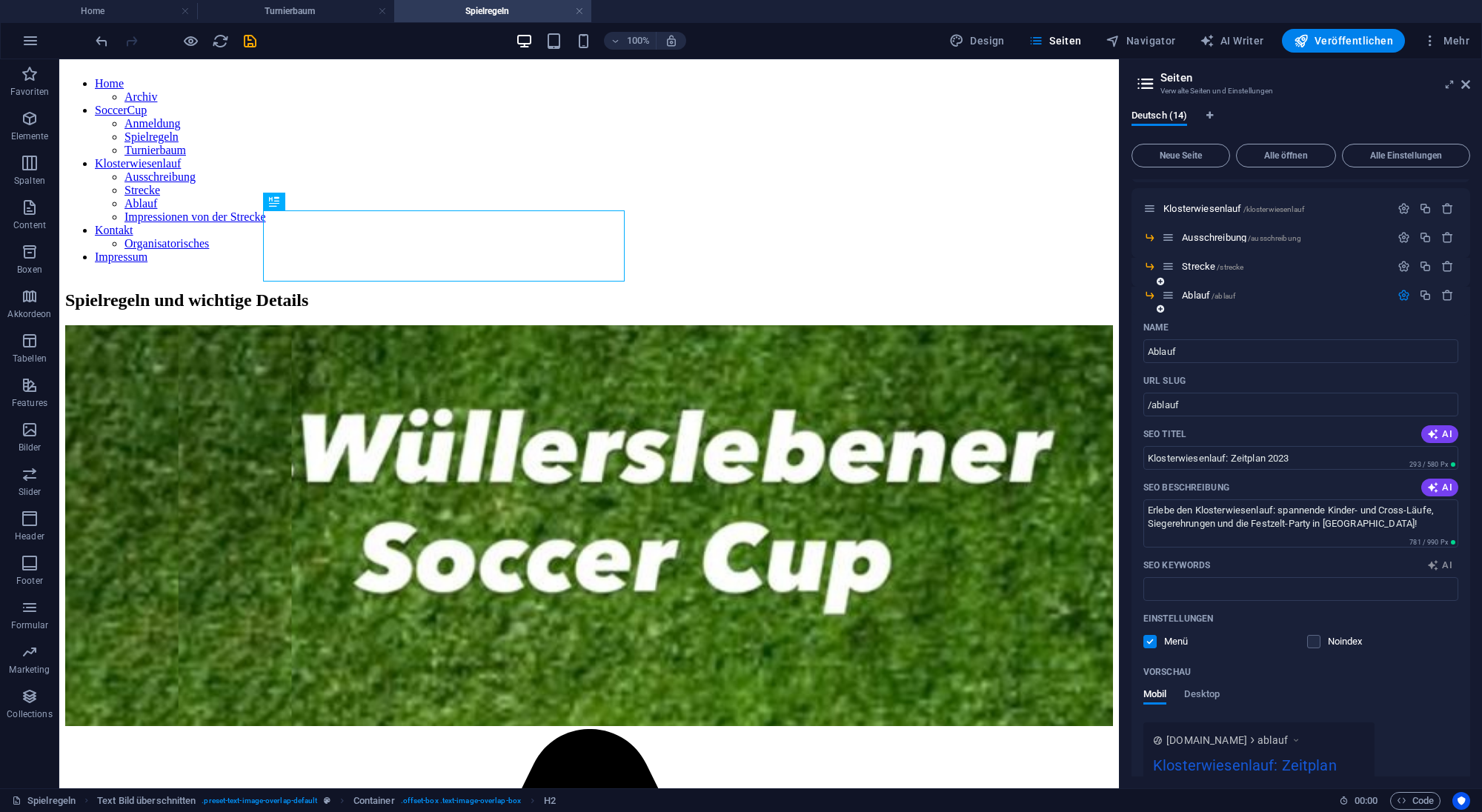
type input "Klosterwiesenlauf, Bambini-Lauf, Kinder-Lauf, Nordic Walking, Cross-Lauf, Wülle…"
click at [1307, 462] on input "Klosterwiesenlauf: Zeitplan 2023" at bounding box center [1300, 457] width 315 height 24
type input "Klosterwiesenlauf: Zeitplan 2025"
click at [1403, 294] on icon "button" at bounding box center [1403, 294] width 12 height 12
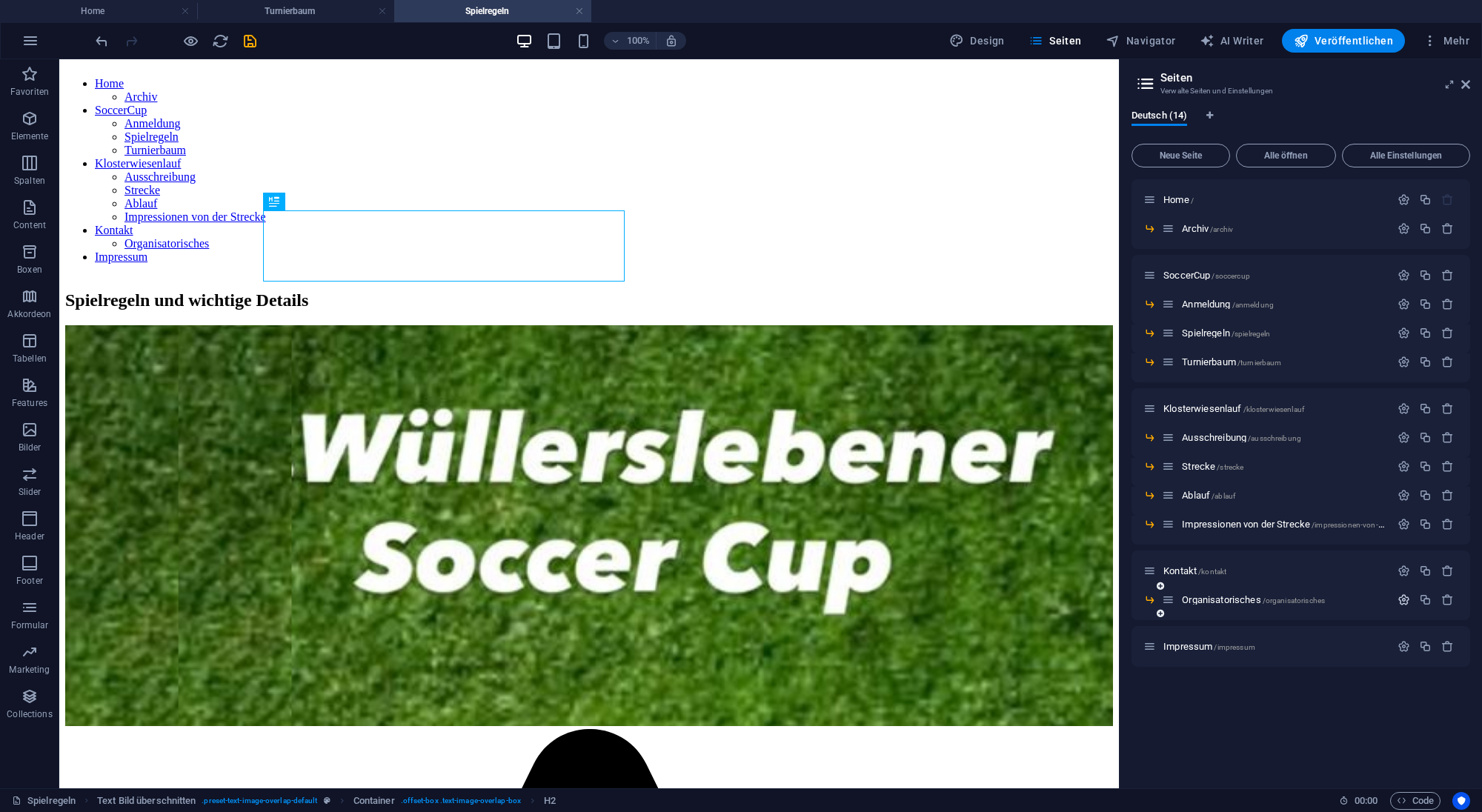
click at [1398, 597] on icon "button" at bounding box center [1403, 599] width 12 height 12
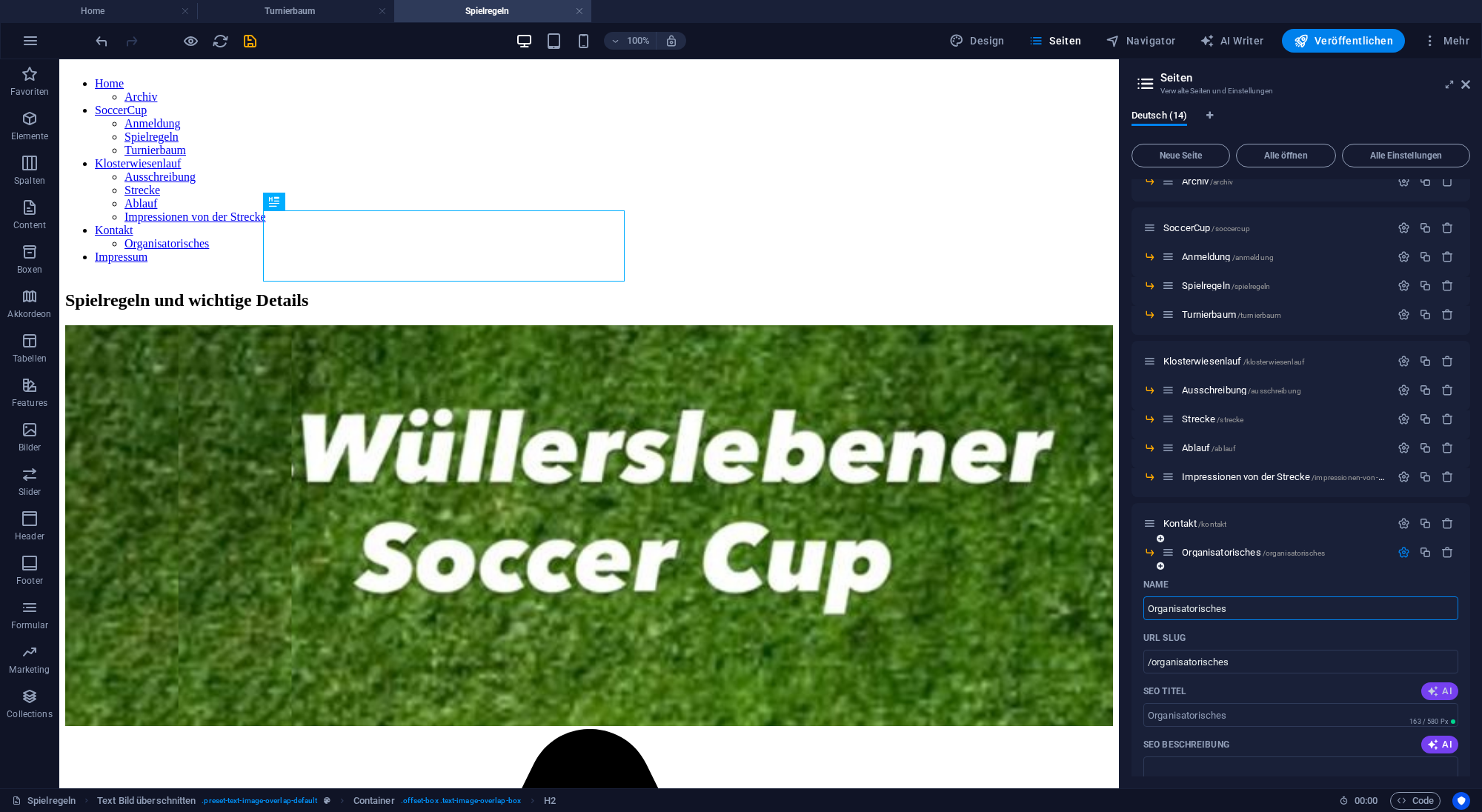
scroll to position [67, 0]
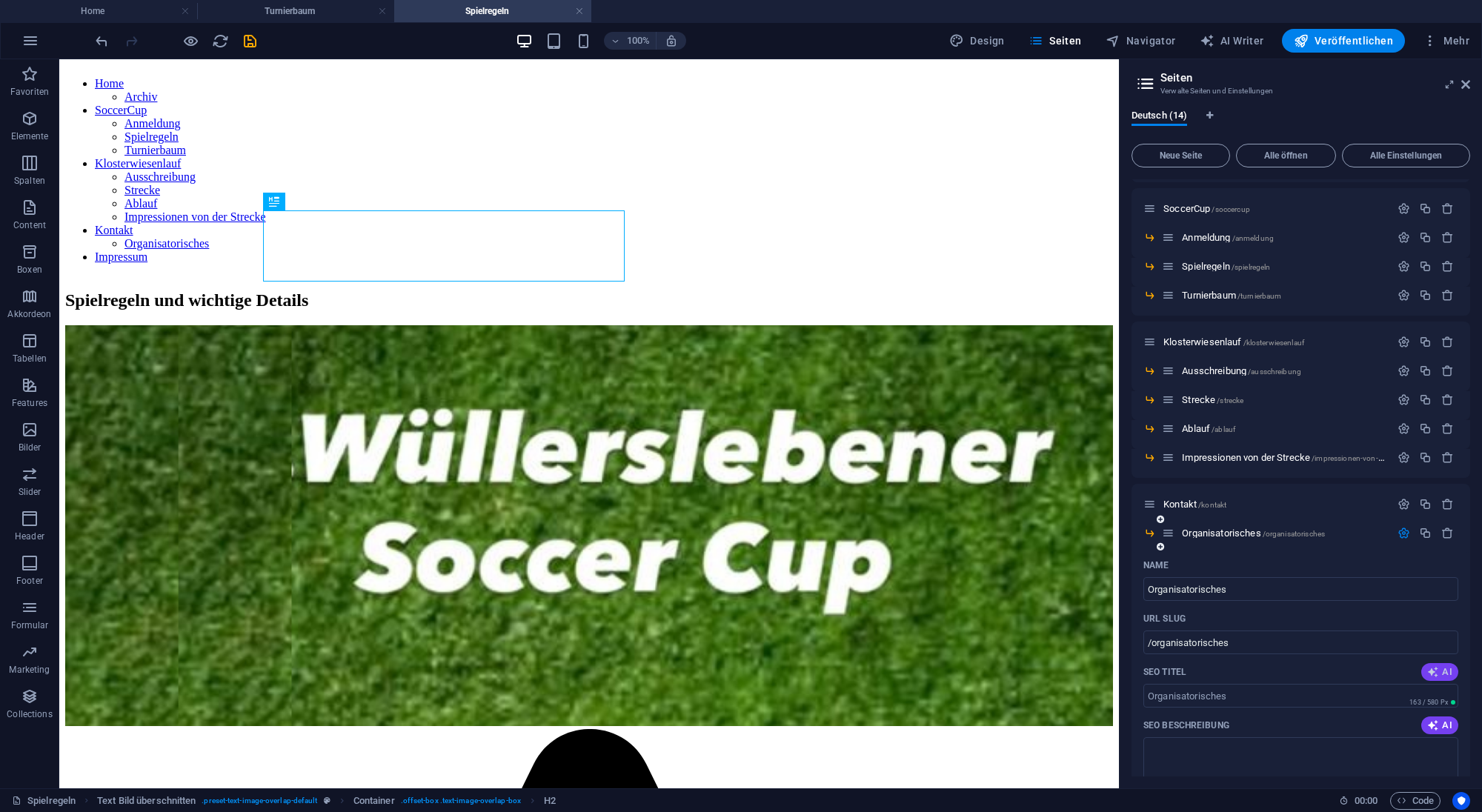
click at [1439, 671] on icon "button" at bounding box center [1432, 671] width 12 height 12
type input "[PERSON_NAME] e.V. - Willkommen"
click at [1432, 720] on icon "button" at bounding box center [1432, 725] width 12 height 12
type textarea "Erleben Sie die Kirmesgemeinschaft Wüllersleben e.V. – Veranstaltungen, Traditi…"
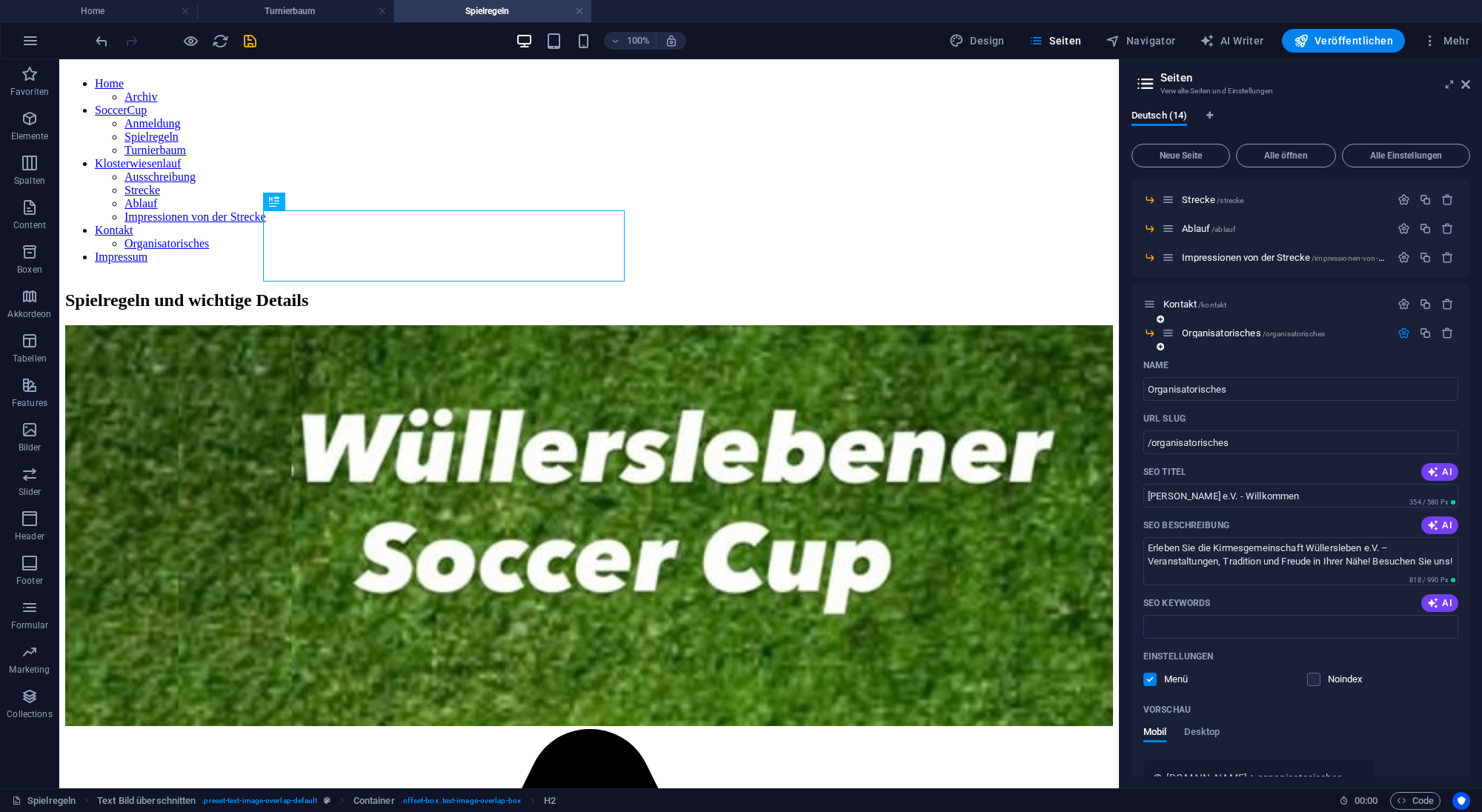
scroll to position [0, 0]
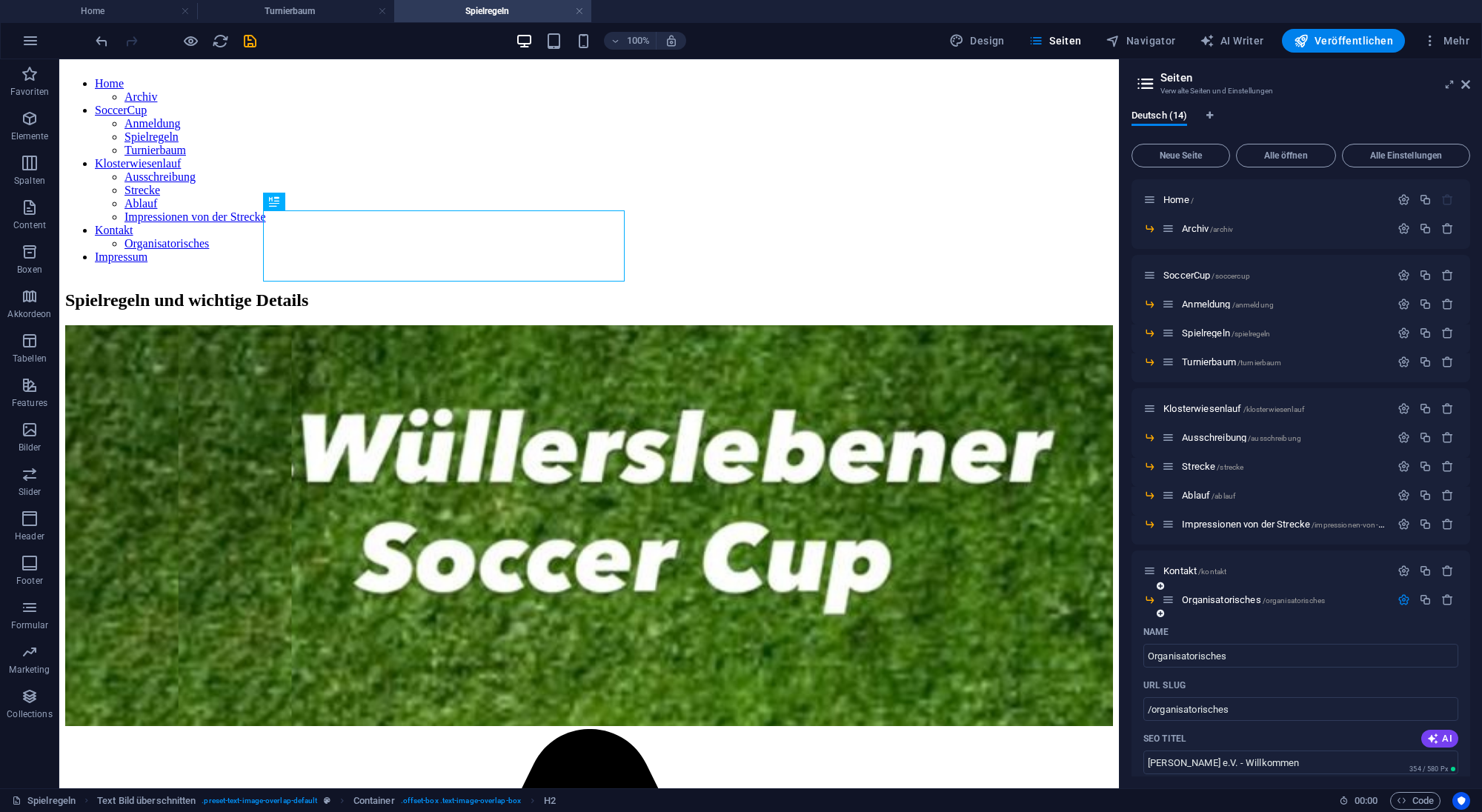
click at [1217, 594] on div "Organisatorisches /organisatorisches" at bounding box center [1276, 599] width 228 height 17
click at [1217, 599] on span "Organisatorisches /organisatorisches" at bounding box center [1253, 599] width 143 height 11
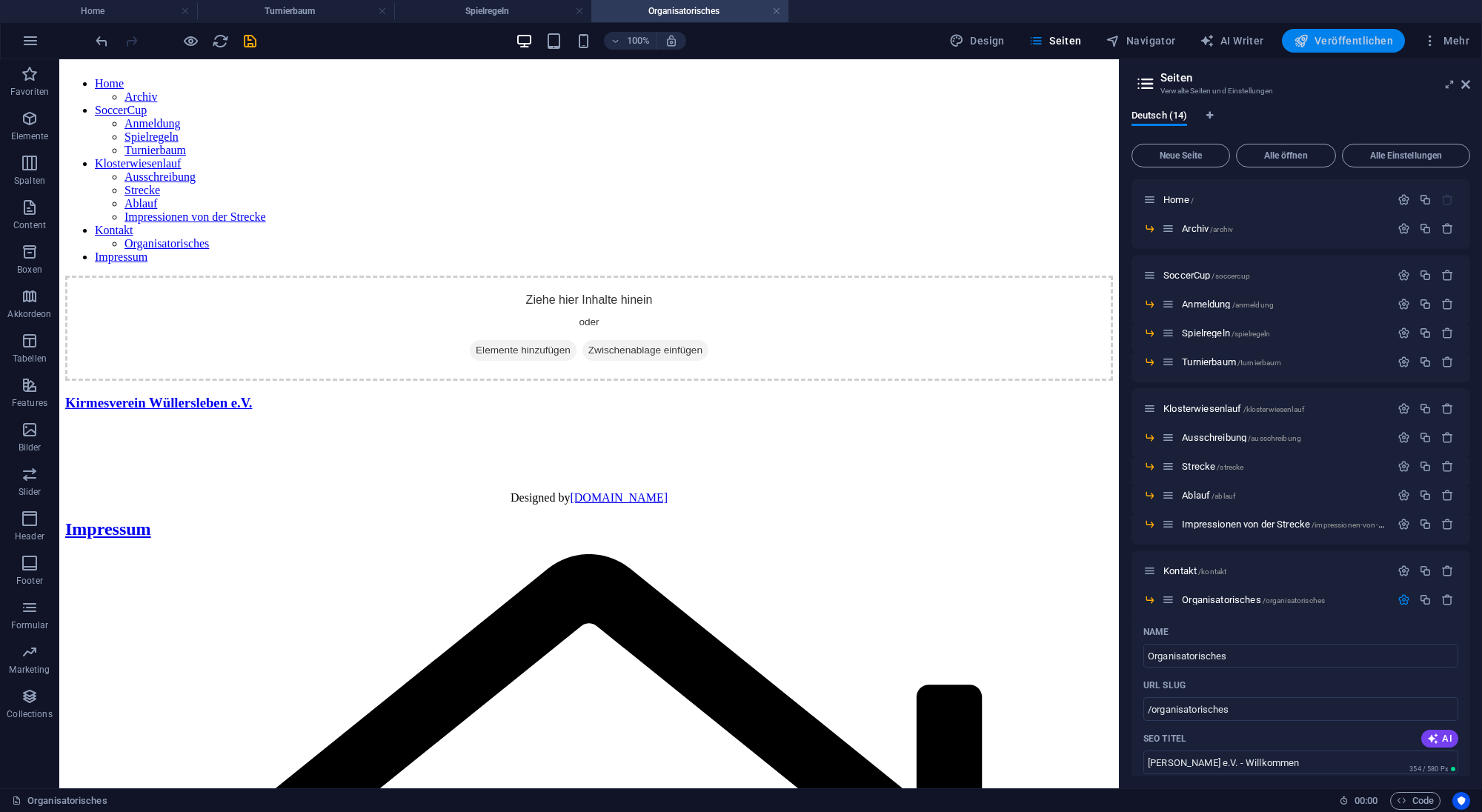
click at [1355, 44] on span "Veröffentlichen" at bounding box center [1343, 41] width 99 height 15
